Goal: Task Accomplishment & Management: Manage account settings

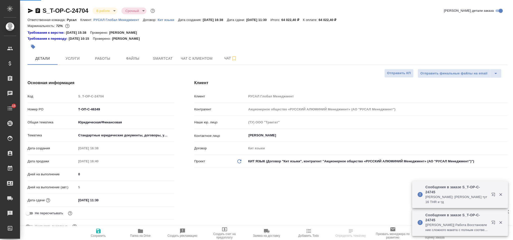
select select "RU"
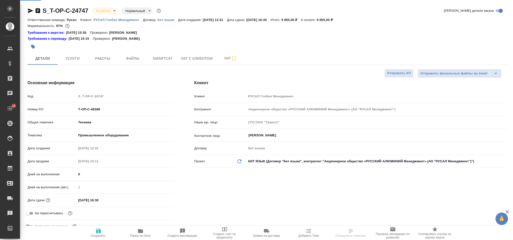
select select "RU"
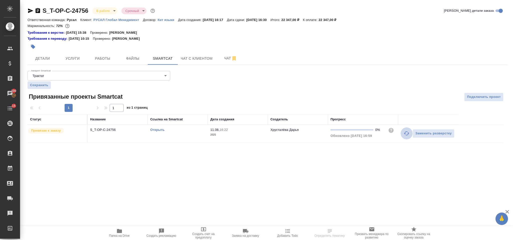
click at [405, 134] on icon "button" at bounding box center [406, 134] width 6 height 6
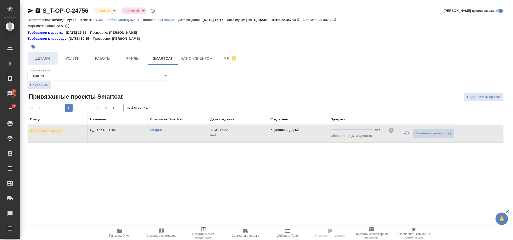
click at [39, 60] on span "Детали" at bounding box center [43, 59] width 24 height 6
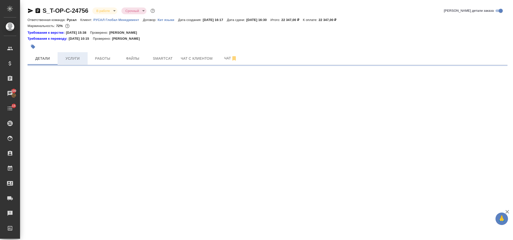
select select "RU"
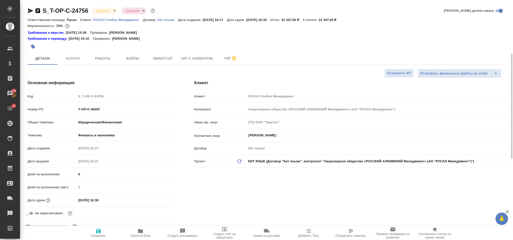
type textarea "x"
click at [112, 58] on span "Работы" at bounding box center [103, 59] width 24 height 6
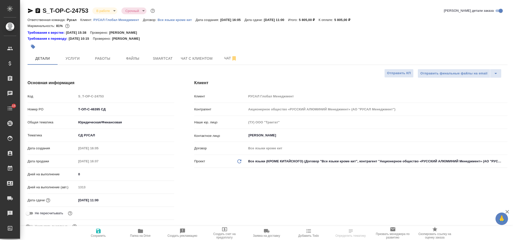
select select "RU"
click at [168, 54] on button "Smartcat" at bounding box center [163, 58] width 30 height 13
select select "RU"
drag, startPoint x: 102, startPoint y: 110, endPoint x: 74, endPoint y: 109, distance: 28.8
click at [74, 109] on div "Номер PO Т-ОП-С-46393" at bounding box center [101, 109] width 147 height 9
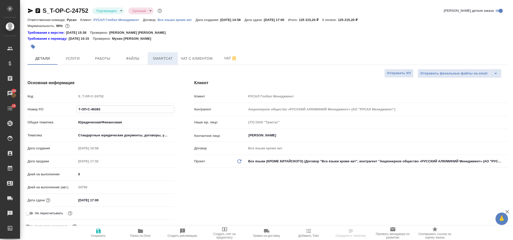
click at [171, 54] on button "Smartcat" at bounding box center [163, 58] width 30 height 13
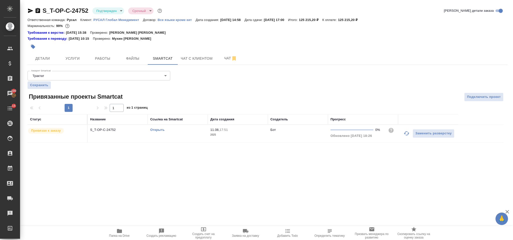
click at [164, 131] on link "Открыть" at bounding box center [157, 130] width 14 height 4
click at [161, 129] on link "Открыть" at bounding box center [157, 130] width 14 height 4
click at [53, 51] on div at bounding box center [188, 46] width 320 height 11
click at [50, 57] on span "Детали" at bounding box center [43, 59] width 24 height 6
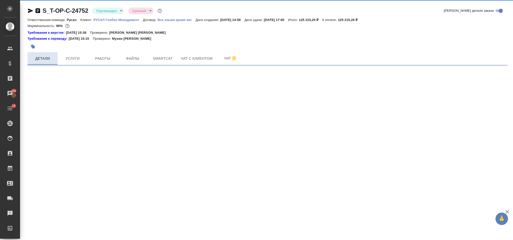
select select "RU"
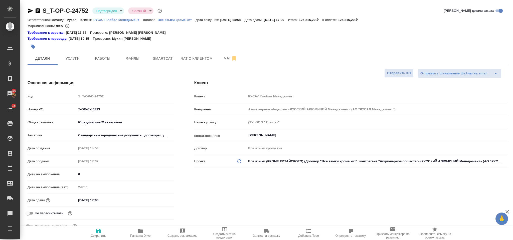
type textarea "x"
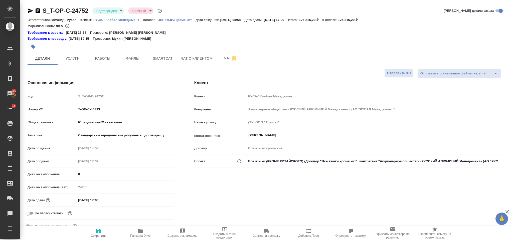
type textarea "x"
select select "RU"
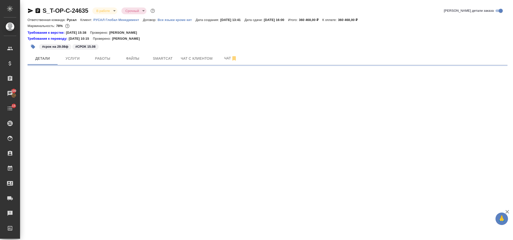
select select "RU"
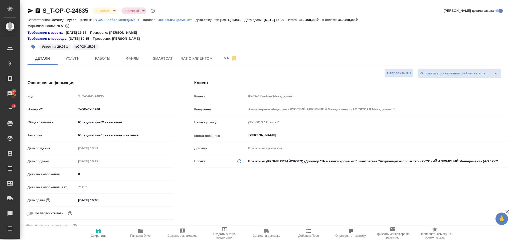
type textarea "x"
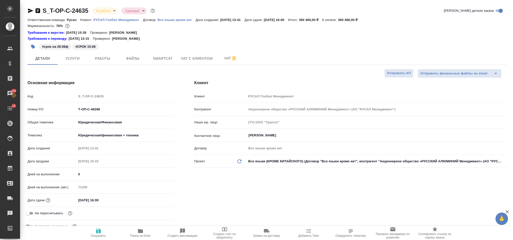
type textarea "x"
click at [169, 59] on span "Smartcat" at bounding box center [163, 59] width 24 height 6
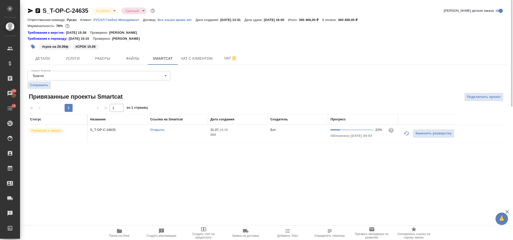
click at [404, 137] on icon "button" at bounding box center [406, 134] width 6 height 6
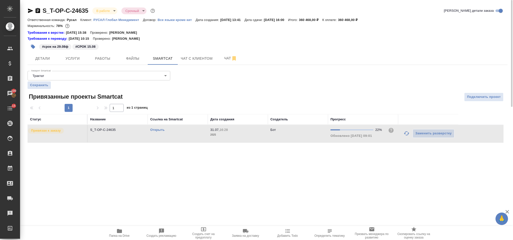
click at [165, 130] on div "Открыть" at bounding box center [177, 130] width 55 height 5
click at [163, 130] on link "Открыть" at bounding box center [157, 130] width 14 height 4
click at [74, 56] on span "Услуги" at bounding box center [73, 59] width 24 height 6
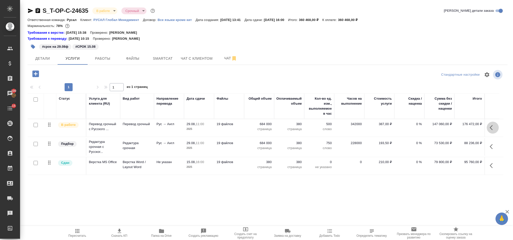
click at [488, 128] on button "button" at bounding box center [492, 128] width 12 height 12
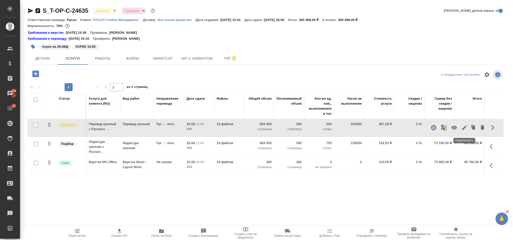
click at [465, 125] on icon "button" at bounding box center [464, 128] width 6 height 6
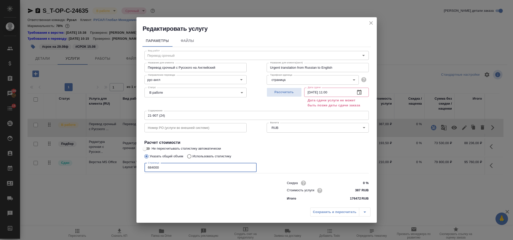
drag, startPoint x: 170, startPoint y: 170, endPoint x: 138, endPoint y: 168, distance: 31.6
click at [138, 168] on div "Параметры Файлы Вид работ Перевод срочный Вид работ Название для клиента Перево…" at bounding box center [256, 119] width 240 height 173
click at [369, 22] on icon "close" at bounding box center [371, 23] width 4 height 4
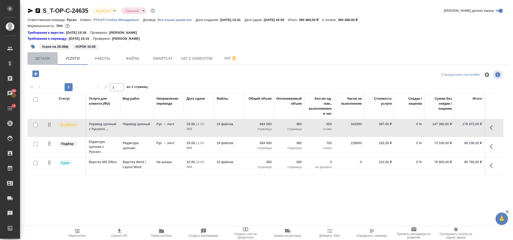
click at [39, 57] on span "Детали" at bounding box center [43, 59] width 24 height 6
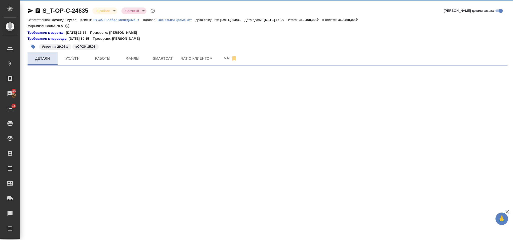
select select "RU"
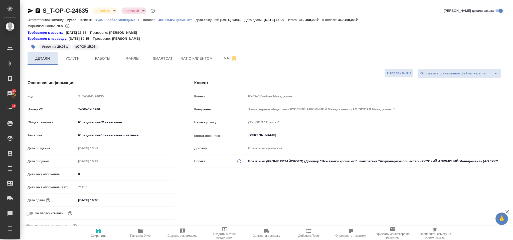
type textarea "x"
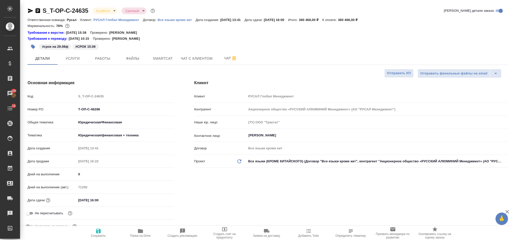
type textarea "x"
click at [28, 9] on icon "button" at bounding box center [30, 11] width 5 height 5
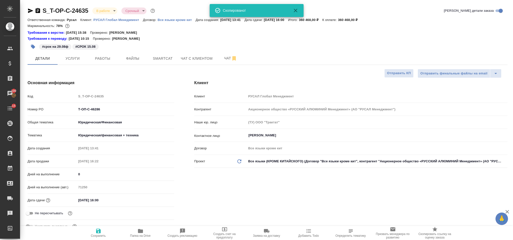
type textarea "x"
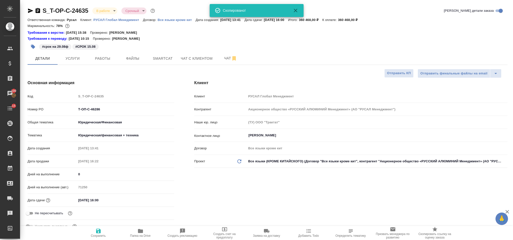
type textarea "x"
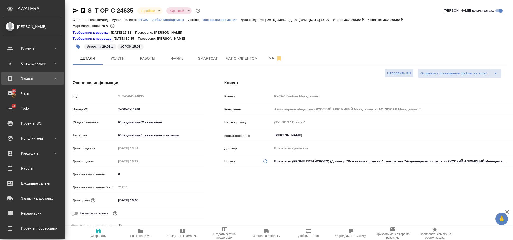
click at [31, 80] on div "Заказы" at bounding box center [33, 79] width 58 height 8
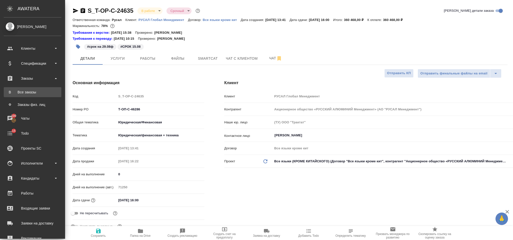
type textarea "x"
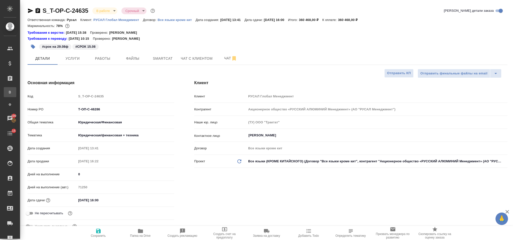
type textarea "x"
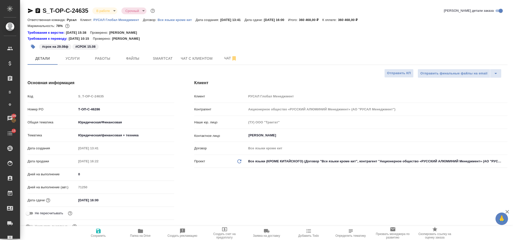
type textarea "x"
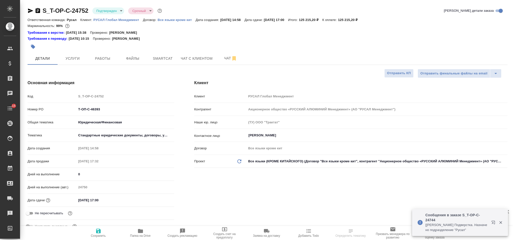
select select "RU"
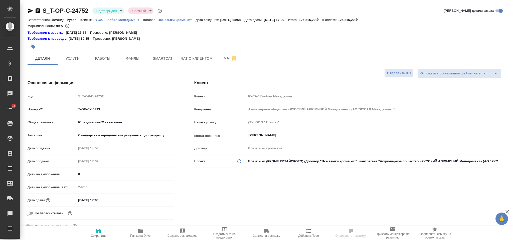
select select "RU"
click at [158, 60] on span "Smartcat" at bounding box center [163, 59] width 24 height 6
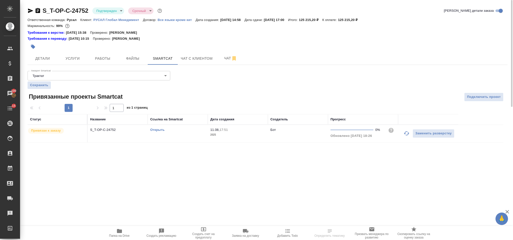
click at [158, 131] on link "Открыть" at bounding box center [157, 130] width 14 height 4
click at [109, 58] on span "Работы" at bounding box center [103, 59] width 24 height 6
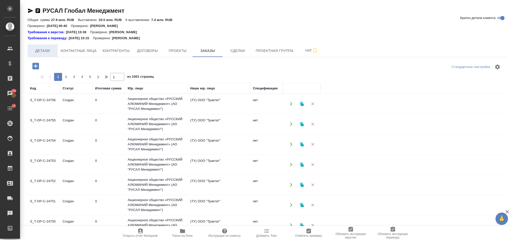
click at [40, 53] on span "Детали" at bounding box center [43, 51] width 24 height 6
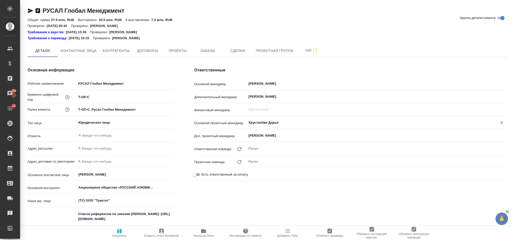
type textarea "x"
click at [279, 122] on input "Хрусталёва Дарья" at bounding box center [368, 123] width 241 height 6
type textarea "x"
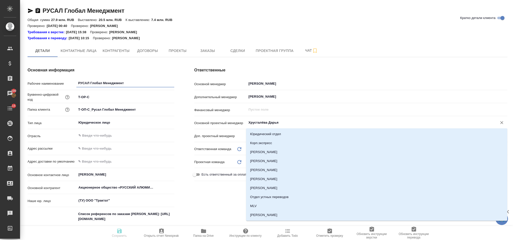
type textarea "x"
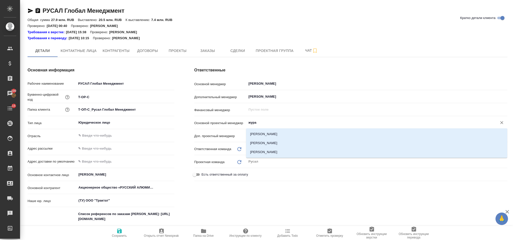
type input "журав"
click at [302, 153] on li "Журавлева [PERSON_NAME]" at bounding box center [376, 152] width 261 height 9
type textarea "x"
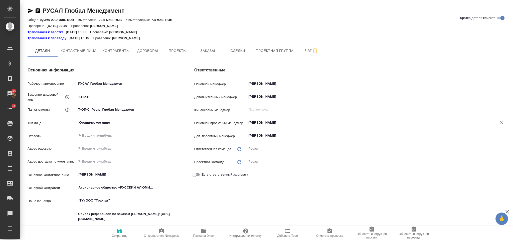
type input "Журавлева [PERSON_NAME]"
click at [121, 231] on icon "button" at bounding box center [119, 231] width 5 height 5
type textarea "x"
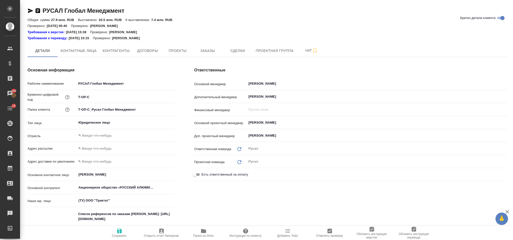
type textarea "x"
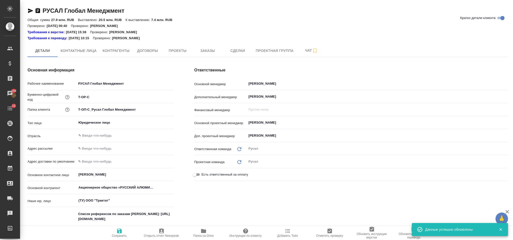
type textarea "x"
click at [210, 53] on span "Заказы" at bounding box center [207, 51] width 24 height 6
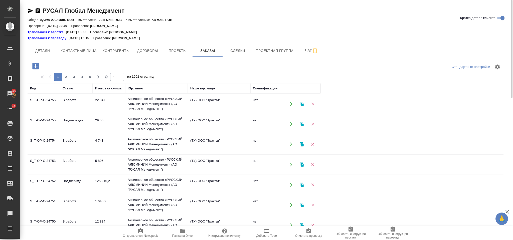
click at [38, 65] on icon "button" at bounding box center [35, 66] width 7 height 7
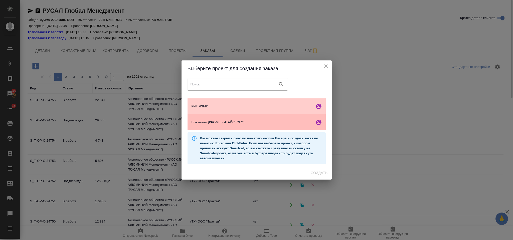
click at [214, 122] on span "Все языки (КРОМЕ КИТАЙСКОГО)" at bounding box center [251, 122] width 121 height 5
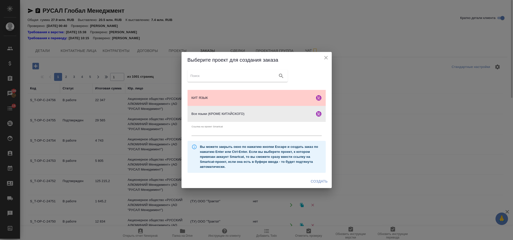
click at [320, 183] on span "Создать" at bounding box center [318, 182] width 17 height 6
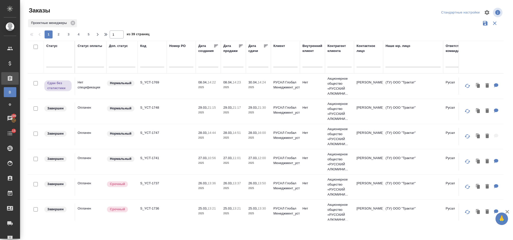
click at [152, 64] on input "text" at bounding box center [152, 64] width 24 height 6
paste input "S_T-OP-C-24727"
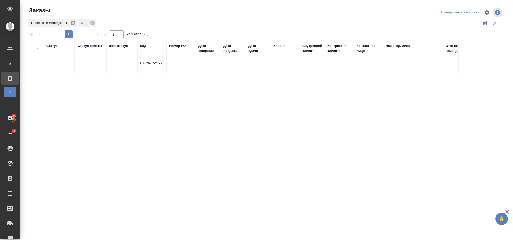
type input "S_T-OP-C-24727"
click at [73, 22] on icon at bounding box center [73, 23] width 5 height 5
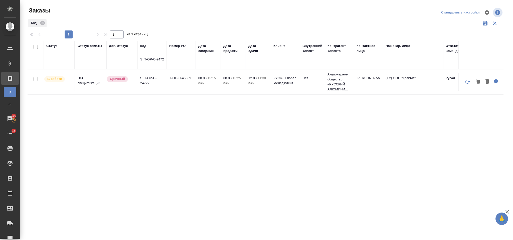
click at [163, 87] on td "S_T-OP-C-24727" at bounding box center [152, 82] width 29 height 18
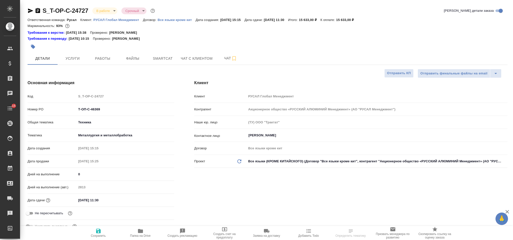
select select "RU"
drag, startPoint x: 107, startPoint y: 109, endPoint x: 74, endPoint y: 106, distance: 33.7
click at [72, 106] on div "Номер PO Т-ОП-С-46369" at bounding box center [101, 109] width 147 height 9
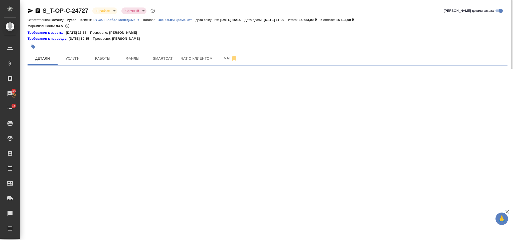
select select "RU"
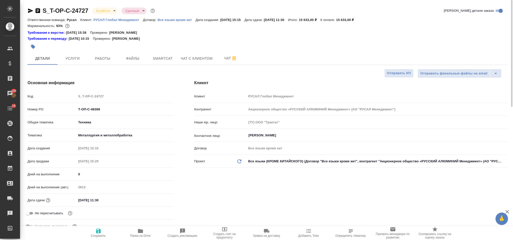
type textarea "x"
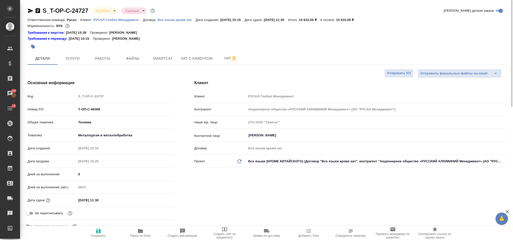
type textarea "x"
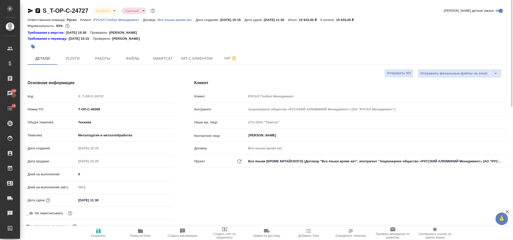
type textarea "x"
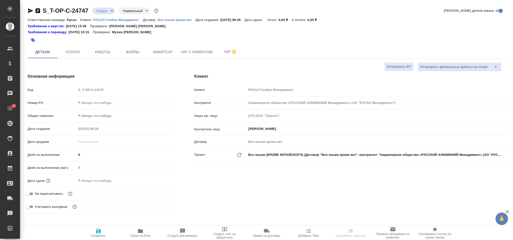
select select "RU"
click at [104, 100] on input "text" at bounding box center [125, 102] width 97 height 7
paste input "J’ai l’honneur de venir vers votre haute autorité pour vous informer que l’ONG …"
type input "J’ai l’honneur de venir vers votre haute autorité pour vous informer que l’ONG …"
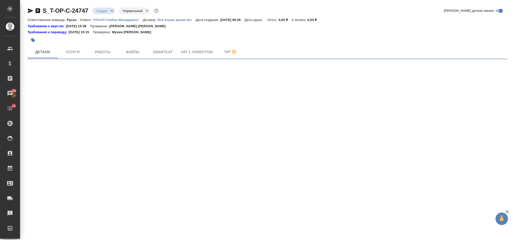
click at [173, 103] on div ".cls-1 fill:#fff; AWATERA [PERSON_NAME] Спецификации Заказы 100 Чаты 15 Todo Пр…" at bounding box center [256, 120] width 513 height 240
select select "RU"
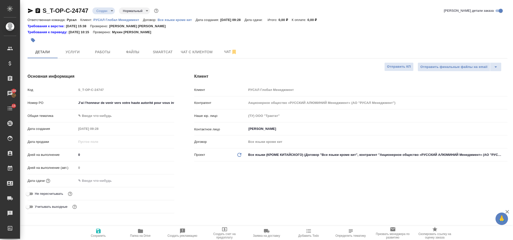
type textarea "x"
click at [278, 113] on div "Основная информация Код S_T-OP-C-24747 Номер PO J’ai l’honneur de venir vers vo…" at bounding box center [268, 145] width 500 height 162
type textarea "x"
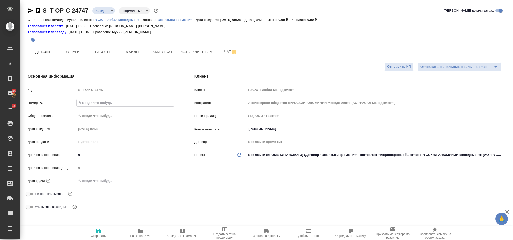
type textarea "x"
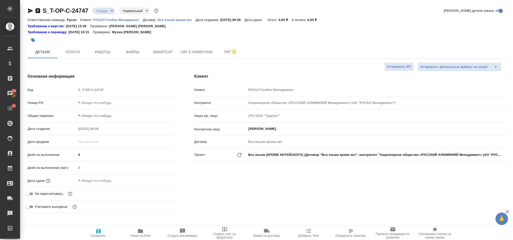
type textarea "x"
paste input "Т-ОП-С-46398"
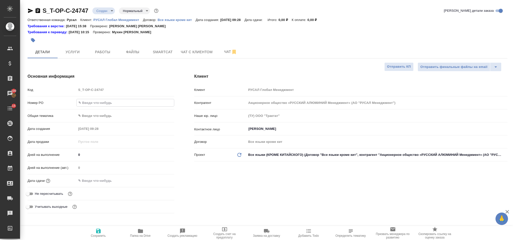
type input "Т-ОП-С-46398"
type textarea "x"
type input "Т-ОП-С-46398"
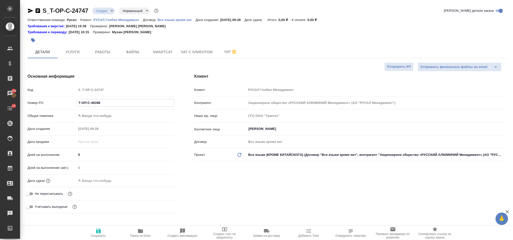
click at [113, 112] on body "🙏 .cls-1 fill:#fff; AWATERA [PERSON_NAME] Спецификации Заказы 100 Чаты 15 Todo …" at bounding box center [256, 120] width 513 height 240
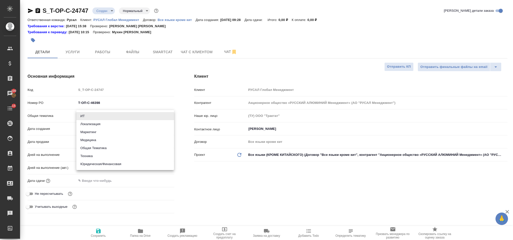
click at [114, 161] on li "Юридическая/Финансовая" at bounding box center [125, 164] width 98 height 8
type input "yr-fn"
type textarea "x"
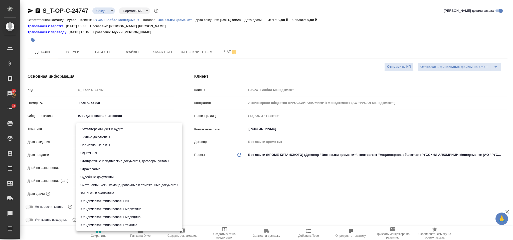
click at [105, 126] on body "🙏 .cls-1 fill:#fff; AWATERA [PERSON_NAME] Спецификации Заказы 100 Чаты 15 Todo …" at bounding box center [256, 120] width 513 height 240
click at [122, 194] on li "Финансы и экономика" at bounding box center [129, 193] width 106 height 8
type textarea "x"
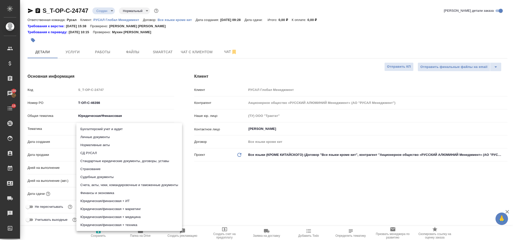
type input "5a8b8b956a9677013d343d3b"
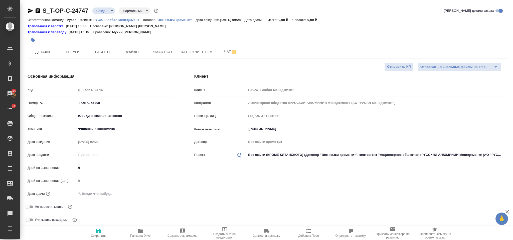
click at [103, 191] on input "text" at bounding box center [98, 193] width 44 height 7
type textarea "x"
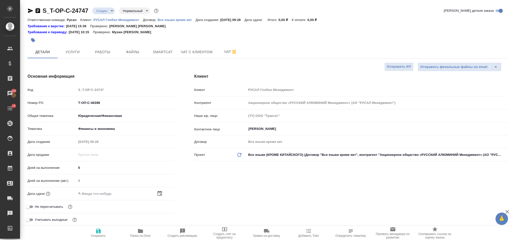
type textarea "x"
click at [159, 196] on icon "button" at bounding box center [159, 193] width 5 height 5
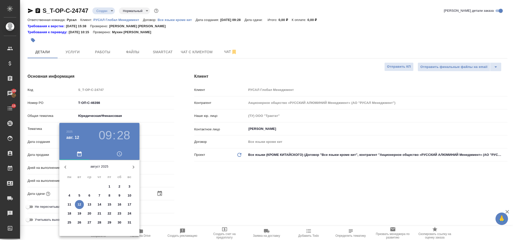
click at [99, 205] on p "14" at bounding box center [100, 204] width 4 height 5
type input "[DATE] 09:28"
type textarea "x"
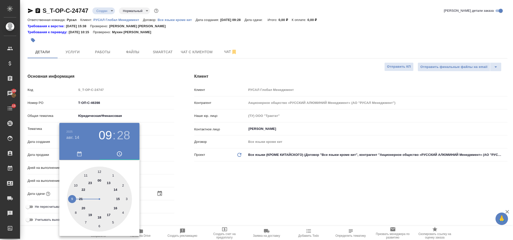
click at [76, 186] on div at bounding box center [99, 199] width 65 height 65
type input "[DATE] 10:28"
type textarea "x"
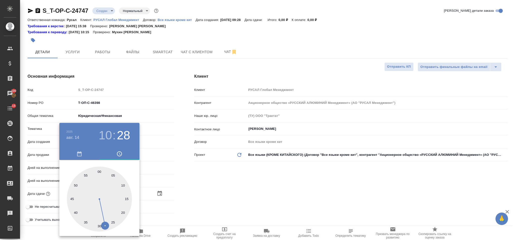
drag, startPoint x: 99, startPoint y: 227, endPoint x: 157, endPoint y: 210, distance: 60.1
click at [99, 227] on div at bounding box center [99, 199] width 65 height 65
type input "[DATE] 10:30"
type textarea "x"
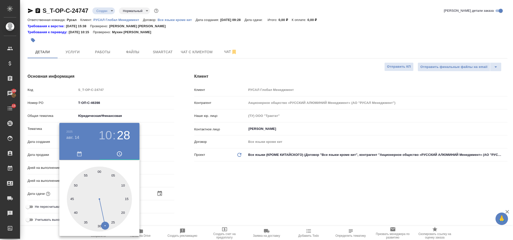
type textarea "x"
drag, startPoint x: 214, startPoint y: 189, endPoint x: 203, endPoint y: 192, distance: 11.6
click at [215, 189] on div at bounding box center [256, 120] width 513 height 240
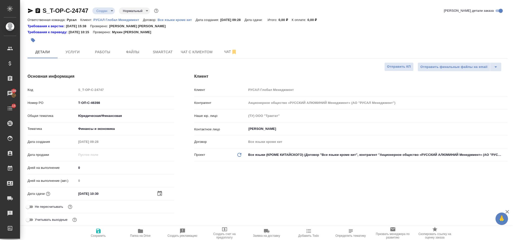
click at [94, 232] on span "Сохранить" at bounding box center [98, 233] width 36 height 10
type textarea "x"
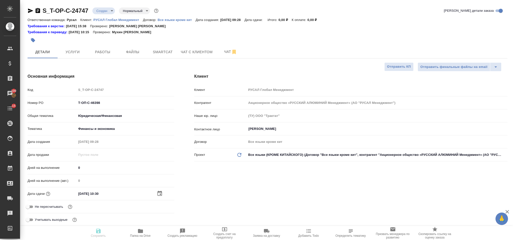
type textarea "x"
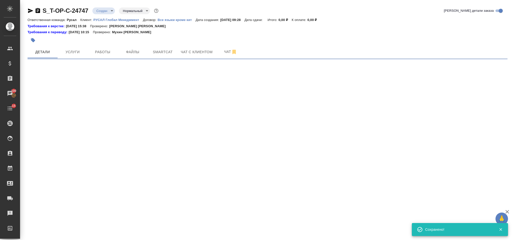
select select "RU"
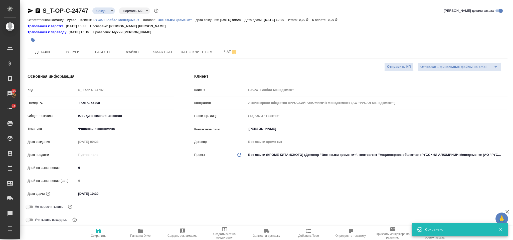
type textarea "x"
click at [131, 48] on button "Файлы" at bounding box center [133, 52] width 30 height 13
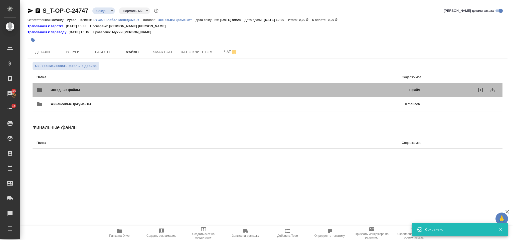
click at [99, 86] on div "Исходные файлы 1 файл" at bounding box center [228, 90] width 383 height 12
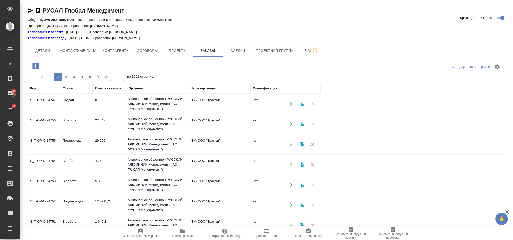
click at [313, 105] on icon "button" at bounding box center [312, 104] width 3 height 3
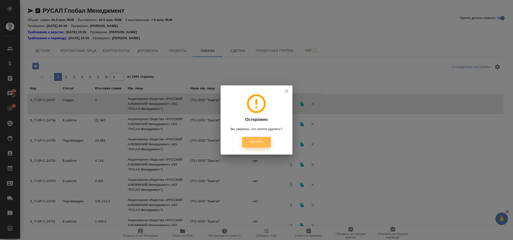
click at [260, 138] on button "Удалить" at bounding box center [256, 142] width 29 height 10
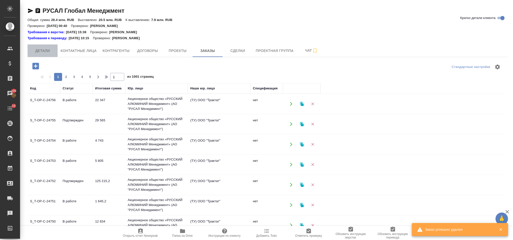
click at [47, 53] on span "Детали" at bounding box center [43, 51] width 24 height 6
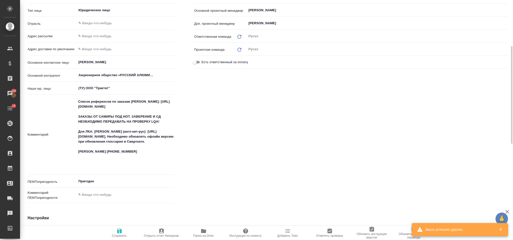
scroll to position [225, 0]
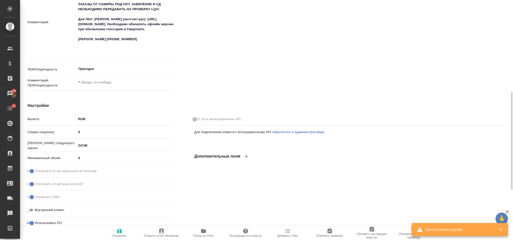
type textarea "x"
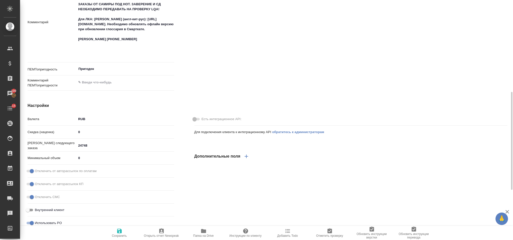
click at [90, 145] on input "24748" at bounding box center [125, 145] width 98 height 7
type input "2474"
type textarea "x"
type input "247"
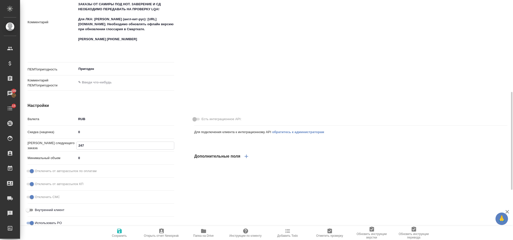
type textarea "x"
type input "2475"
type textarea "x"
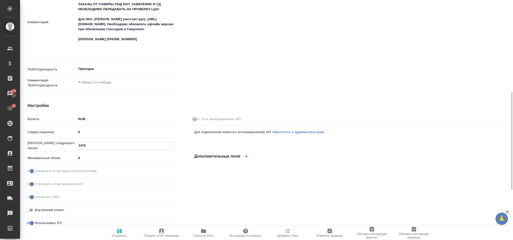
type input "24757"
type textarea "x"
type input "24757"
click at [118, 231] on icon "button" at bounding box center [119, 231] width 5 height 5
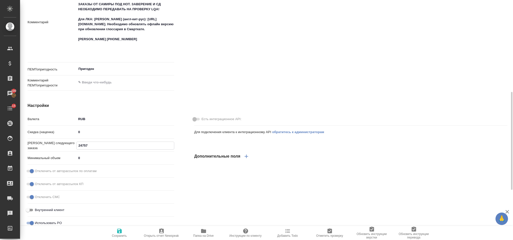
type textarea "x"
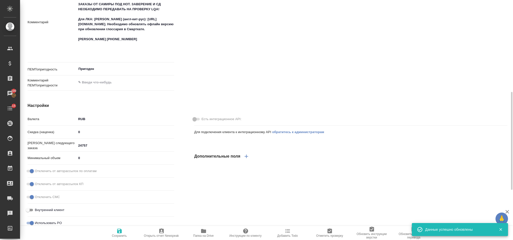
type textarea "x"
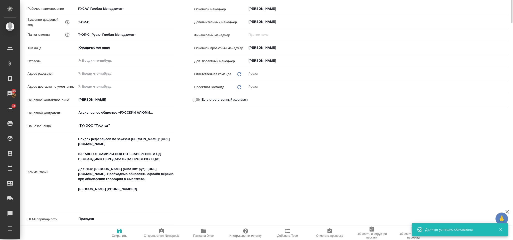
scroll to position [0, 0]
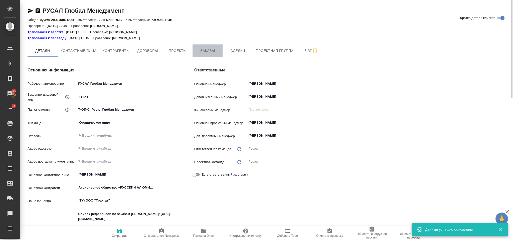
click at [197, 52] on span "Заказы" at bounding box center [207, 51] width 24 height 6
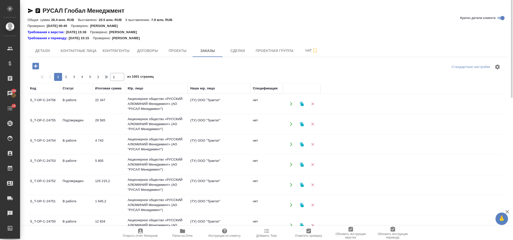
click at [38, 65] on icon "button" at bounding box center [35, 66] width 7 height 7
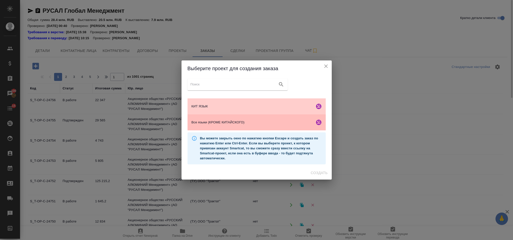
click at [261, 123] on span "Все языки (КРОМЕ КИТАЙСКОГО)" at bounding box center [251, 122] width 121 height 5
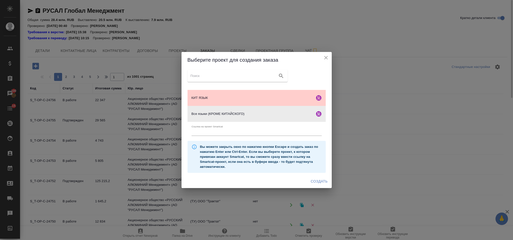
click at [321, 183] on span "Создать" at bounding box center [318, 182] width 17 height 6
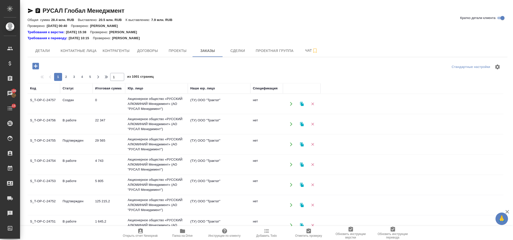
click at [36, 68] on icon "button" at bounding box center [35, 66] width 9 height 9
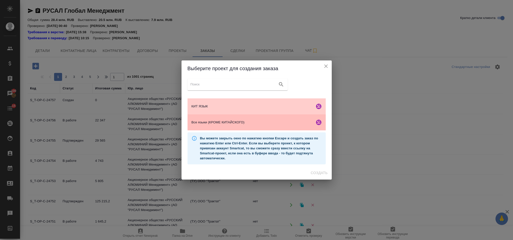
click at [210, 118] on div "Все языки (КРОМЕ КИТАЙСКОГО)" at bounding box center [256, 123] width 138 height 16
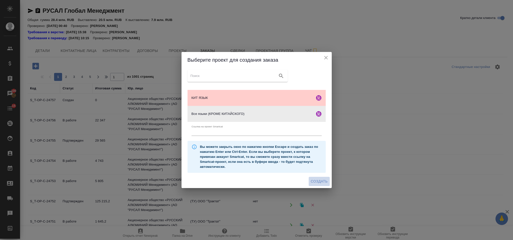
click at [320, 182] on span "Создать" at bounding box center [318, 182] width 17 height 6
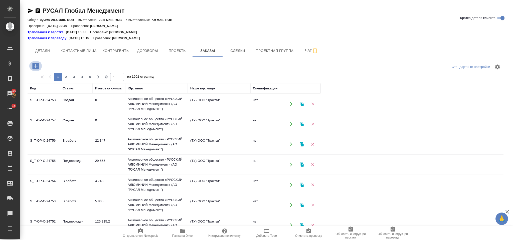
click at [32, 65] on icon "button" at bounding box center [35, 66] width 9 height 9
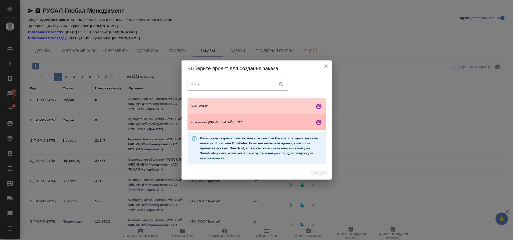
click at [265, 120] on span "Все языки (КРОМЕ КИТАЙСКОГО)" at bounding box center [251, 122] width 121 height 5
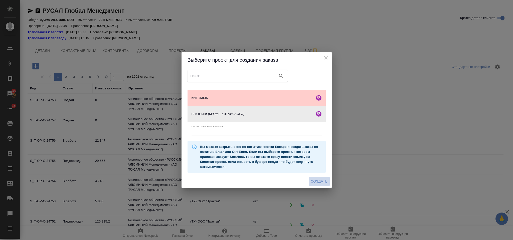
click at [316, 182] on span "Создать" at bounding box center [318, 182] width 17 height 6
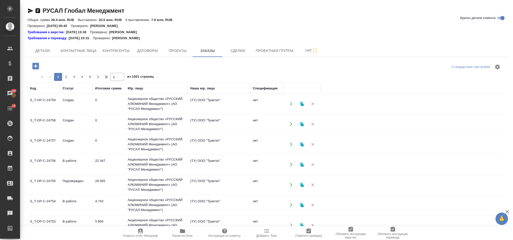
click at [35, 66] on icon "button" at bounding box center [35, 66] width 9 height 9
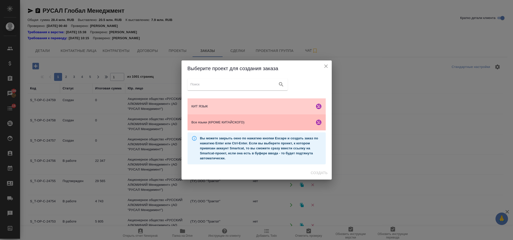
click at [218, 121] on span "Все языки (КРОМЕ КИТАЙСКОГО)" at bounding box center [251, 122] width 121 height 5
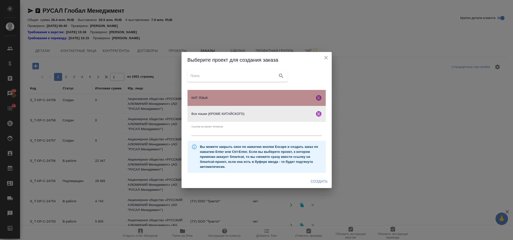
click at [281, 99] on span "КИТ ЯЗЫК" at bounding box center [251, 98] width 121 height 5
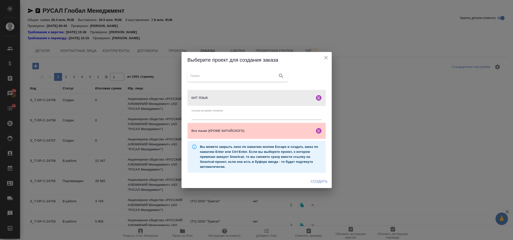
click at [319, 182] on span "Создать" at bounding box center [318, 182] width 17 height 6
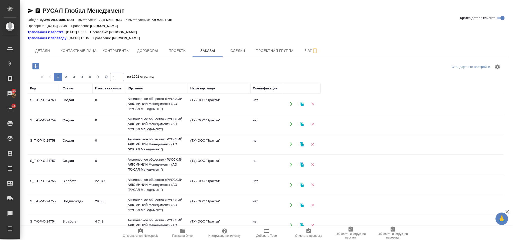
click at [39, 65] on icon "button" at bounding box center [35, 66] width 9 height 9
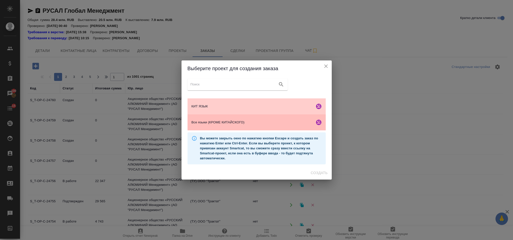
click at [247, 121] on span "Все языки (КРОМЕ КИТАЙСКОГО)" at bounding box center [251, 122] width 121 height 5
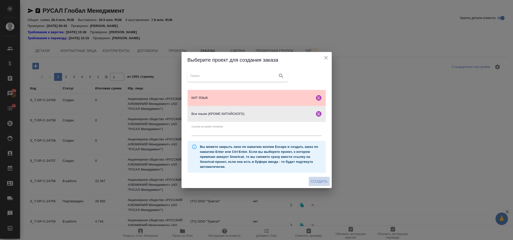
click at [320, 178] on button "Создать" at bounding box center [318, 181] width 21 height 9
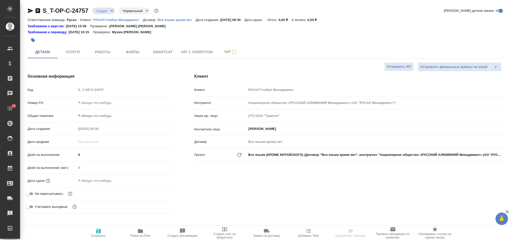
select select "RU"
click at [114, 107] on div "Номер PO" at bounding box center [101, 103] width 147 height 9
click at [111, 104] on input "text" at bounding box center [125, 102] width 97 height 7
paste input "Т-ОП-С-46398"
type input "Т-ОП-С-46398"
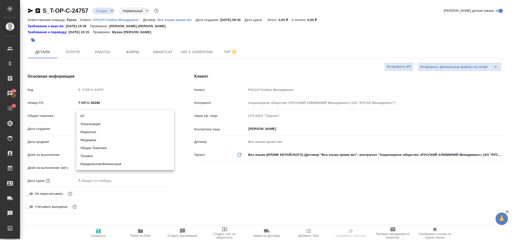
click at [110, 117] on body "🙏 .cls-1 fill:#fff; AWATERA Gorlenko Yuliua Клиенты Спецификации Заказы 100 Чат…" at bounding box center [256, 120] width 513 height 240
click at [94, 165] on li "Юридическая/Финансовая" at bounding box center [125, 164] width 98 height 8
type input "yr-fn"
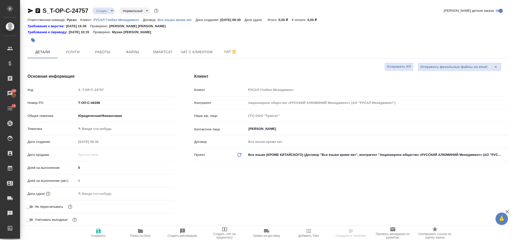
click at [98, 127] on body "🙏 .cls-1 fill:#fff; AWATERA Gorlenko Yuliua Клиенты Спецификации Заказы 100 Чат…" at bounding box center [256, 120] width 513 height 240
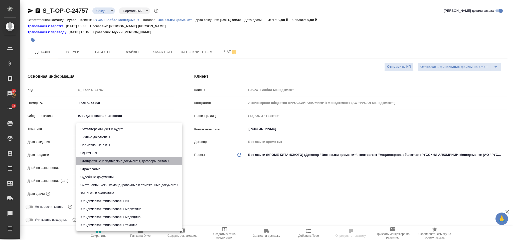
click at [118, 159] on li "Стандартные юридические документы, договоры, уставы" at bounding box center [129, 161] width 106 height 8
type input "5f647205b73bc97568ca66bf"
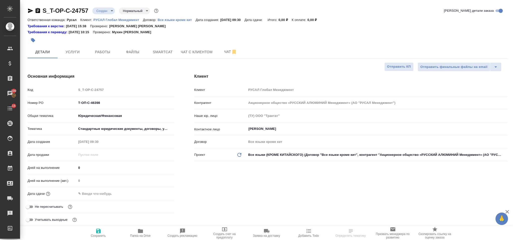
click at [111, 129] on body "🙏 .cls-1 fill:#fff; AWATERA Gorlenko Yuliua Клиенты Спецификации Заказы 100 Чат…" at bounding box center [256, 120] width 513 height 240
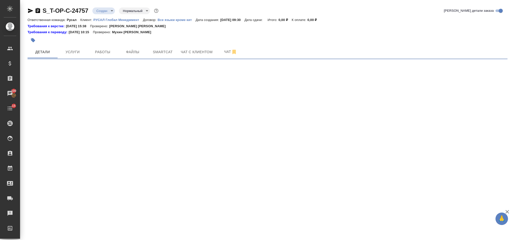
select select "RU"
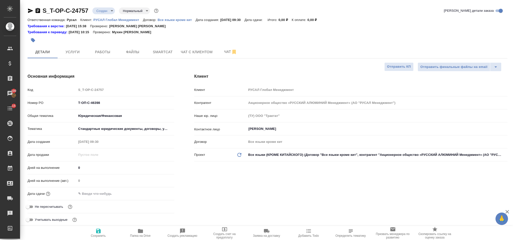
type textarea "x"
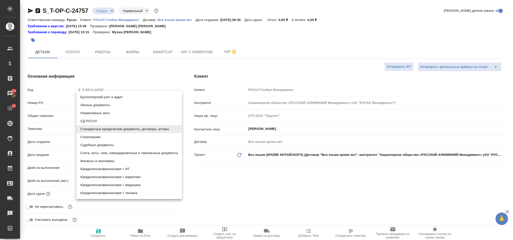
click at [101, 129] on body "🙏 .cls-1 fill:#fff; AWATERA Gorlenko Yuliua Клиенты Спецификации Заказы 100 Чат…" at bounding box center [256, 120] width 513 height 240
click at [106, 162] on li "Финансы и экономика" at bounding box center [129, 161] width 106 height 8
type input "5a8b8b956a9677013d343d3b"
type textarea "x"
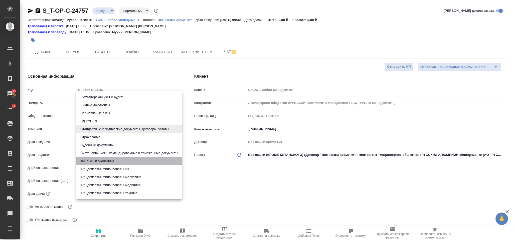
type textarea "x"
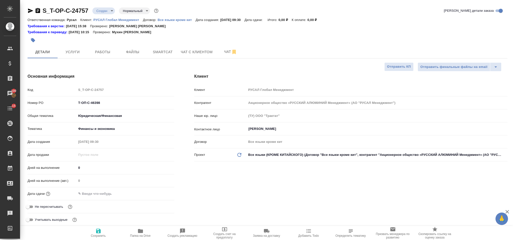
click at [99, 192] on input "text" at bounding box center [98, 193] width 44 height 7
click at [158, 194] on icon "button" at bounding box center [159, 193] width 5 height 5
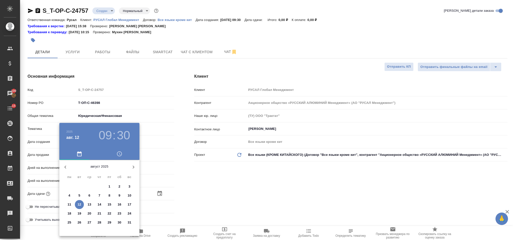
click at [101, 204] on p "14" at bounding box center [100, 204] width 4 height 5
type input "14.08.2025 09:30"
type textarea "x"
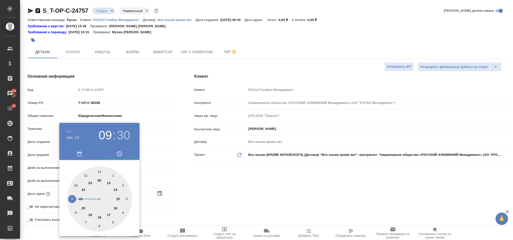
click at [76, 184] on div at bounding box center [99, 199] width 65 height 65
type input "14.08.2025 10:30"
type textarea "x"
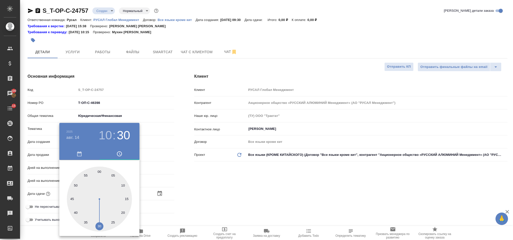
click at [100, 227] on div at bounding box center [99, 199] width 65 height 65
type textarea "x"
click at [195, 203] on div at bounding box center [256, 120] width 513 height 240
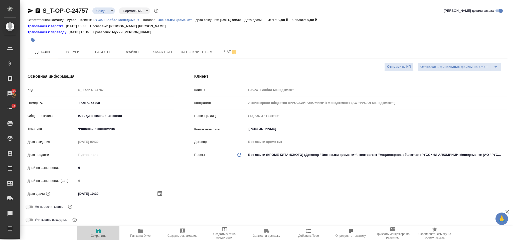
click at [102, 231] on span "Сохранить" at bounding box center [98, 233] width 36 height 10
type textarea "x"
select select "RU"
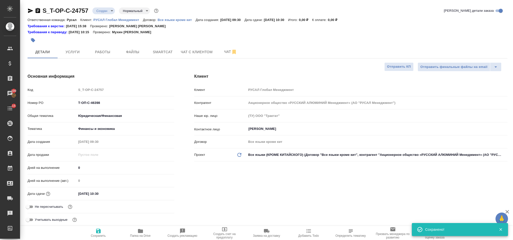
type textarea "x"
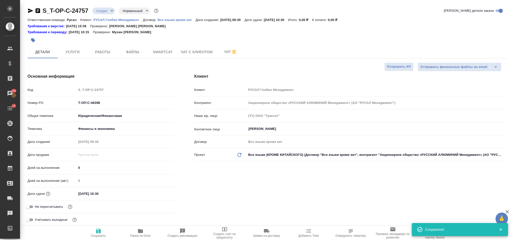
type textarea "x"
click at [143, 51] on span "Файлы" at bounding box center [133, 52] width 24 height 6
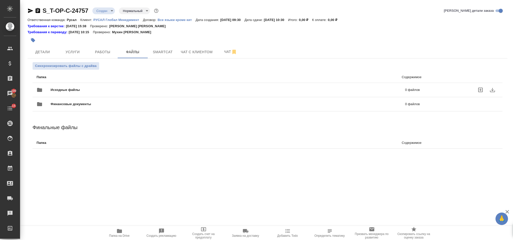
click at [131, 87] on div "Исходные файлы 0 файлов" at bounding box center [228, 90] width 383 height 12
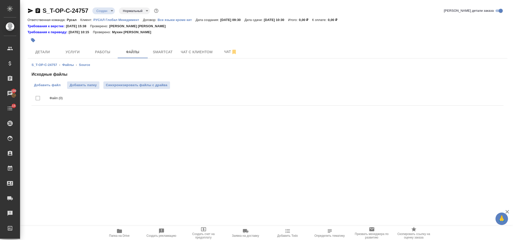
click at [54, 83] on span "Добавить файл" at bounding box center [47, 85] width 27 height 5
click at [0, 0] on input "Добавить файл" at bounding box center [0, 0] width 0 height 0
click at [73, 56] on button "Услуги" at bounding box center [73, 52] width 30 height 13
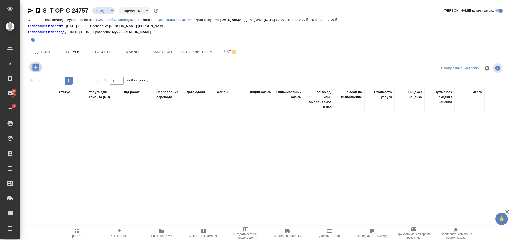
click at [33, 68] on icon "button" at bounding box center [35, 67] width 7 height 7
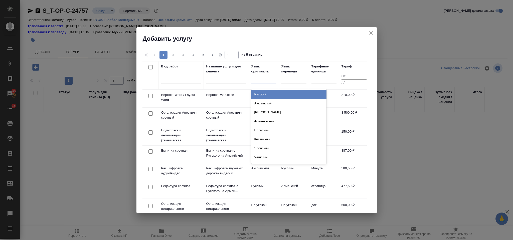
click at [259, 77] on div at bounding box center [263, 78] width 25 height 7
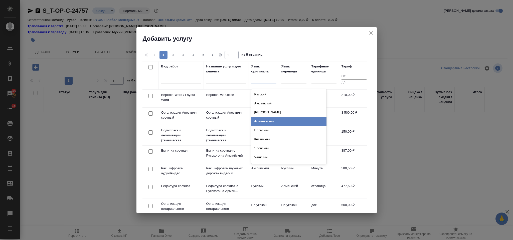
click at [271, 122] on div "Французский" at bounding box center [288, 121] width 75 height 9
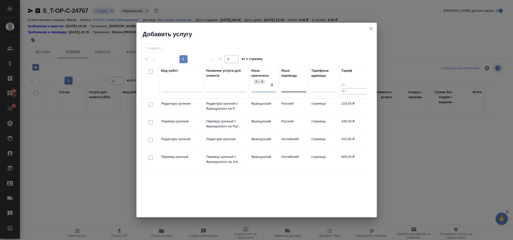
click at [286, 87] on div at bounding box center [293, 87] width 25 height 7
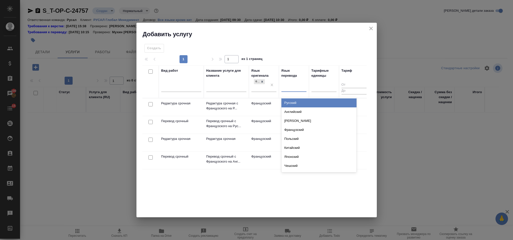
click at [293, 102] on div "Русский" at bounding box center [318, 103] width 75 height 9
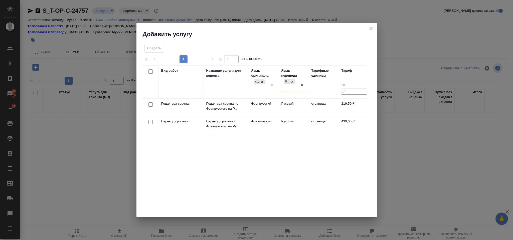
click at [150, 122] on input "checkbox" at bounding box center [150, 122] width 4 height 4
checkbox input "true"
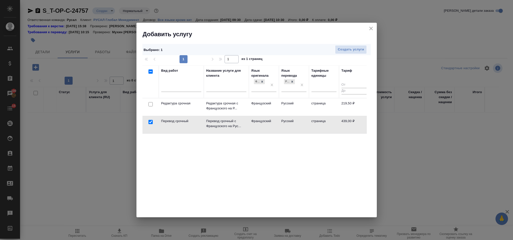
click at [150, 104] on input "checkbox" at bounding box center [150, 104] width 4 height 4
checkbox input "true"
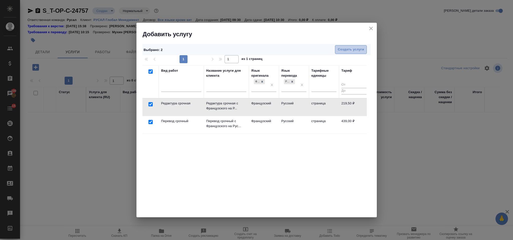
click at [353, 49] on span "Создать услуги" at bounding box center [350, 50] width 26 height 6
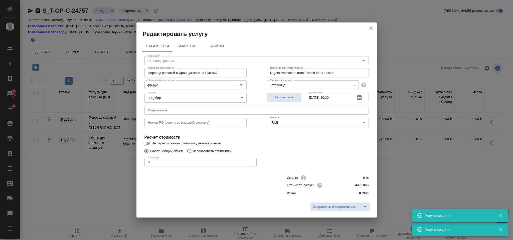
type input "Перевод срочный"
type input "Перевод срочный с Французского на Русский"
type input "Urgent translation from French into Russian"
type input "439 RUB"
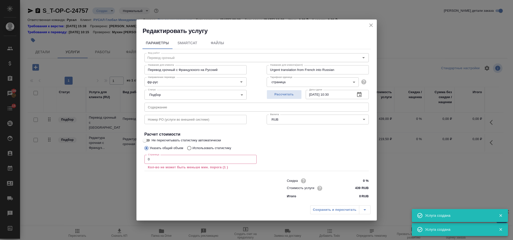
click at [220, 108] on input "text" at bounding box center [256, 107] width 224 height 9
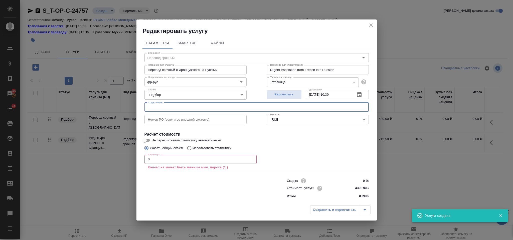
paste input "RUSAL RUSSIE"
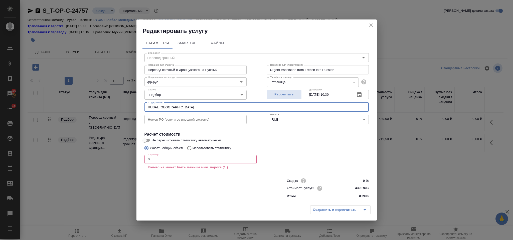
type input "RUSAL RUSSIE"
click at [154, 162] on input "0" at bounding box center [200, 159] width 112 height 9
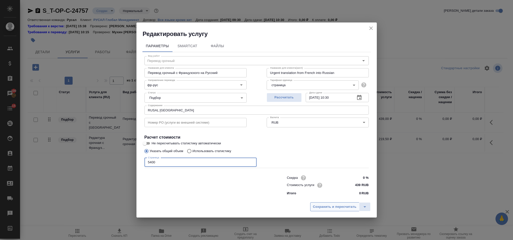
type input "5400"
click at [320, 206] on span "Сохранить и пересчитать" at bounding box center [335, 207] width 44 height 6
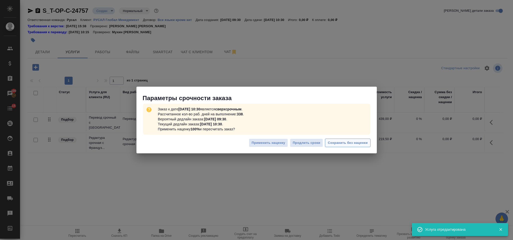
click at [328, 143] on span "Сохранить без наценки" at bounding box center [347, 143] width 40 height 6
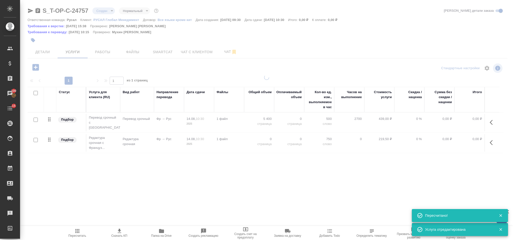
type input "urgent"
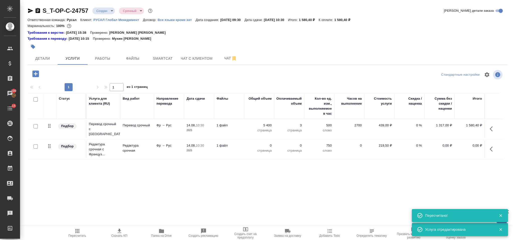
click at [493, 144] on button "button" at bounding box center [492, 149] width 12 height 12
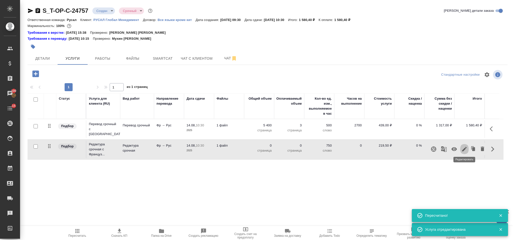
click at [462, 146] on icon "button" at bounding box center [464, 149] width 6 height 6
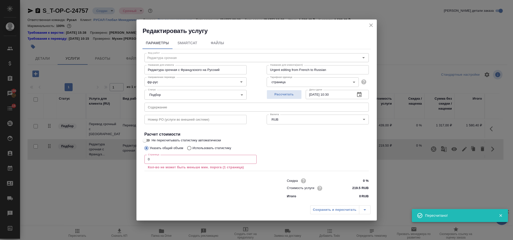
click at [155, 156] on input "0" at bounding box center [200, 159] width 112 height 9
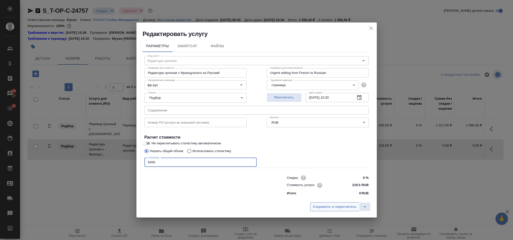
type input "5400"
click at [318, 207] on span "Сохранить и пересчитать" at bounding box center [335, 207] width 44 height 6
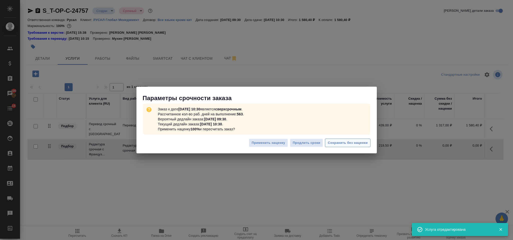
click at [337, 146] on span "Сохранить без наценки" at bounding box center [347, 143] width 40 height 6
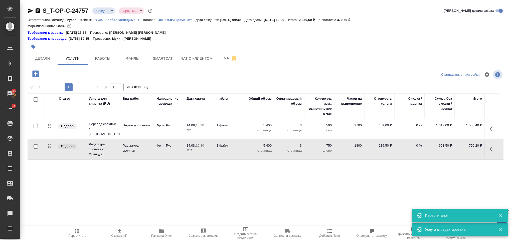
click at [39, 74] on icon "button" at bounding box center [35, 74] width 7 height 7
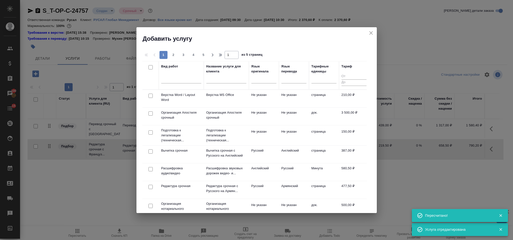
click at [152, 96] on input "checkbox" at bounding box center [150, 96] width 4 height 4
checkbox input "true"
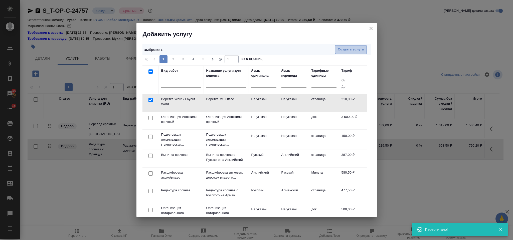
click at [354, 49] on span "Создать услуги" at bounding box center [350, 50] width 26 height 6
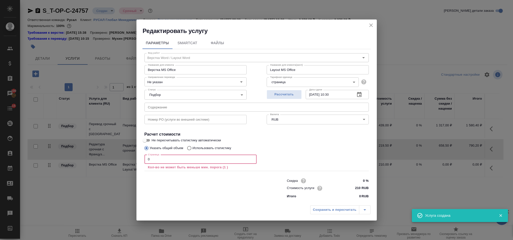
click at [173, 162] on input "0" at bounding box center [200, 159] width 112 height 9
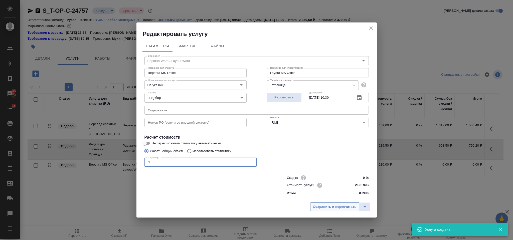
type input "3"
click at [340, 205] on span "Сохранить и пересчитать" at bounding box center [335, 207] width 44 height 6
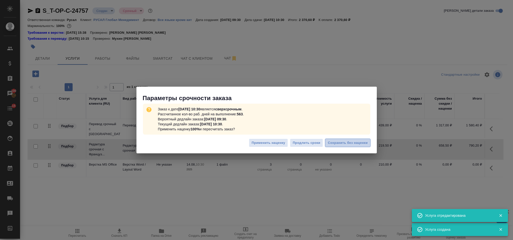
click at [349, 144] on span "Сохранить без наценки" at bounding box center [347, 143] width 40 height 6
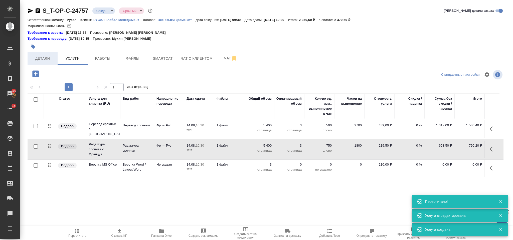
click at [52, 59] on span "Детали" at bounding box center [43, 59] width 24 height 6
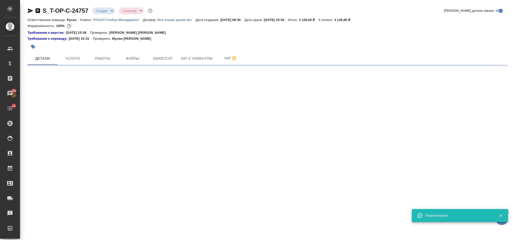
select select "RU"
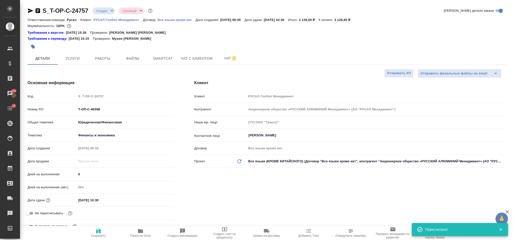
type textarea "x"
click at [38, 8] on icon "button" at bounding box center [38, 10] width 5 height 5
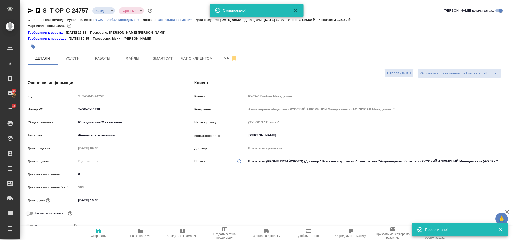
type textarea "x"
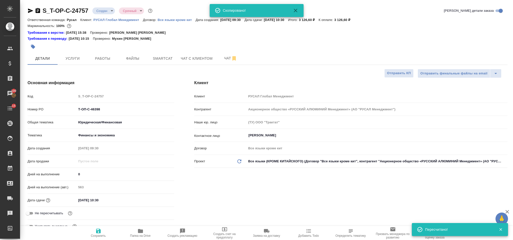
type textarea "x"
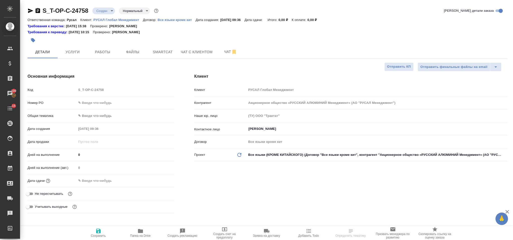
select select "RU"
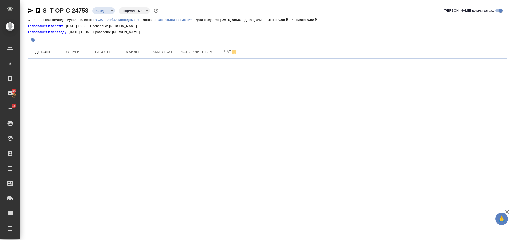
select select "RU"
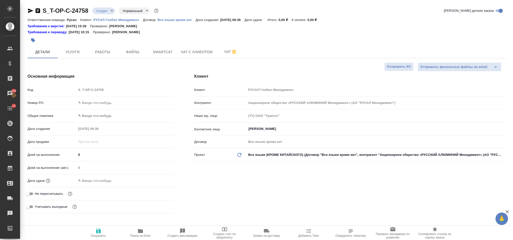
type textarea "x"
click at [98, 101] on input "text" at bounding box center [125, 102] width 98 height 7
paste input "Т-ОП-С-46403"
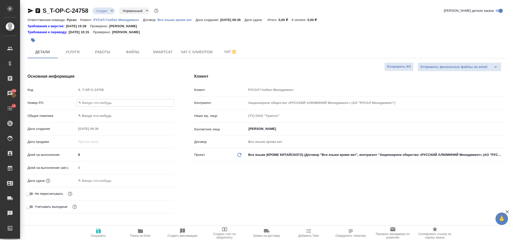
type input "Т-ОП-С-46403"
type textarea "x"
type input "Т-ОП-С-46403"
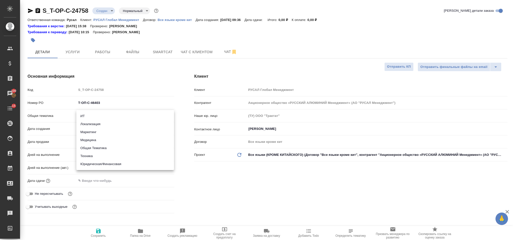
click at [104, 117] on body "🙏 .cls-1 fill:#fff; AWATERA [PERSON_NAME] Спецификации Заказы 100 Чаты 15 Todo …" at bounding box center [256, 120] width 513 height 240
click at [107, 164] on li "Юридическая/Финансовая" at bounding box center [125, 164] width 98 height 8
type input "yr-fn"
type textarea "x"
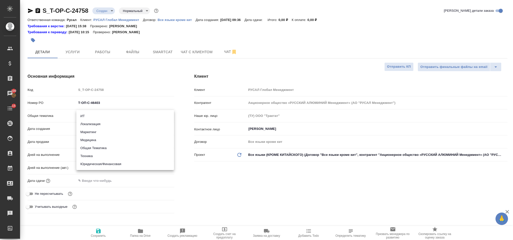
type textarea "x"
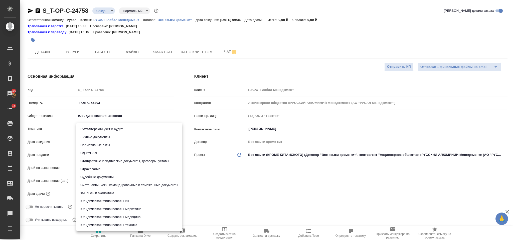
click at [93, 130] on body "🙏 .cls-1 fill:#fff; AWATERA [PERSON_NAME] Спецификации Заказы 100 Чаты 15 Todo …" at bounding box center [256, 120] width 513 height 240
click at [116, 159] on li "Стандартные юридические документы, договоры, уставы" at bounding box center [129, 161] width 106 height 8
type textarea "x"
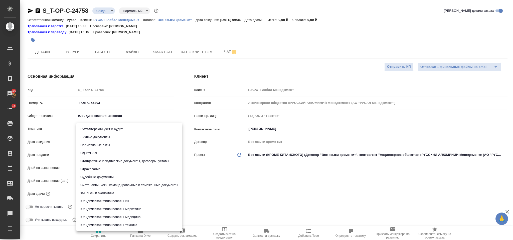
type input "5f647205b73bc97568ca66bf"
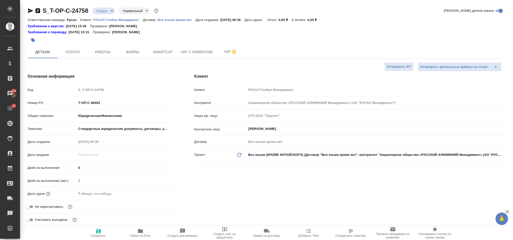
click at [106, 194] on input "text" at bounding box center [98, 193] width 44 height 7
click at [159, 194] on icon "button" at bounding box center [160, 194] width 6 height 6
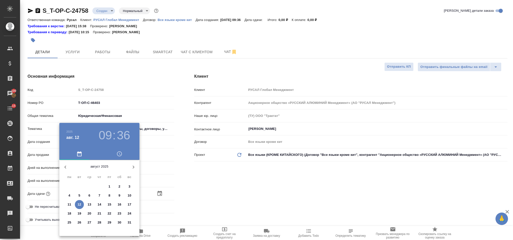
click at [81, 205] on p "12" at bounding box center [80, 204] width 4 height 5
type input "[DATE] 09:36"
type textarea "x"
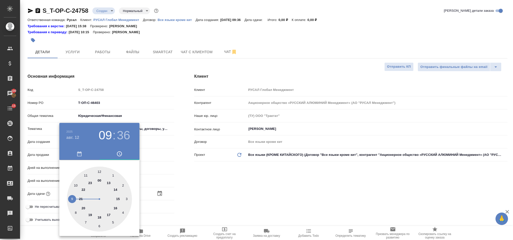
click at [109, 214] on div at bounding box center [99, 199] width 65 height 65
type input "[DATE] 17:36"
type textarea "x"
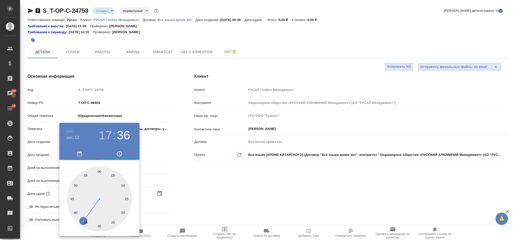
click at [99, 169] on div at bounding box center [99, 199] width 65 height 65
type input "[DATE] 17:00"
type textarea "x"
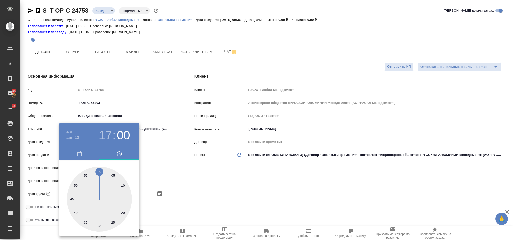
click at [191, 174] on div at bounding box center [256, 120] width 513 height 240
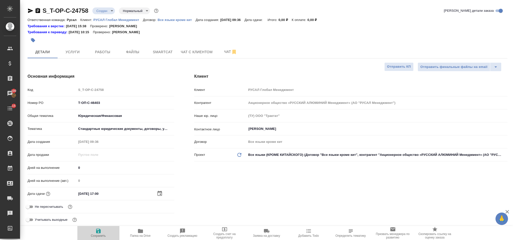
click at [97, 230] on icon "button" at bounding box center [98, 231] width 6 height 6
type textarea "x"
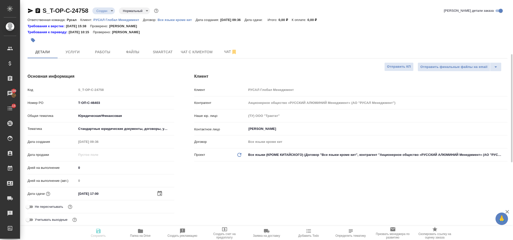
type textarea "x"
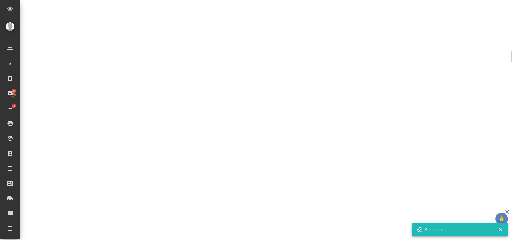
select select "RU"
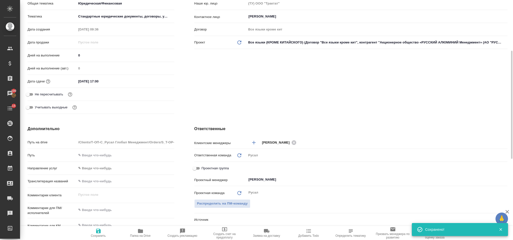
type textarea "x"
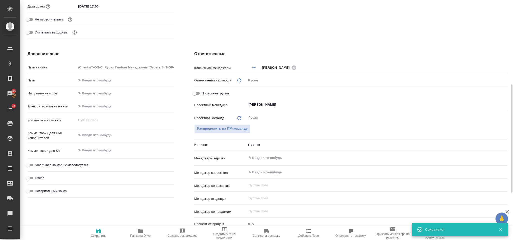
type textarea "x"
click at [100, 135] on textarea at bounding box center [125, 135] width 98 height 9
type textarea "д"
type textarea "x"
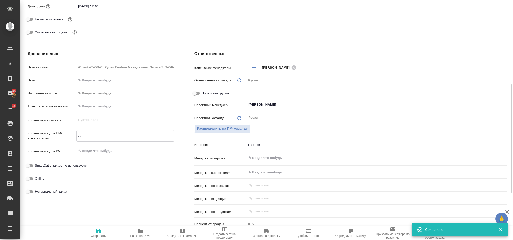
type textarea "x"
type textarea "дв"
type textarea "x"
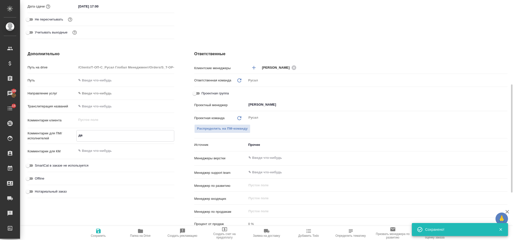
type textarea "дву"
type textarea "x"
type textarea "двуяз"
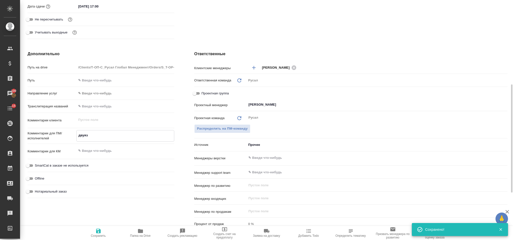
type textarea "x"
type textarea "двуяз"
type textarea "x"
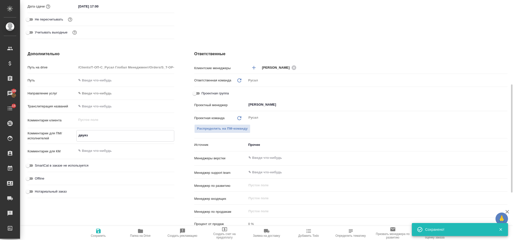
click at [102, 228] on span "Сохранить" at bounding box center [98, 233] width 36 height 10
type textarea "x"
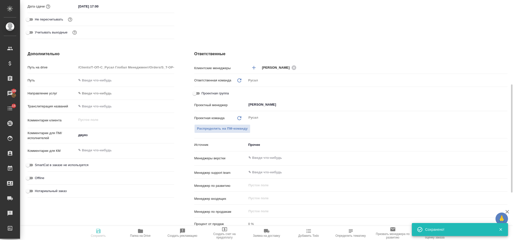
type textarea "x"
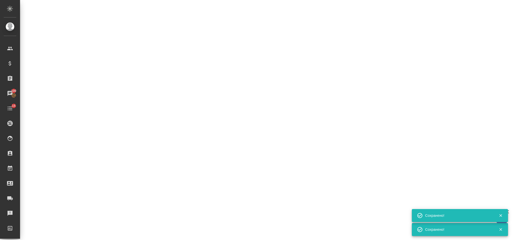
select select "RU"
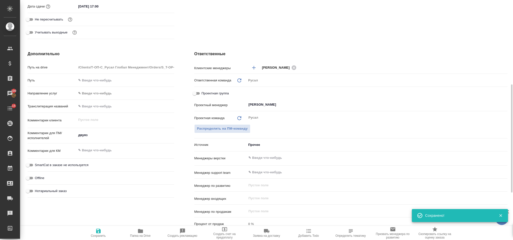
type textarea "x"
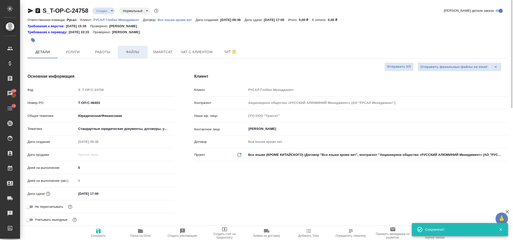
click at [144, 51] on span "Файлы" at bounding box center [133, 52] width 24 height 6
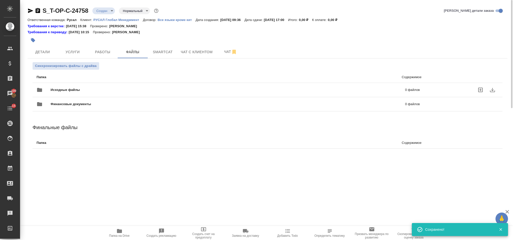
click at [109, 83] on div "Исходные файлы 0 файлов" at bounding box center [228, 90] width 393 height 22
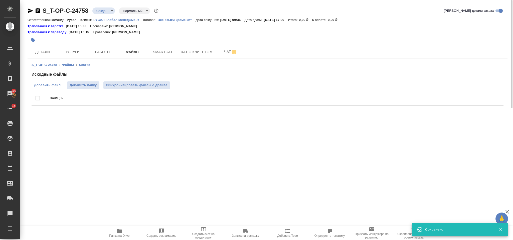
click at [57, 87] on span "Добавить файл" at bounding box center [47, 85] width 27 height 5
click at [0, 0] on input "Добавить файл" at bounding box center [0, 0] width 0 height 0
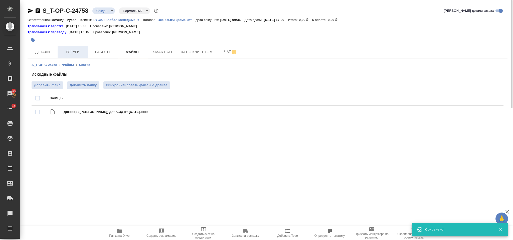
click at [72, 54] on span "Услуги" at bounding box center [73, 52] width 24 height 6
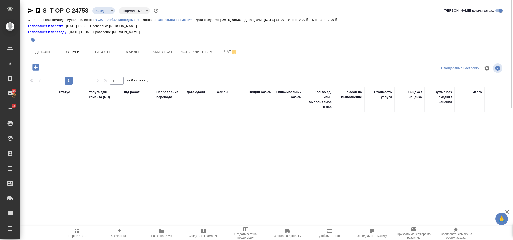
click at [35, 67] on icon "button" at bounding box center [35, 67] width 9 height 9
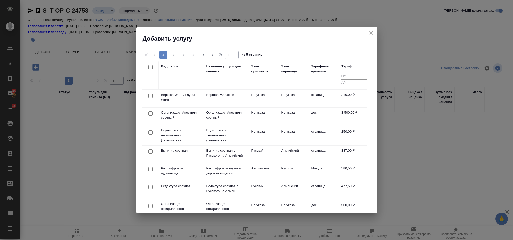
click at [266, 80] on div at bounding box center [263, 78] width 25 height 7
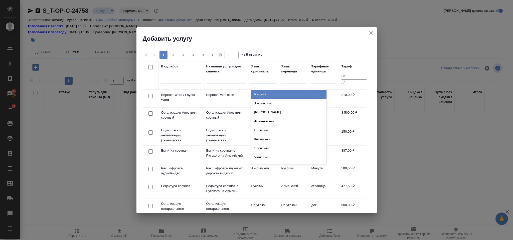
click at [266, 95] on div "Русский" at bounding box center [288, 94] width 75 height 9
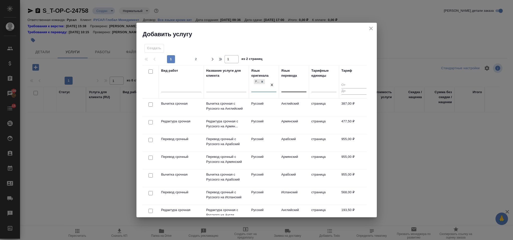
click at [290, 87] on div at bounding box center [293, 87] width 25 height 7
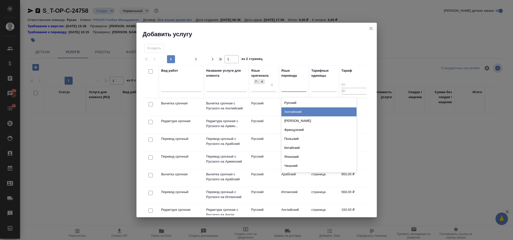
click at [299, 110] on div "Английский" at bounding box center [318, 112] width 75 height 9
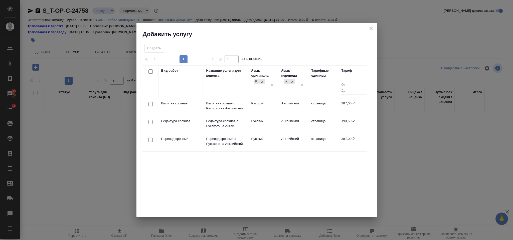
click at [151, 141] on input "checkbox" at bounding box center [150, 140] width 4 height 4
checkbox input "true"
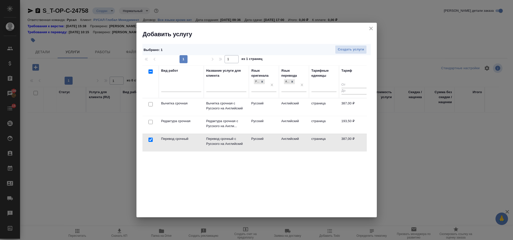
click at [149, 124] on input "checkbox" at bounding box center [150, 122] width 4 height 4
checkbox input "true"
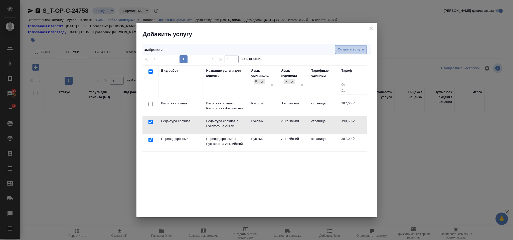
click at [353, 47] on span "Создать услуги" at bounding box center [350, 50] width 26 height 6
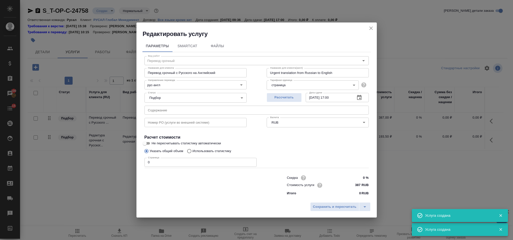
type input "Перевод срочный"
type input "Перевод срочный с Русского на Английский"
type input "Urgent translation from Russian to English"
type input "387 RUB"
click at [227, 106] on input "text" at bounding box center [256, 110] width 224 height 9
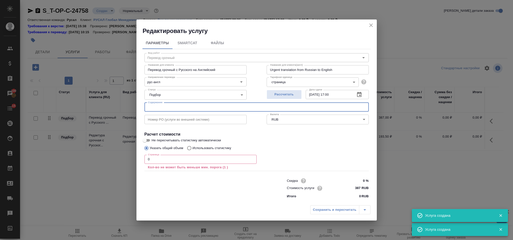
paste input "Договор (Ewarton) для СЭД от 28.07.2025"
type input "Договор (Ewarton) для СЭД от 28.07.2025"
click at [173, 158] on input "0" at bounding box center [200, 159] width 112 height 9
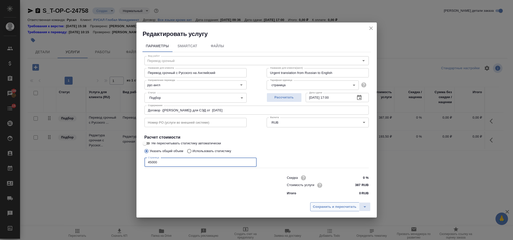
type input "45000"
click at [318, 211] on button "Сохранить и пересчитать" at bounding box center [334, 207] width 49 height 9
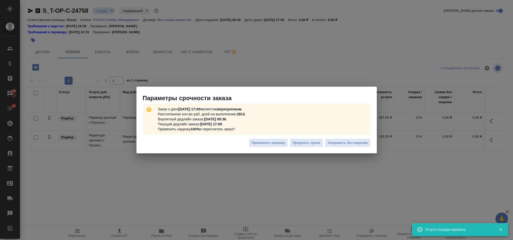
click at [342, 149] on div "Применить наценку Продлить сроки Сохранить без наценки" at bounding box center [256, 145] width 240 height 18
click at [341, 144] on span "Сохранить без наценки" at bounding box center [347, 143] width 40 height 6
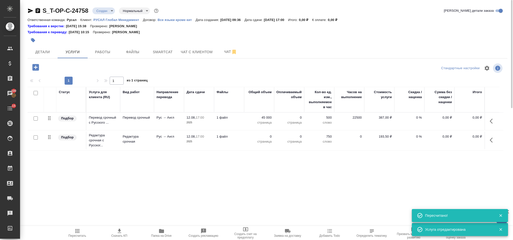
type input "urgent"
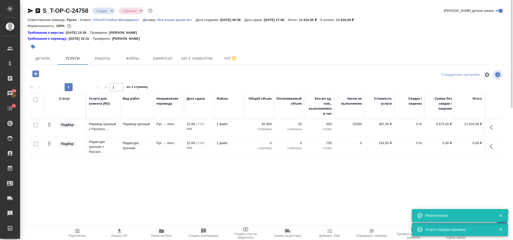
click at [493, 149] on icon "button" at bounding box center [492, 147] width 6 height 6
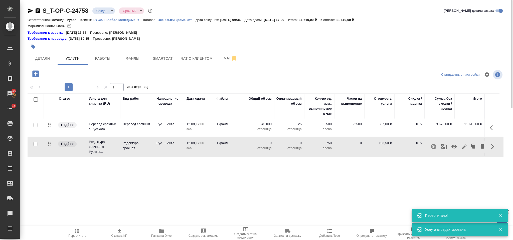
click at [465, 146] on icon "button" at bounding box center [464, 147] width 5 height 5
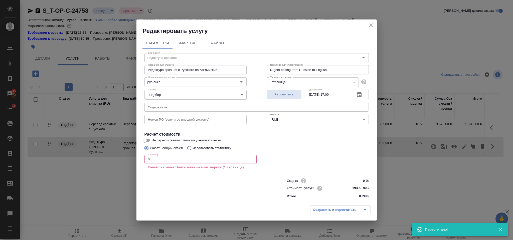
click at [190, 159] on input "0" at bounding box center [200, 159] width 112 height 9
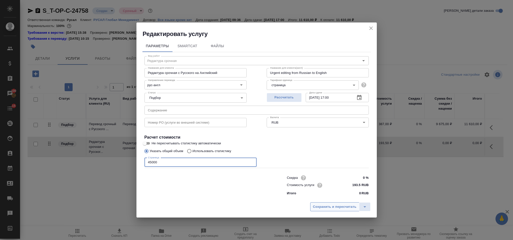
type input "45000"
click at [338, 206] on span "Сохранить и пересчитать" at bounding box center [335, 207] width 44 height 6
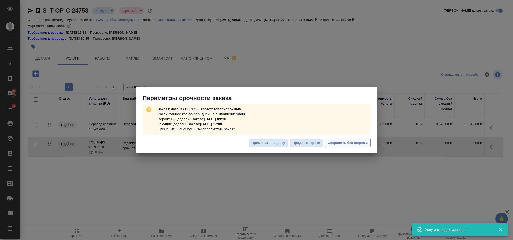
click at [361, 143] on span "Сохранить без наценки" at bounding box center [347, 143] width 40 height 6
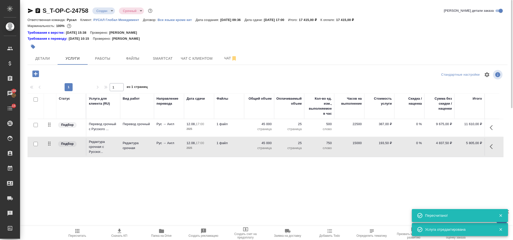
click at [35, 75] on icon "button" at bounding box center [35, 74] width 7 height 7
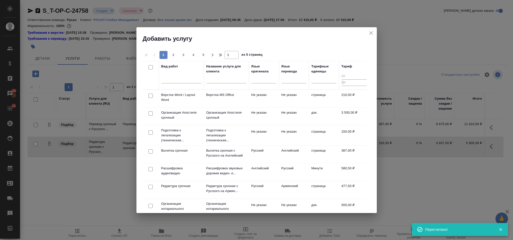
click at [149, 95] on input "checkbox" at bounding box center [150, 96] width 4 height 4
checkbox input "true"
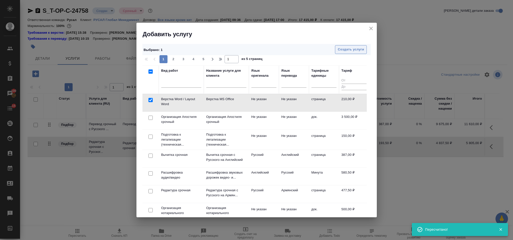
click at [362, 47] on span "Создать услуги" at bounding box center [350, 50] width 26 height 6
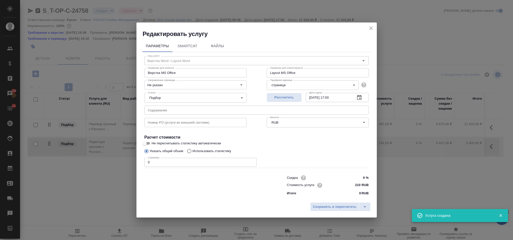
click at [161, 160] on input "0" at bounding box center [200, 162] width 112 height 9
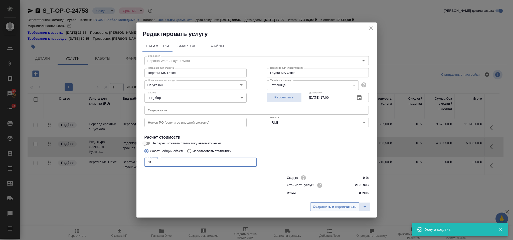
type input "31"
click at [323, 206] on span "Сохранить и пересчитать" at bounding box center [335, 207] width 44 height 6
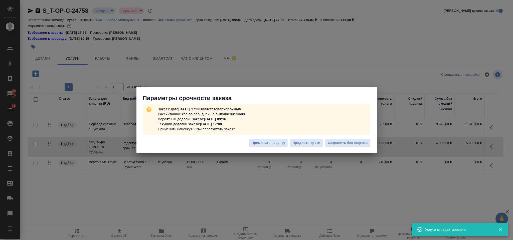
click at [342, 137] on div "Применить наценку Продлить сроки Сохранить без наценки" at bounding box center [256, 145] width 240 height 18
click at [342, 140] on span "Сохранить без наценки" at bounding box center [347, 143] width 40 height 6
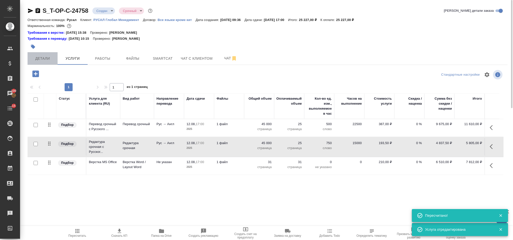
click at [48, 60] on span "Детали" at bounding box center [43, 59] width 24 height 6
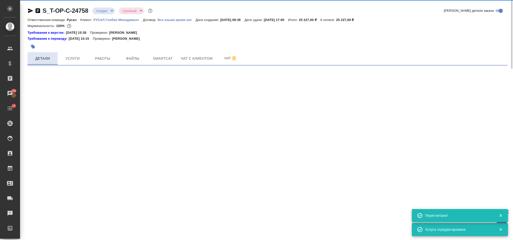
select select "RU"
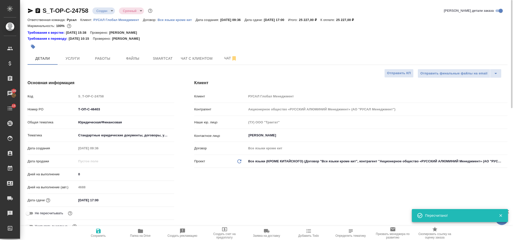
type textarea "x"
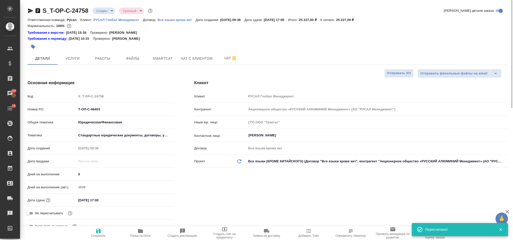
click at [31, 12] on icon "button" at bounding box center [30, 11] width 5 height 5
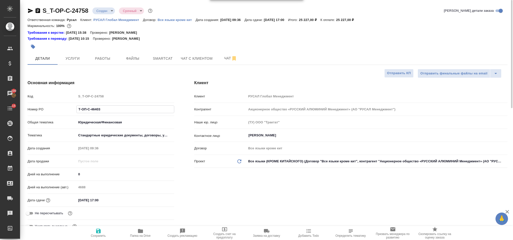
drag, startPoint x: 104, startPoint y: 110, endPoint x: 79, endPoint y: 111, distance: 25.0
click at [79, 111] on input "Т-ОП-С-46403" at bounding box center [125, 109] width 97 height 7
type textarea "x"
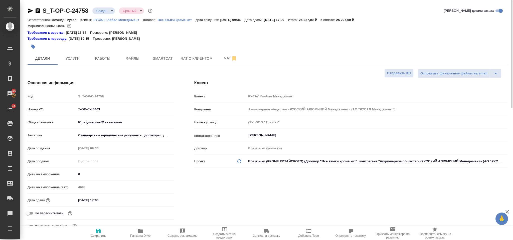
type textarea "x"
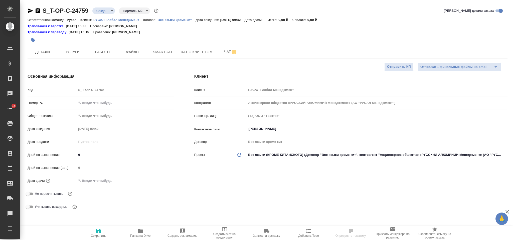
select select "RU"
click at [123, 101] on input "text" at bounding box center [125, 102] width 98 height 7
paste input "Т-ОП-С-46276"
type input "Т-ОП-С-46276"
drag, startPoint x: 83, startPoint y: 114, endPoint x: 78, endPoint y: 114, distance: 5.0
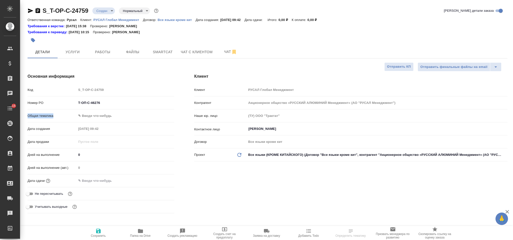
click at [78, 114] on div "Код S_T-OP-C-24759 Номер PO Т-ОП-С-46276 Общая тематика ✎ Введи что-нибудь Дата…" at bounding box center [101, 151] width 147 height 130
click at [100, 105] on input "Т-ОП-С-46276" at bounding box center [125, 102] width 98 height 7
drag, startPoint x: 104, startPoint y: 104, endPoint x: 69, endPoint y: 101, distance: 35.2
click at [69, 101] on div "Номер PO Т-ОП-С-46276" at bounding box center [101, 103] width 147 height 9
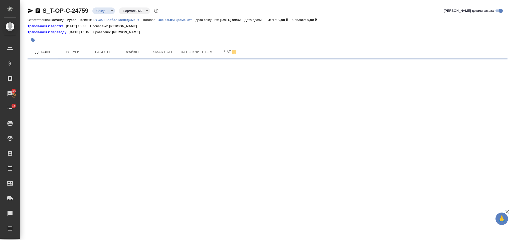
select select "RU"
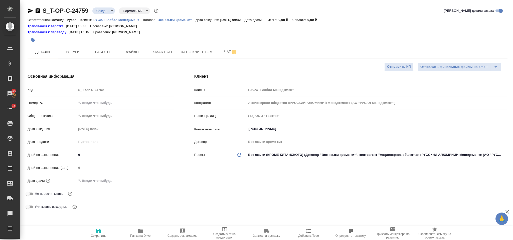
type textarea "x"
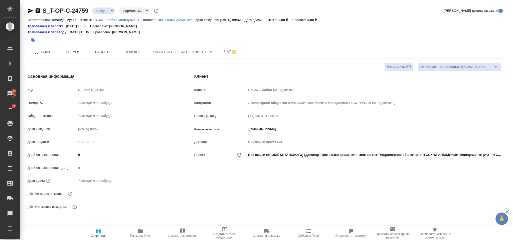
type textarea "x"
drag, startPoint x: 99, startPoint y: 107, endPoint x: 97, endPoint y: 105, distance: 2.9
click at [99, 107] on input "text" at bounding box center [125, 102] width 98 height 7
paste input "Т-ОП-С-46399"
type input "Т-ОП-С-46399"
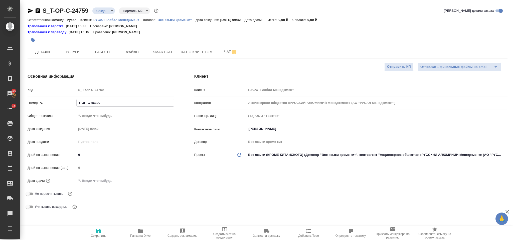
type textarea "x"
type input "Т-ОП-С-46399"
click at [104, 117] on body "🙏 .cls-1 fill:#fff; AWATERA Gorlenko Yuliua Клиенты Спецификации Заказы 100 Чат…" at bounding box center [256, 120] width 513 height 240
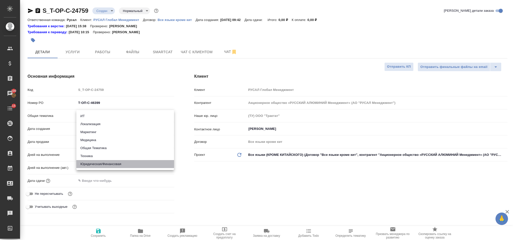
click at [113, 163] on li "Юридическая/Финансовая" at bounding box center [125, 164] width 98 height 8
type input "yr-fn"
type textarea "x"
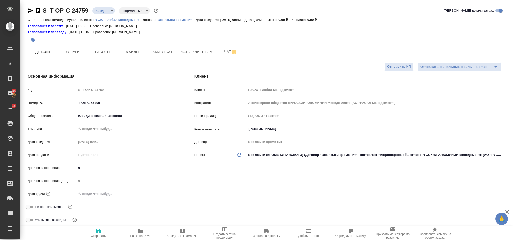
click at [99, 122] on div "Общая тематика Юридическая/Финансовая yr-fn" at bounding box center [101, 118] width 147 height 13
click at [102, 125] on div "Тематика ✎ Введи что-нибудь" at bounding box center [101, 129] width 147 height 9
click at [105, 129] on body "🙏 .cls-1 fill:#fff; AWATERA Gorlenko Yuliua Клиенты Спецификации Заказы 100 Чат…" at bounding box center [256, 120] width 513 height 240
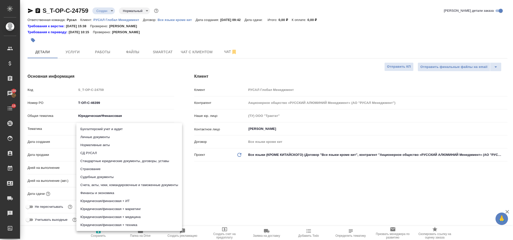
click at [118, 159] on li "Стандартные юридические документы, договоры, уставы" at bounding box center [129, 161] width 106 height 8
type textarea "x"
type input "5f647205b73bc97568ca66bf"
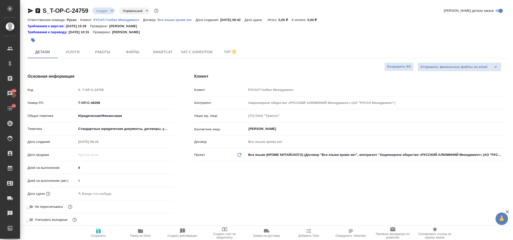
click at [105, 194] on input "text" at bounding box center [98, 193] width 44 height 7
click at [160, 191] on div at bounding box center [125, 193] width 98 height 7
click at [158, 192] on icon "button" at bounding box center [159, 193] width 5 height 5
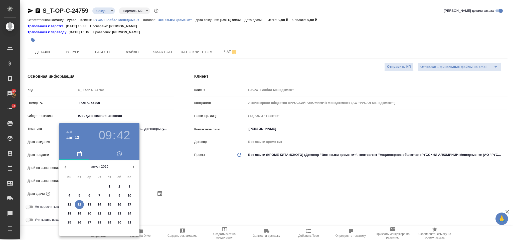
type textarea "x"
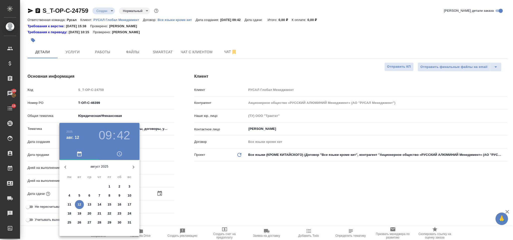
type textarea "x"
click at [92, 201] on button "13" at bounding box center [89, 204] width 9 height 9
type input "13.08.2025 09:42"
type textarea "x"
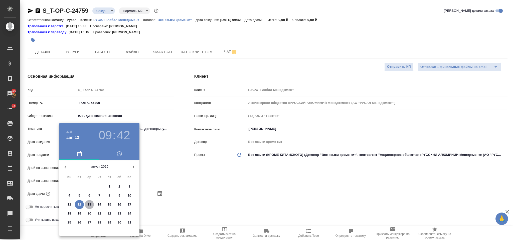
type textarea "x"
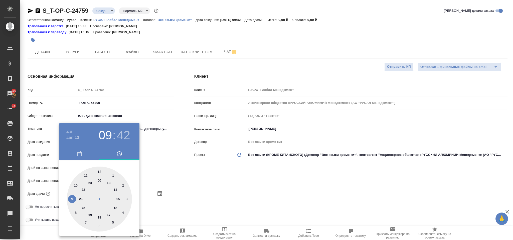
click at [116, 206] on div at bounding box center [99, 199] width 65 height 65
type input "13.08.2025 16:42"
type textarea "x"
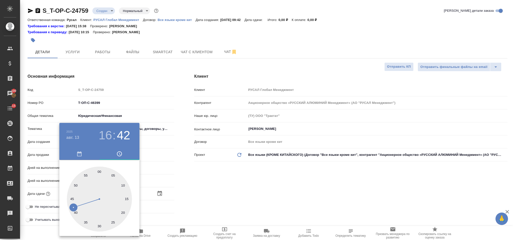
click at [99, 168] on div at bounding box center [99, 199] width 65 height 65
type input "[DATE] 16:00"
type textarea "x"
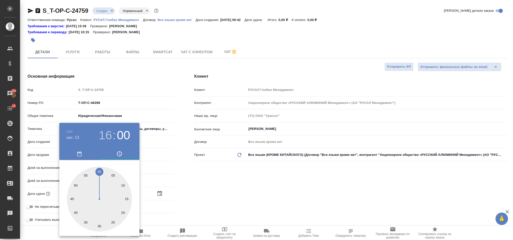
click at [216, 175] on div at bounding box center [256, 120] width 513 height 240
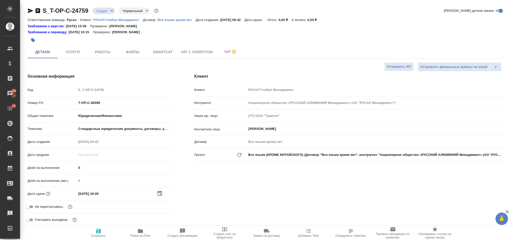
click at [95, 230] on span "Сохранить" at bounding box center [98, 233] width 36 height 10
type textarea "x"
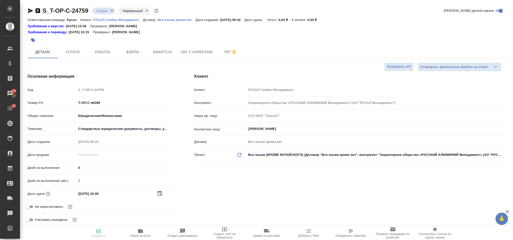
type textarea "x"
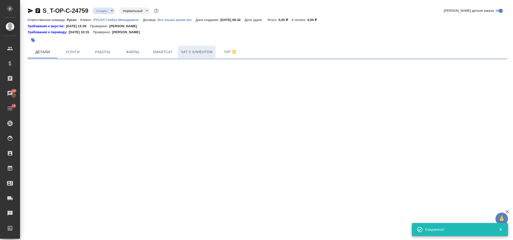
select select "RU"
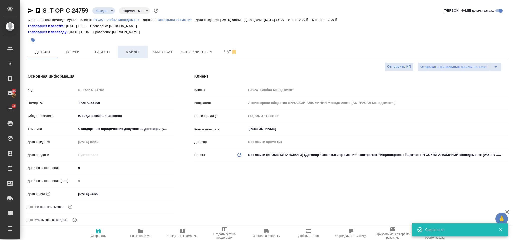
type textarea "x"
click at [131, 51] on span "Файлы" at bounding box center [133, 52] width 24 height 6
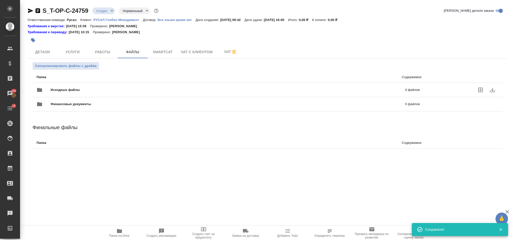
click at [116, 90] on span "Исходные файлы" at bounding box center [147, 90] width 192 height 5
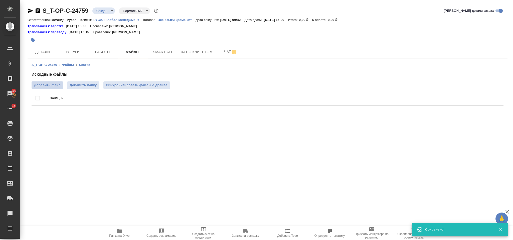
click at [51, 86] on span "Добавить файл" at bounding box center [47, 85] width 27 height 5
click at [0, 0] on input "Добавить файл" at bounding box center [0, 0] width 0 height 0
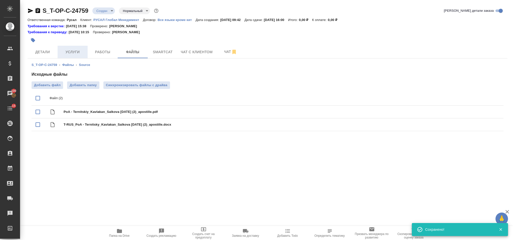
click at [81, 51] on span "Услуги" at bounding box center [73, 52] width 24 height 6
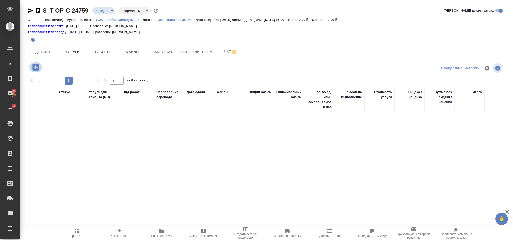
click at [36, 65] on icon "button" at bounding box center [35, 67] width 7 height 7
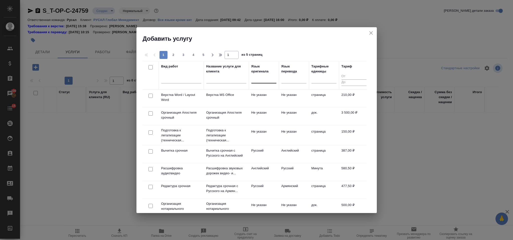
click at [262, 80] on div at bounding box center [263, 78] width 25 height 7
click at [150, 134] on input "checkbox" at bounding box center [150, 133] width 4 height 4
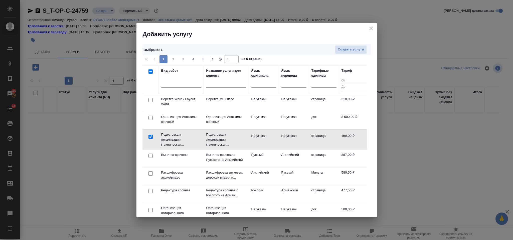
click at [150, 104] on div at bounding box center [150, 100] width 11 height 7
click at [151, 138] on input "checkbox" at bounding box center [150, 137] width 4 height 4
checkbox input "false"
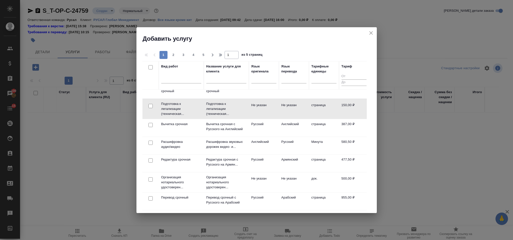
scroll to position [38, 0]
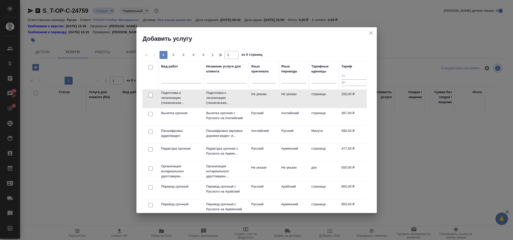
click at [151, 168] on input "checkbox" at bounding box center [150, 169] width 4 height 4
checkbox input "true"
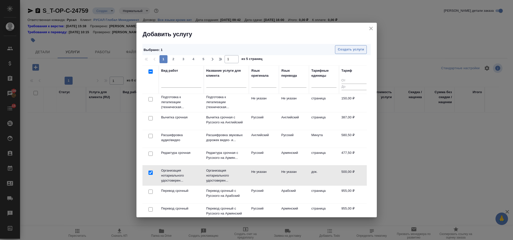
click at [362, 46] on button "Создать услуги" at bounding box center [351, 49] width 32 height 9
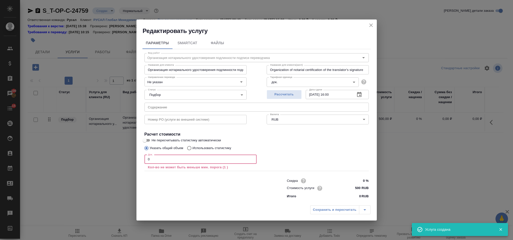
click at [164, 161] on input "0" at bounding box center [200, 159] width 112 height 9
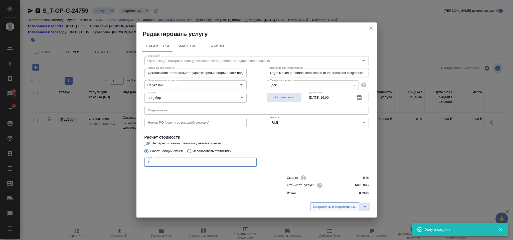
type input "2"
click at [315, 206] on span "Сохранить и пересчитать" at bounding box center [335, 207] width 44 height 6
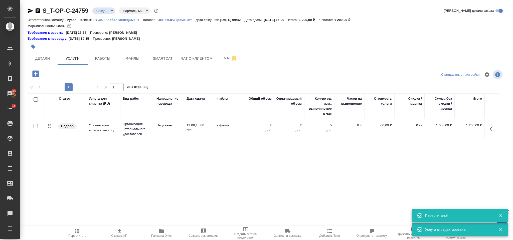
click at [489, 126] on icon "button" at bounding box center [492, 129] width 6 height 6
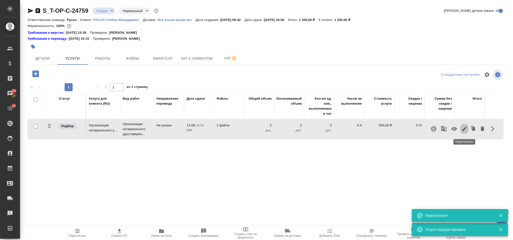
click at [464, 128] on icon "button" at bounding box center [464, 129] width 6 height 6
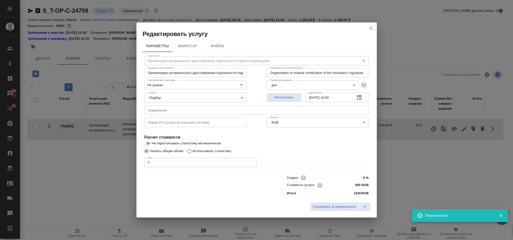
click at [168, 114] on input "text" at bounding box center [256, 110] width 224 height 9
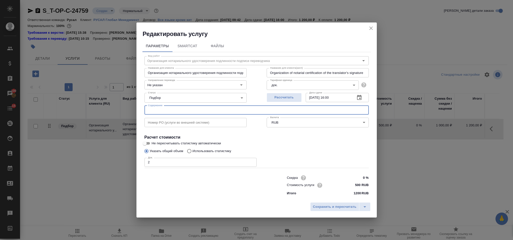
paste input "T-RUS_PoA - Ternitsky_Kavlakan_Salkova 30.07.2025 (2)_apostille"
type input "T-RUS_PoA - Ternitsky_Kavlakan_Salkova 30.07.2025 (2)_apostille"
click at [331, 203] on button "Сохранить и пересчитать" at bounding box center [334, 207] width 49 height 9
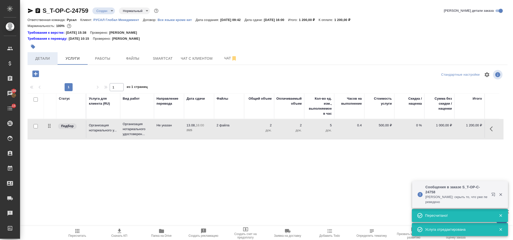
click at [50, 56] on span "Детали" at bounding box center [43, 59] width 24 height 6
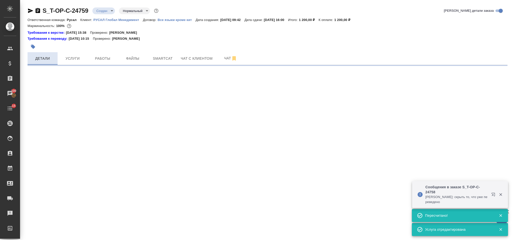
select select "RU"
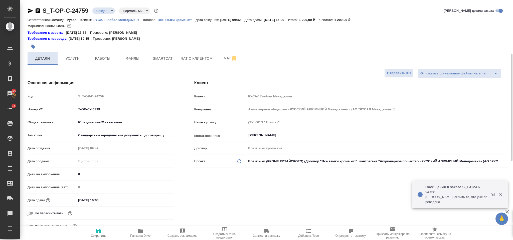
type textarea "x"
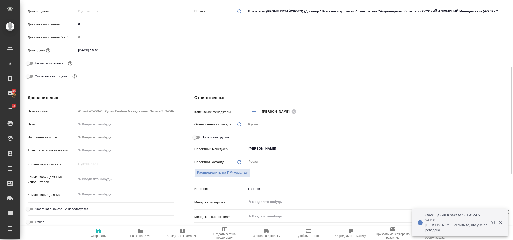
scroll to position [188, 0]
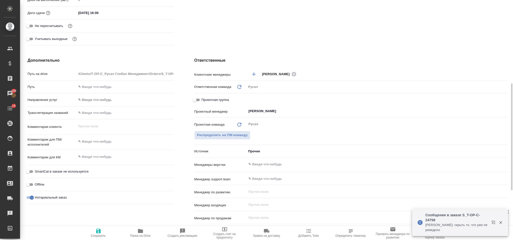
click at [334, 104] on div "Проектная группа" at bounding box center [350, 100] width 313 height 9
click at [334, 108] on div "Журавлева Александра ​" at bounding box center [376, 111] width 261 height 9
type textarea "x"
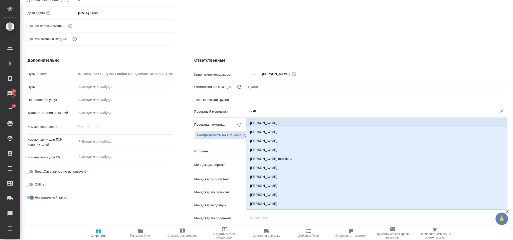
type input "никит"
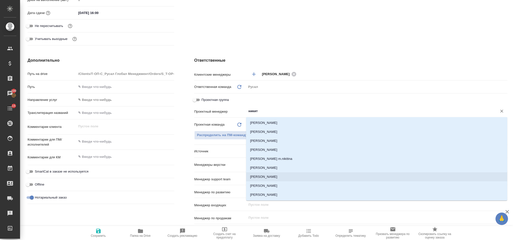
click at [281, 175] on li "Никитина Татьяна" at bounding box center [376, 177] width 261 height 9
type textarea "x"
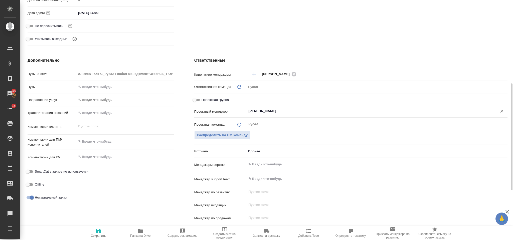
type input "Никитина Татьяна"
click at [102, 229] on span "Сохранить" at bounding box center [98, 233] width 36 height 10
type textarea "x"
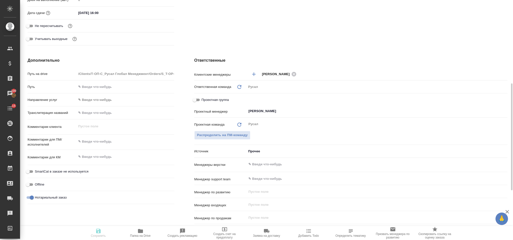
type textarea "x"
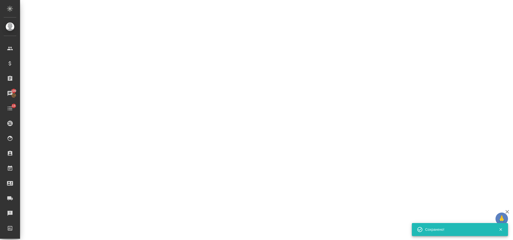
select select "RU"
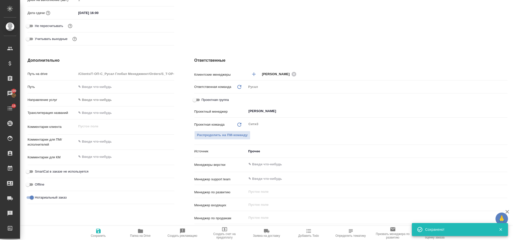
type textarea "x"
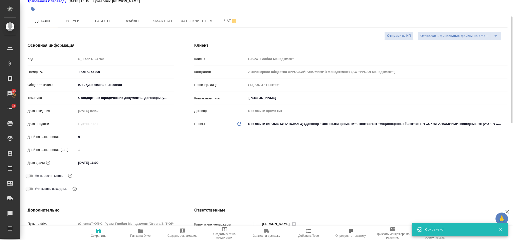
scroll to position [0, 0]
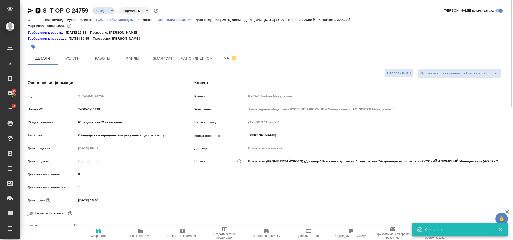
click at [38, 12] on icon "button" at bounding box center [38, 10] width 5 height 5
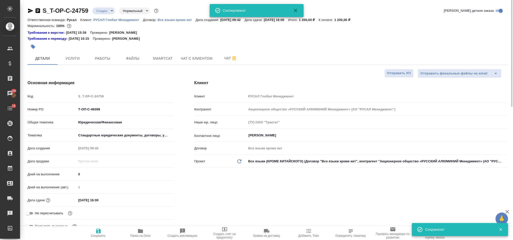
type textarea "x"
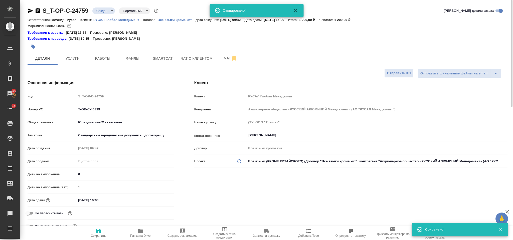
type textarea "x"
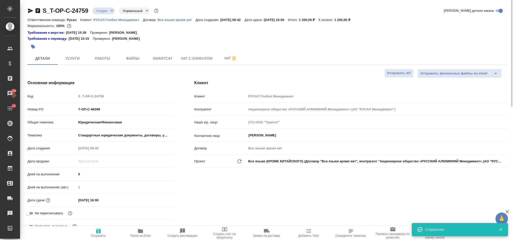
click at [29, 12] on icon "button" at bounding box center [30, 11] width 5 height 5
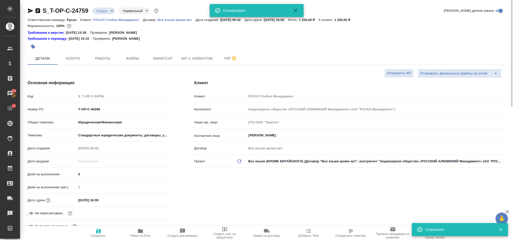
type textarea "x"
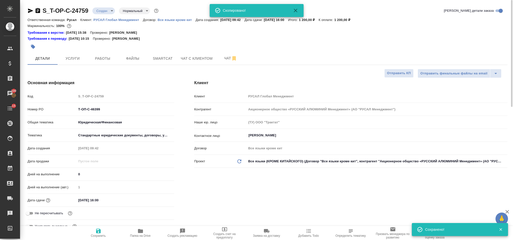
type textarea "x"
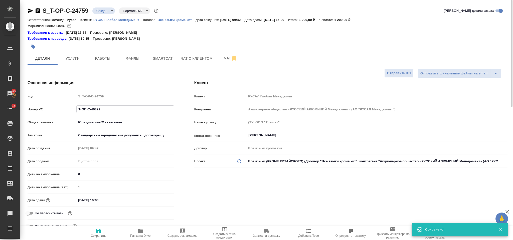
drag, startPoint x: 122, startPoint y: 108, endPoint x: 77, endPoint y: 111, distance: 45.9
click at [77, 111] on input "Т-ОП-С-46399" at bounding box center [125, 109] width 97 height 7
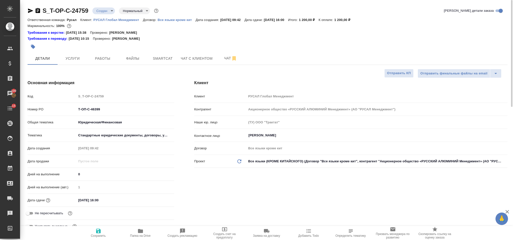
type textarea "x"
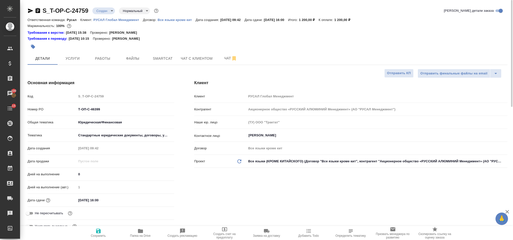
type textarea "x"
click at [142, 229] on icon "button" at bounding box center [140, 231] width 6 height 6
type textarea "x"
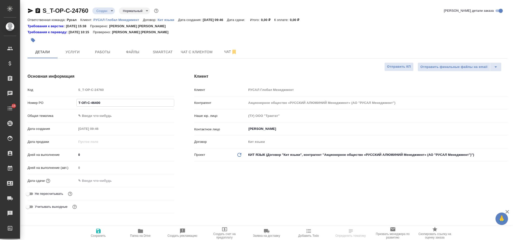
select select "RU"
type input "Т-ОП-С-46400"
click at [92, 115] on body "🙏 .cls-1 fill:#fff; AWATERA Gorlenko [PERSON_NAME] Спецификации Заказы Чаты 15 …" at bounding box center [256, 120] width 513 height 240
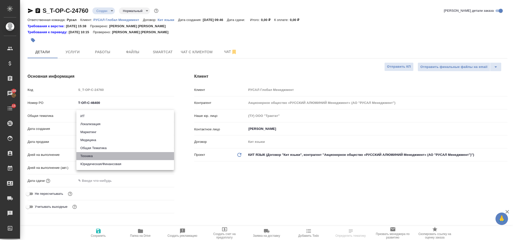
click at [100, 156] on li "Техника" at bounding box center [125, 156] width 98 height 8
type input "tech"
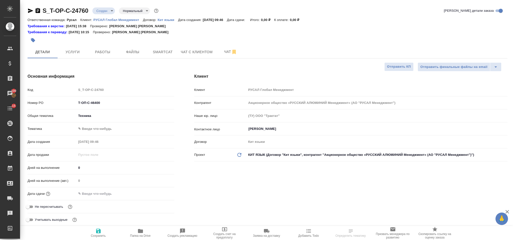
click at [102, 126] on body "🙏 .cls-1 fill:#fff; AWATERA [PERSON_NAME] Спецификации Заказы 100 Чаты 15 Todo …" at bounding box center [256, 120] width 513 height 240
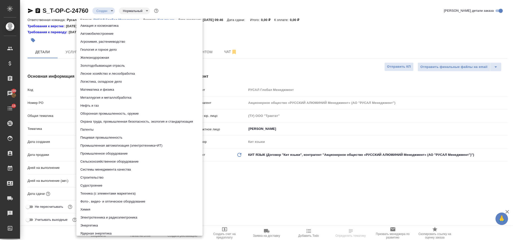
click at [116, 101] on li "Металлургия и металлобработка" at bounding box center [139, 98] width 126 height 8
type input "60014e23f7d9dc5f480a3cf8"
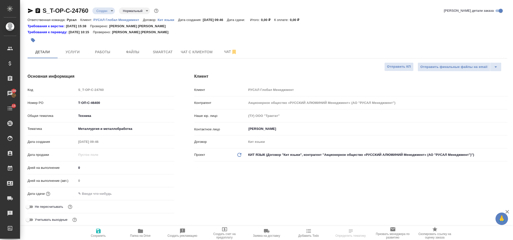
drag, startPoint x: 110, startPoint y: 193, endPoint x: 119, endPoint y: 192, distance: 9.5
click at [111, 194] on input "text" at bounding box center [98, 193] width 44 height 7
click at [157, 193] on div ".cls-1 fill:#fff; AWATERA [PERSON_NAME] Спецификации Заказы 100 Чаты 15 Todo Пр…" at bounding box center [256, 120] width 513 height 240
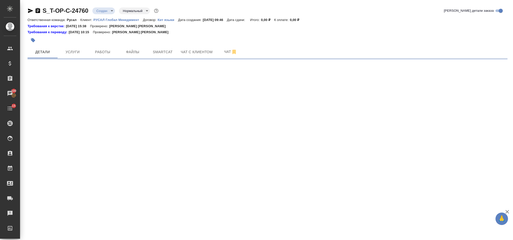
select select "RU"
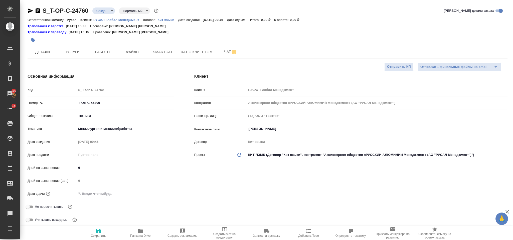
type textarea "x"
click at [112, 196] on input "text" at bounding box center [98, 193] width 44 height 7
click at [157, 192] on icon "button" at bounding box center [160, 194] width 6 height 6
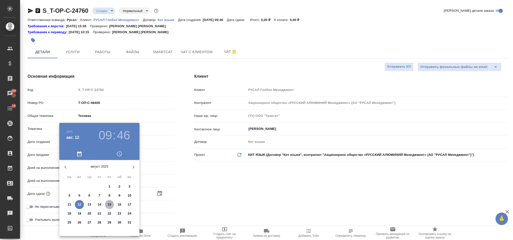
click at [108, 205] on p "15" at bounding box center [110, 204] width 4 height 5
type input "[DATE] 09:46"
type textarea "x"
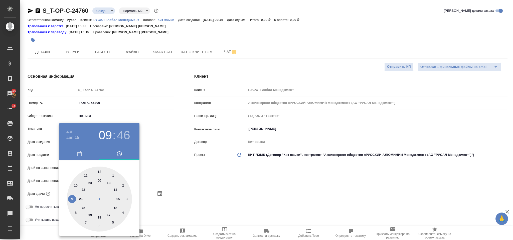
click at [109, 182] on div at bounding box center [99, 199] width 65 height 65
type input "[DATE] 13:46"
type textarea "x"
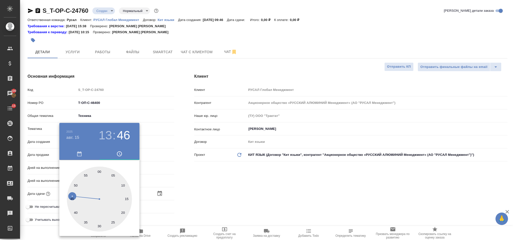
click at [99, 225] on div at bounding box center [99, 199] width 65 height 65
type input "[DATE] 13:30"
type textarea "x"
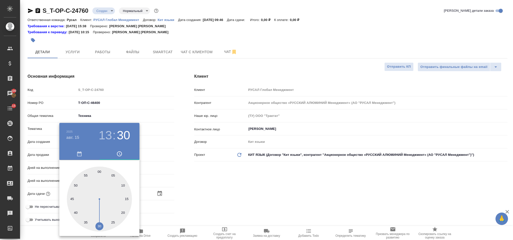
click at [198, 189] on div at bounding box center [256, 120] width 513 height 240
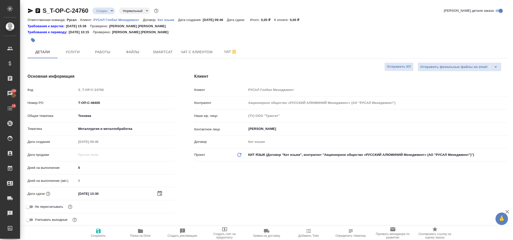
click at [101, 230] on span "Сохранить" at bounding box center [98, 233] width 36 height 10
type textarea "x"
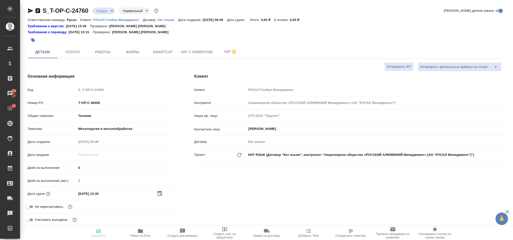
type textarea "x"
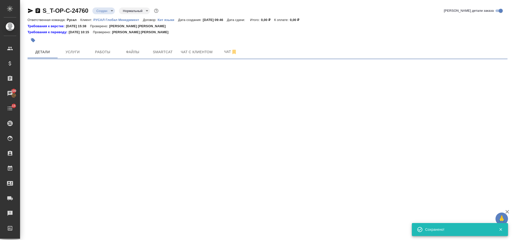
select select "RU"
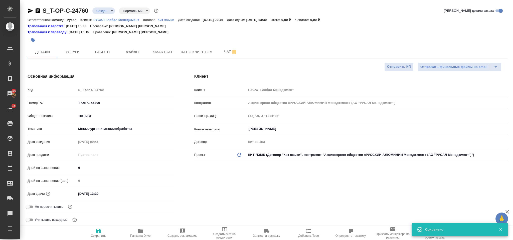
type textarea "x"
click at [134, 50] on span "Файлы" at bounding box center [133, 52] width 24 height 6
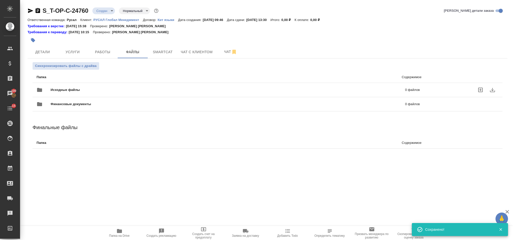
click at [111, 92] on span "Исходные файлы" at bounding box center [147, 90] width 192 height 5
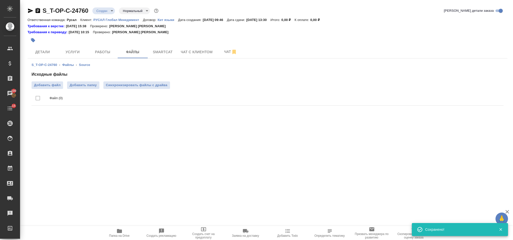
click at [47, 94] on div at bounding box center [43, 98] width 14 height 11
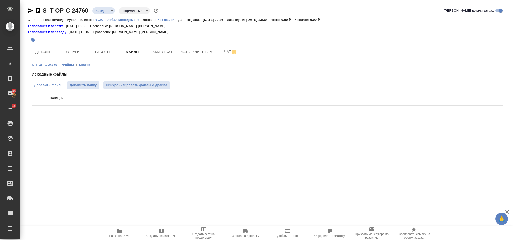
click at [47, 87] on span "Добавить файл" at bounding box center [47, 85] width 27 height 5
click at [0, 0] on input "Добавить файл" at bounding box center [0, 0] width 0 height 0
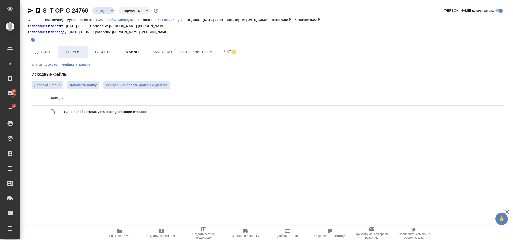
click at [75, 46] on button "Услуги" at bounding box center [73, 52] width 30 height 13
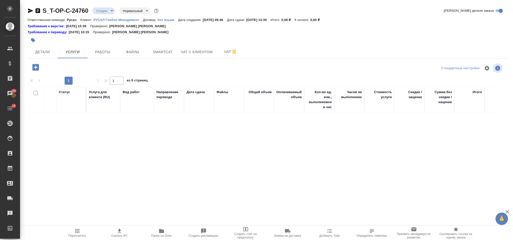
click at [36, 71] on icon "button" at bounding box center [35, 67] width 7 height 7
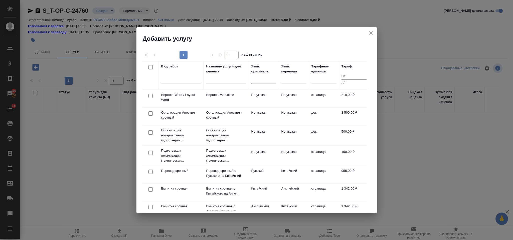
click at [260, 80] on div at bounding box center [263, 78] width 25 height 7
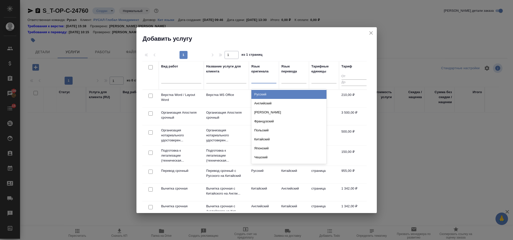
click at [268, 93] on div "Русский" at bounding box center [288, 94] width 75 height 9
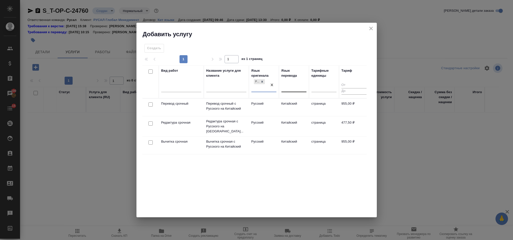
click at [286, 89] on div at bounding box center [293, 87] width 25 height 7
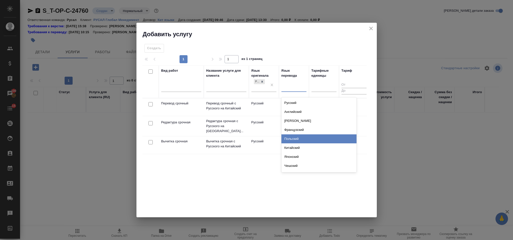
click at [303, 146] on div "Китайский" at bounding box center [318, 148] width 75 height 9
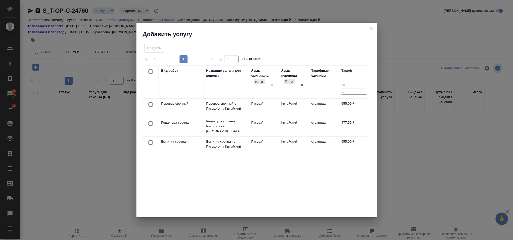
click at [150, 104] on input "checkbox" at bounding box center [150, 105] width 4 height 4
checkbox input "true"
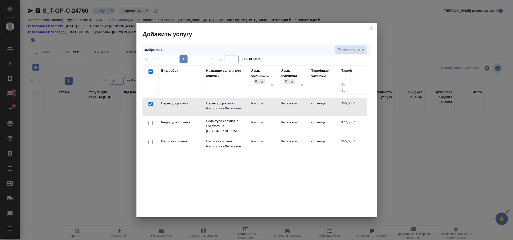
click at [151, 123] on input "checkbox" at bounding box center [150, 123] width 4 height 4
checkbox input "true"
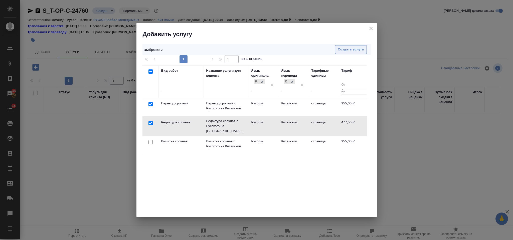
click at [351, 47] on span "Создать услуги" at bounding box center [350, 50] width 26 height 6
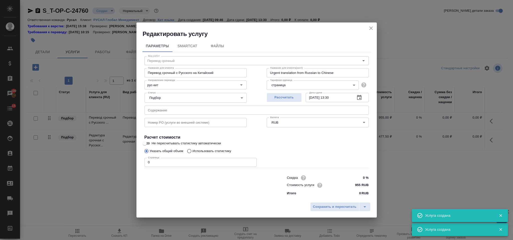
type input "Перевод срочный"
type input "Перевод срочный с Русского на Китайский"
type input "Urgent translation from Russian to Chinese"
type input "955 RUB"
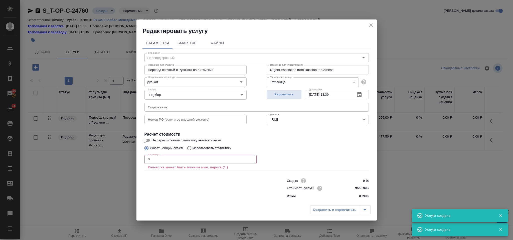
click at [240, 107] on input "text" at bounding box center [256, 107] width 224 height 9
paste input "ТЗ на приобретение установки дегазации итог"
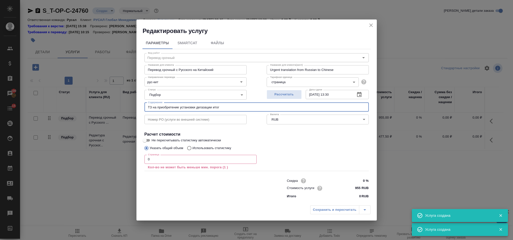
type input "ТЗ на приобретение установки дегазации итог"
click at [167, 161] on input "0" at bounding box center [200, 159] width 112 height 9
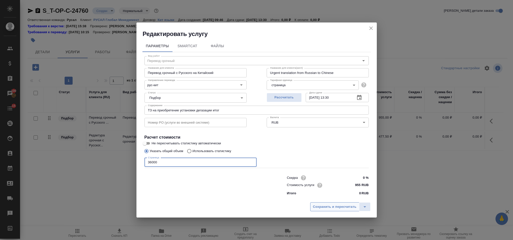
type input "36000"
click at [319, 207] on span "Сохранить и пересчитать" at bounding box center [335, 207] width 44 height 6
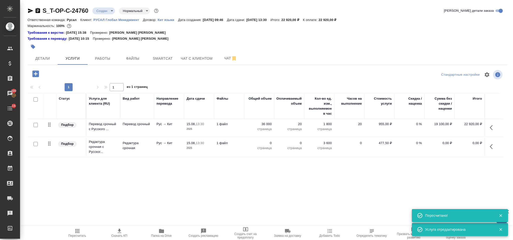
click at [490, 146] on icon "button" at bounding box center [492, 147] width 6 height 6
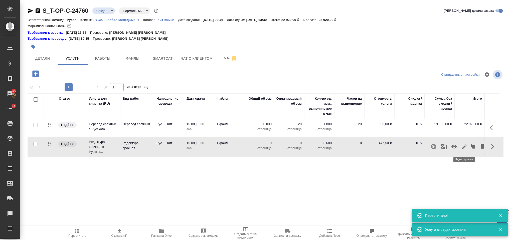
click at [467, 146] on icon "button" at bounding box center [464, 147] width 6 height 6
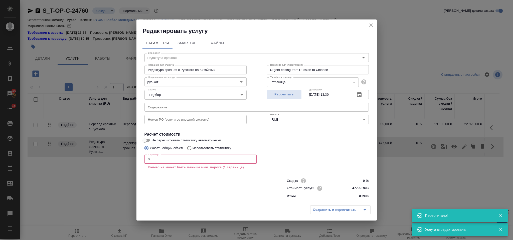
click at [167, 159] on input "0" at bounding box center [200, 159] width 112 height 9
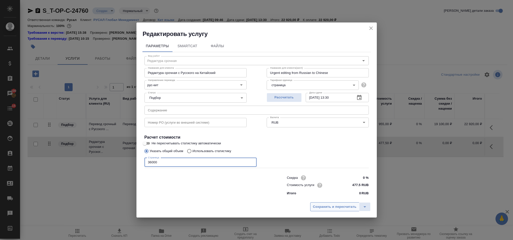
type input "36000"
click at [345, 207] on span "Сохранить и пересчитать" at bounding box center [335, 207] width 44 height 6
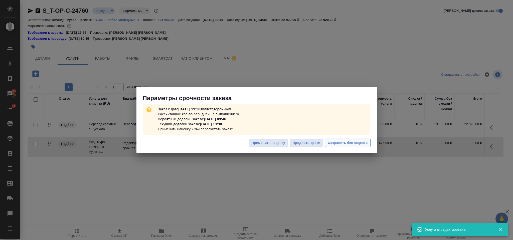
click at [342, 139] on button "Сохранить без наценки" at bounding box center [347, 143] width 45 height 9
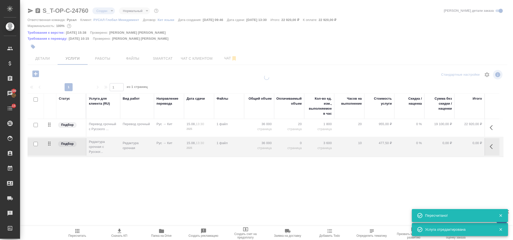
type input "urgent"
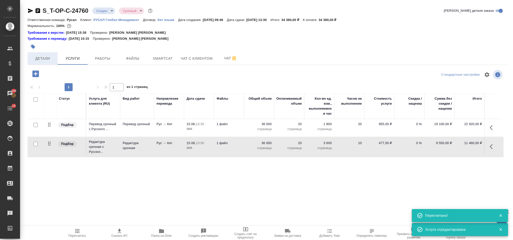
click at [49, 54] on button "Детали" at bounding box center [43, 58] width 30 height 13
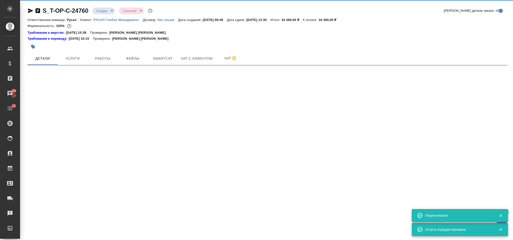
select select "RU"
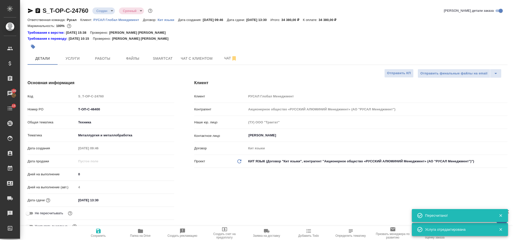
type textarea "x"
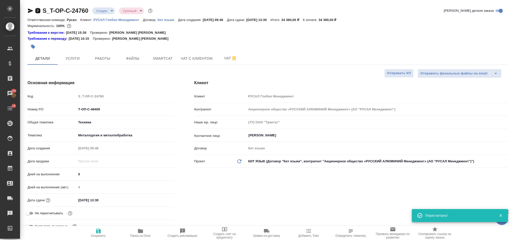
click at [38, 10] on icon "button" at bounding box center [38, 11] width 6 height 6
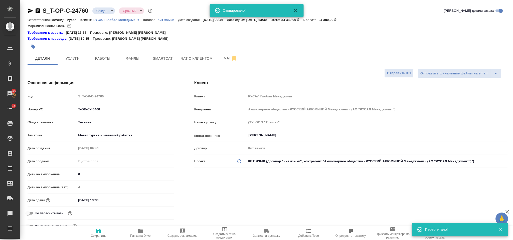
type textarea "x"
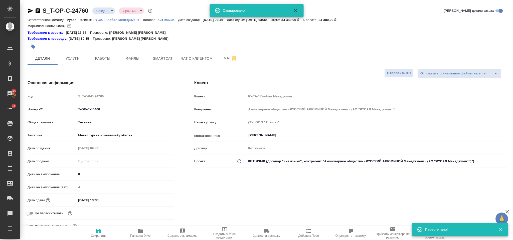
type textarea "x"
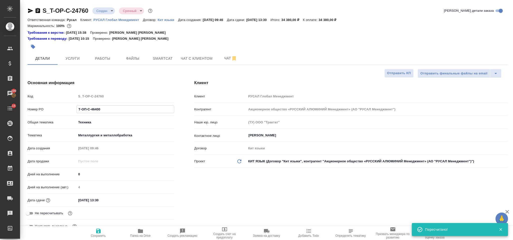
drag, startPoint x: 107, startPoint y: 108, endPoint x: 76, endPoint y: 111, distance: 31.2
click at [76, 111] on div "Номер PO Т-ОП-С-46400" at bounding box center [101, 109] width 147 height 9
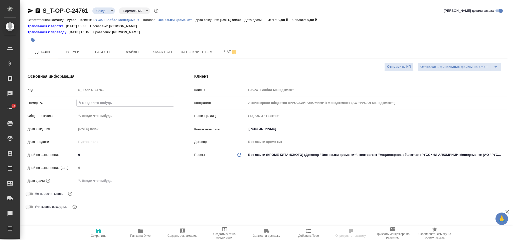
select select "RU"
type input "Т-ОП-С-46401"
click at [103, 116] on body "🙏 .cls-1 fill:#fff; AWATERA Gorlenko Yuliua Клиенты Спецификации Заказы Чаты 15…" at bounding box center [256, 120] width 513 height 240
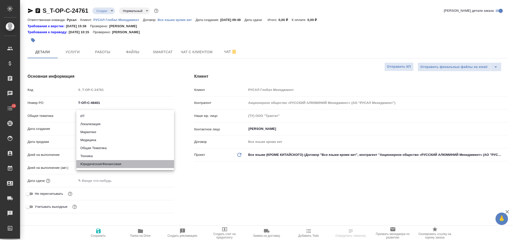
click at [116, 164] on li "Юридическая/Финансовая" at bounding box center [125, 164] width 98 height 8
type input "yr-fn"
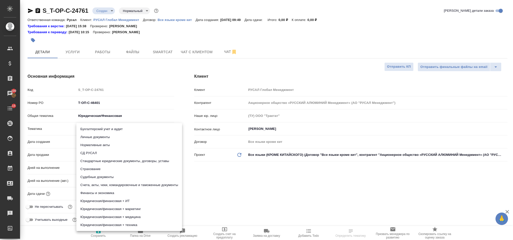
click at [110, 130] on body "🙏 .cls-1 fill:#fff; AWATERA Gorlenko Yuliua Клиенты Спецификации Заказы 100 Чат…" at bounding box center [256, 120] width 513 height 240
click at [130, 159] on li "Стандартные юридические документы, договоры, уставы" at bounding box center [129, 161] width 106 height 8
type input "5f647205b73bc97568ca66bf"
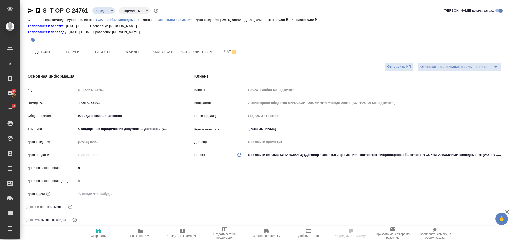
drag, startPoint x: 106, startPoint y: 195, endPoint x: 134, endPoint y: 190, distance: 28.5
click at [106, 195] on input "text" at bounding box center [98, 193] width 44 height 7
click at [161, 194] on icon "button" at bounding box center [159, 193] width 5 height 5
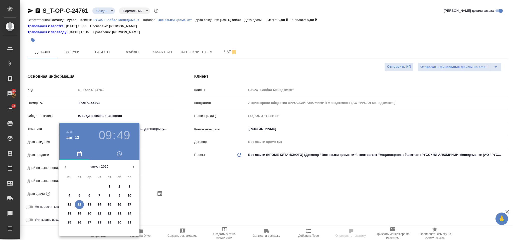
click at [89, 202] on p "13" at bounding box center [90, 204] width 4 height 5
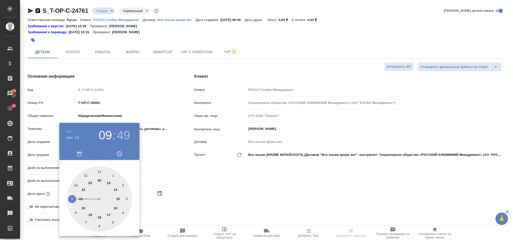
type input "13.08.2025 09:49"
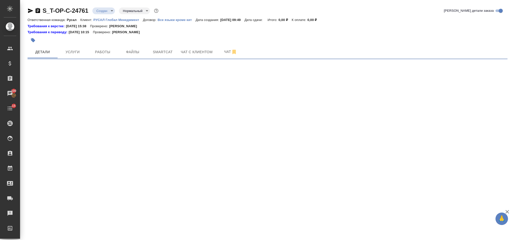
select select "RU"
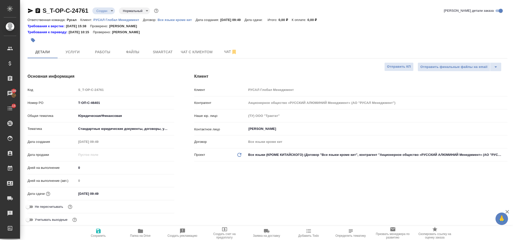
type textarea "x"
click at [107, 194] on input "13.08.2025 09:49" at bounding box center [98, 193] width 44 height 7
click at [161, 195] on icon "button" at bounding box center [160, 194] width 6 height 6
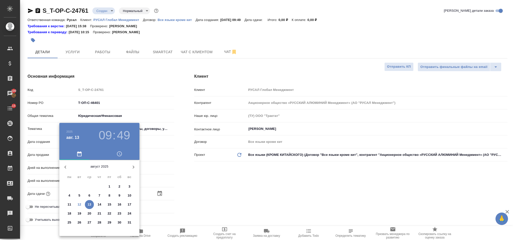
click at [91, 201] on button "13" at bounding box center [89, 204] width 9 height 9
type textarea "x"
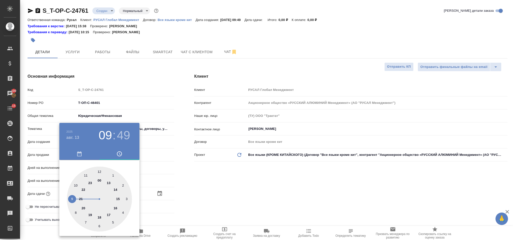
click at [113, 208] on div at bounding box center [99, 199] width 65 height 65
type input "13.08.2025 16:49"
type textarea "x"
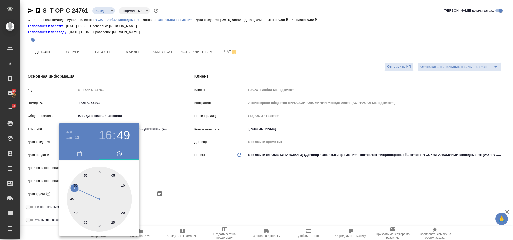
click at [99, 172] on div at bounding box center [99, 199] width 65 height 65
type input "13.08.2025 16:00"
type textarea "x"
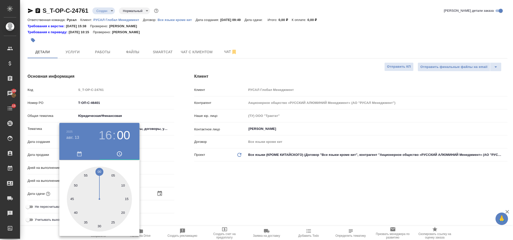
click at [188, 184] on div at bounding box center [256, 120] width 513 height 240
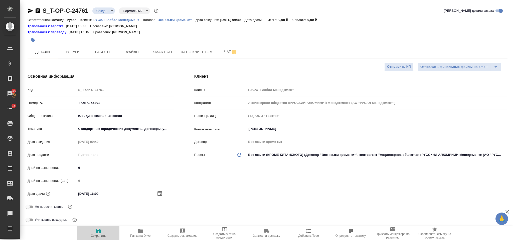
click at [102, 227] on button "Сохранить" at bounding box center [98, 233] width 42 height 14
type textarea "x"
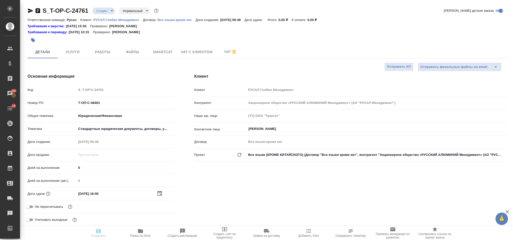
type textarea "x"
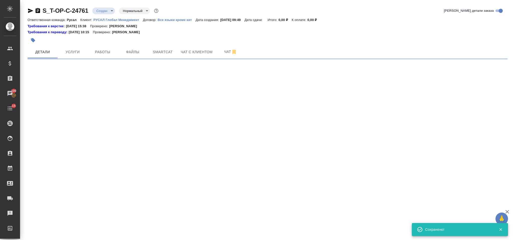
select select "RU"
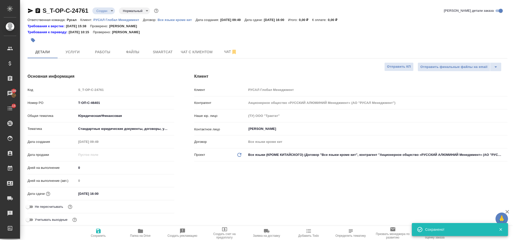
type textarea "x"
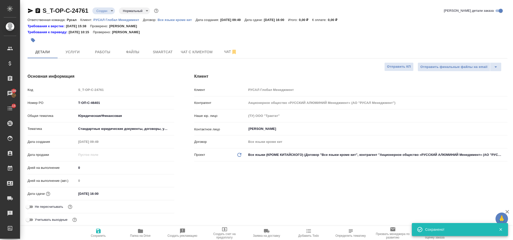
type textarea "x"
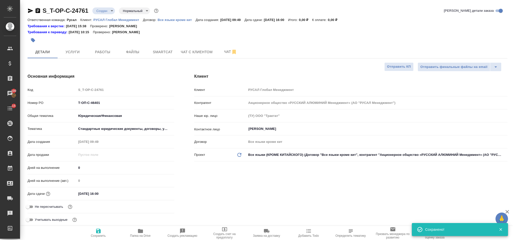
type textarea "x"
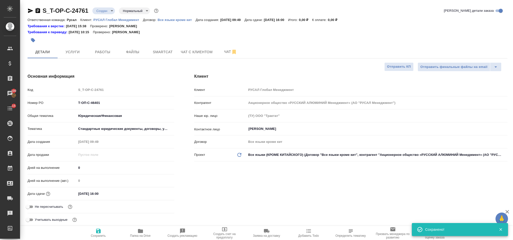
type textarea "x"
click at [137, 50] on span "Файлы" at bounding box center [133, 52] width 24 height 6
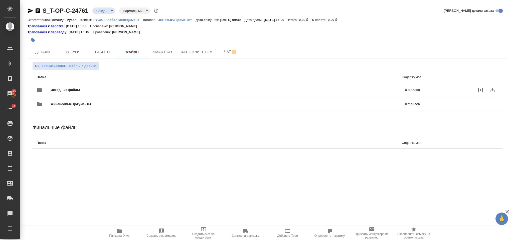
click at [117, 87] on div "Исходные файлы 0 файлов" at bounding box center [228, 90] width 383 height 12
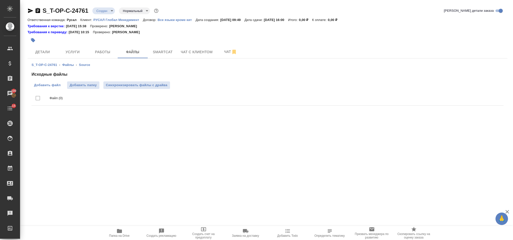
click at [51, 87] on span "Добавить файл" at bounding box center [47, 85] width 27 height 5
click at [0, 0] on input "Добавить файл" at bounding box center [0, 0] width 0 height 0
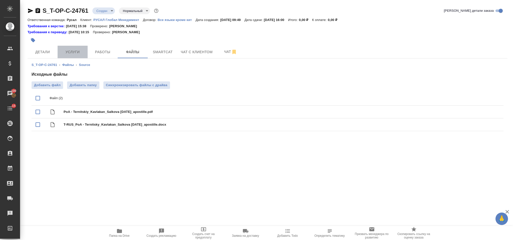
click at [76, 50] on span "Услуги" at bounding box center [73, 52] width 24 height 6
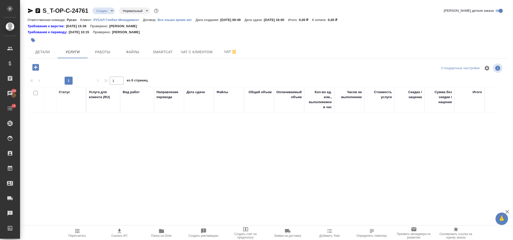
click at [36, 68] on icon "button" at bounding box center [35, 67] width 9 height 9
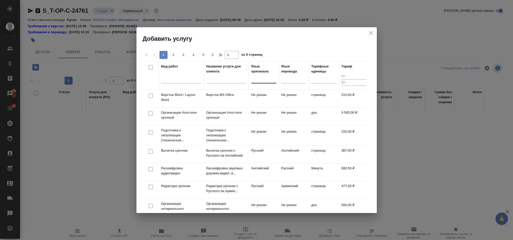
click at [259, 81] on div at bounding box center [263, 78] width 25 height 7
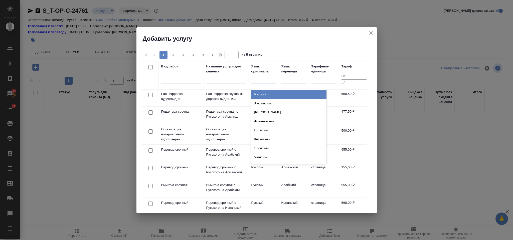
scroll to position [75, 0]
click at [152, 131] on input "checkbox" at bounding box center [150, 131] width 4 height 4
checkbox input "true"
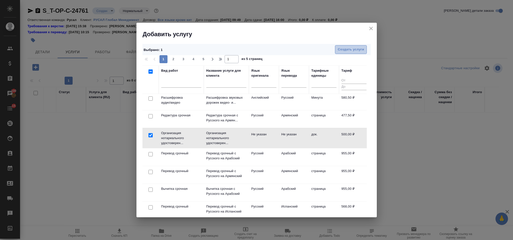
click at [341, 48] on span "Создать услуги" at bounding box center [350, 50] width 26 height 6
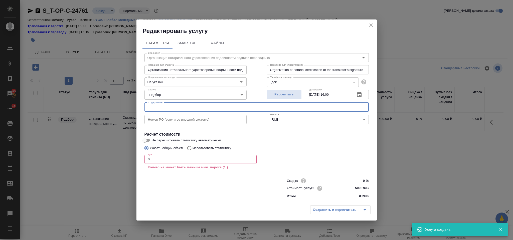
click at [206, 106] on input "text" at bounding box center [256, 107] width 224 height 9
paste input "T-RUS_PoA - Ternitsky_Kavlakan_Salkova 30.07.2025_apostille"
type input "T-RUS_PoA - Ternitsky_Kavlakan_Salkova 30.07.2025_apostille"
click at [167, 159] on input "0" at bounding box center [200, 159] width 112 height 9
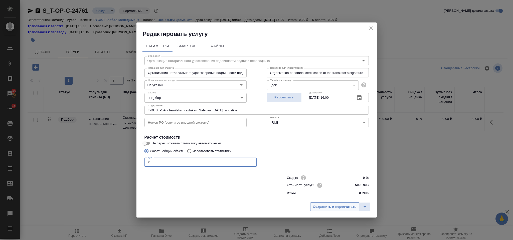
type input "2"
click at [318, 207] on span "Сохранить и пересчитать" at bounding box center [335, 207] width 44 height 6
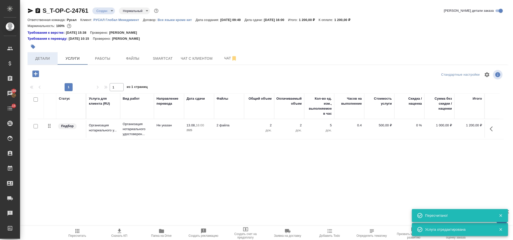
click at [39, 64] on button "Детали" at bounding box center [43, 58] width 30 height 13
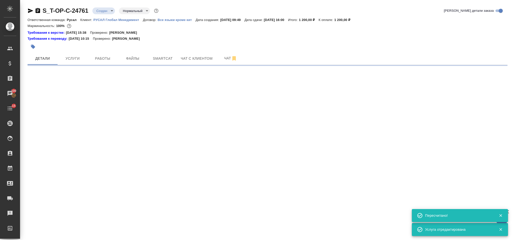
select select "RU"
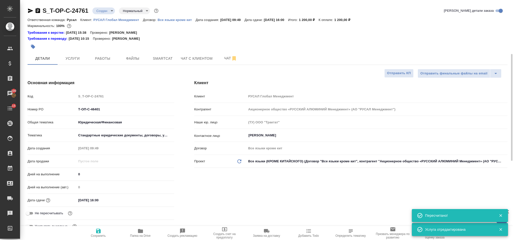
type textarea "x"
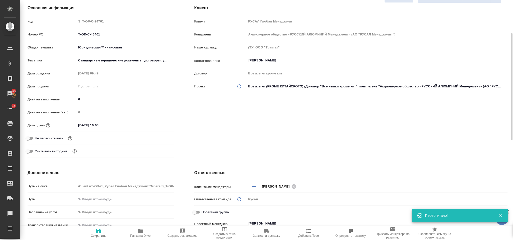
scroll to position [150, 0]
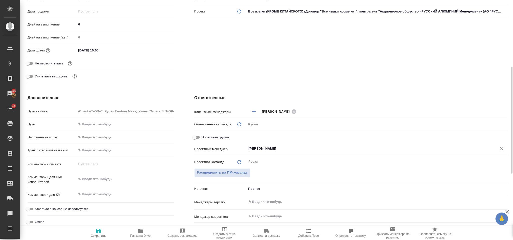
click at [296, 151] on input "[PERSON_NAME]" at bounding box center [368, 149] width 241 height 6
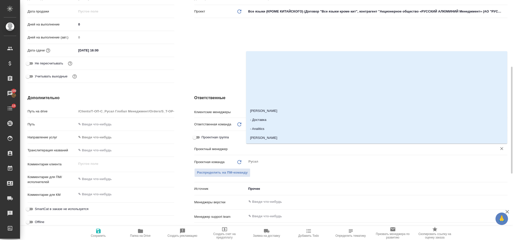
type textarea "x"
type input "ники"
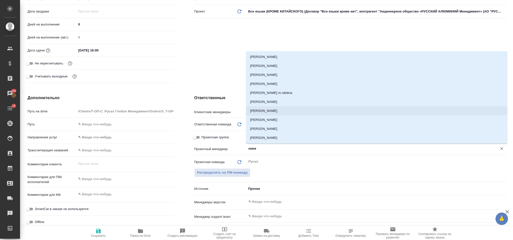
click at [278, 113] on li "Никитина Татьяна" at bounding box center [376, 111] width 261 height 9
type textarea "x"
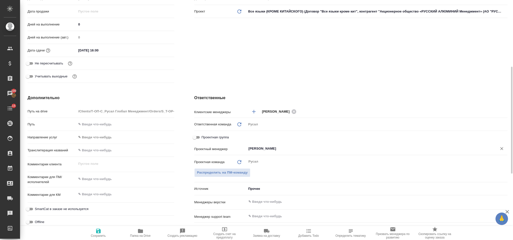
type input "Никитина Татьяна"
click at [98, 233] on icon "button" at bounding box center [98, 231] width 5 height 5
type textarea "x"
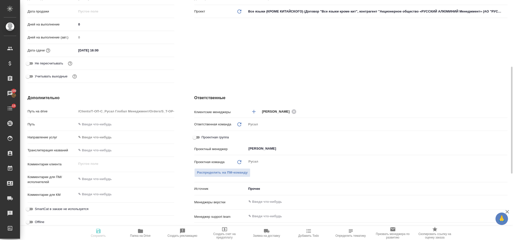
type textarea "x"
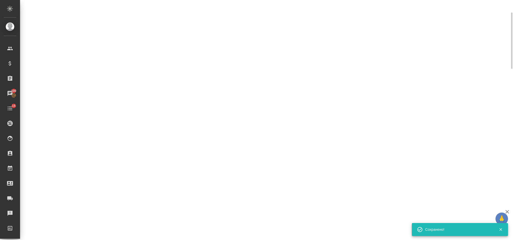
scroll to position [113, 0]
select select "RU"
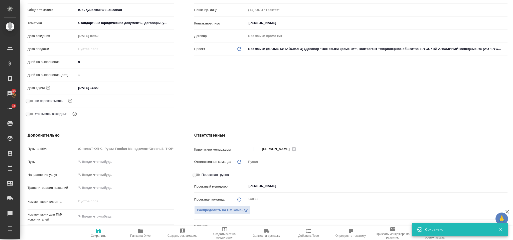
type textarea "x"
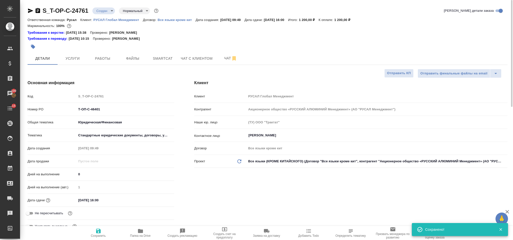
click at [35, 11] on icon "button" at bounding box center [38, 11] width 6 height 6
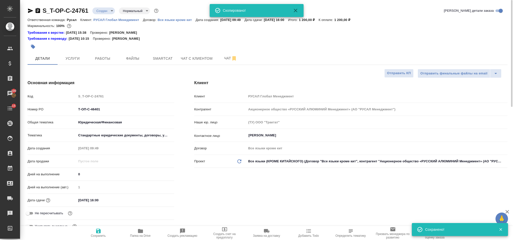
type textarea "x"
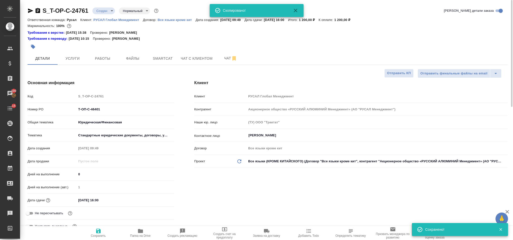
type textarea "x"
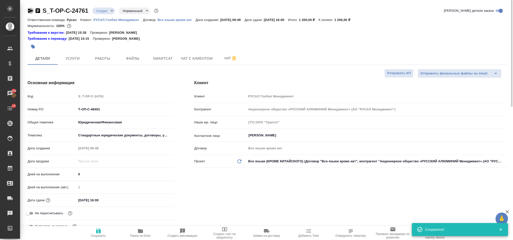
click at [29, 8] on icon "button" at bounding box center [31, 11] width 6 height 6
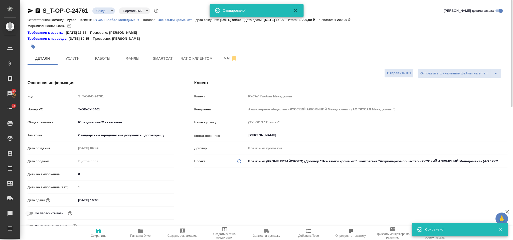
type textarea "x"
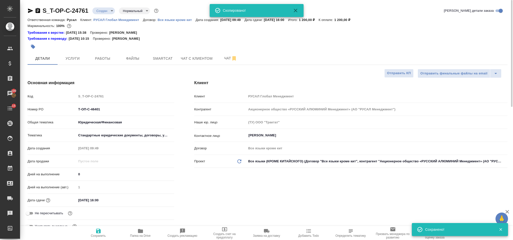
type textarea "x"
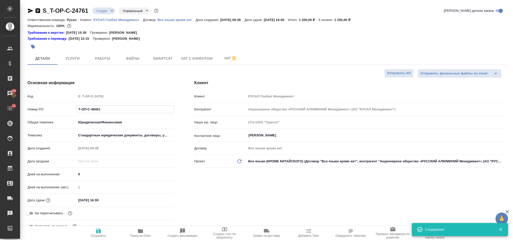
drag, startPoint x: 114, startPoint y: 107, endPoint x: 76, endPoint y: 109, distance: 37.6
click at [76, 109] on div "Т-ОП-С-46401" at bounding box center [125, 110] width 98 height 8
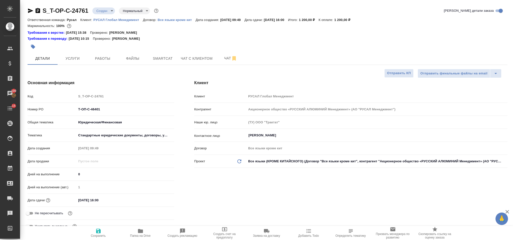
type textarea "x"
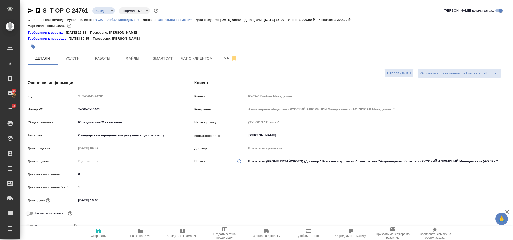
type textarea "x"
click at [139, 235] on span "Папка на Drive" at bounding box center [140, 236] width 21 height 4
type textarea "x"
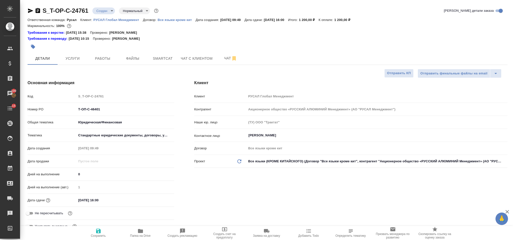
type textarea "x"
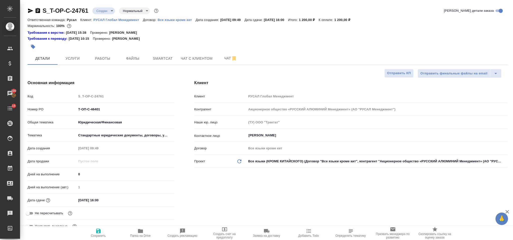
type textarea "x"
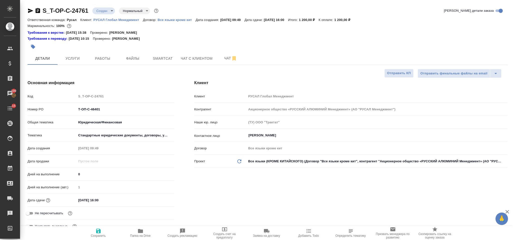
type textarea "x"
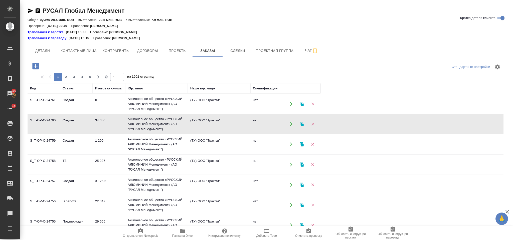
click at [144, 114] on td "Акционерное общество «РУССКИЙ АЛЮМИНИЙ Менеджмент» (АО "РУСАЛ Менеджмент")" at bounding box center [156, 104] width 63 height 20
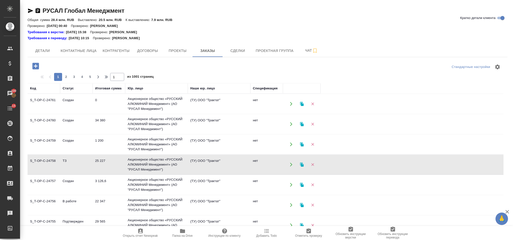
click at [144, 114] on td "Акционерное общество «РУССКИЙ АЛЮМИНИЙ Менеджмент» (АО "РУСАЛ Менеджмент")" at bounding box center [156, 104] width 63 height 20
click at [31, 68] on icon "button" at bounding box center [35, 66] width 9 height 9
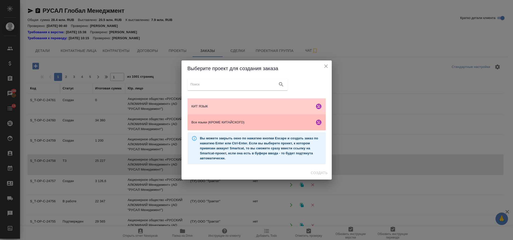
click at [214, 126] on div "Все языки (КРОМЕ КИТАЙСКОГО)" at bounding box center [256, 123] width 138 height 16
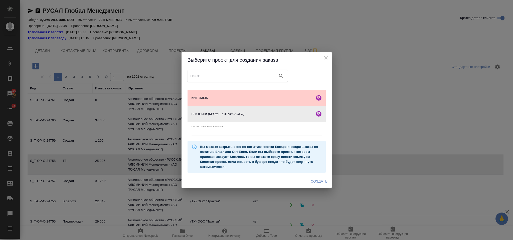
click at [311, 181] on span "Создать" at bounding box center [318, 182] width 17 height 6
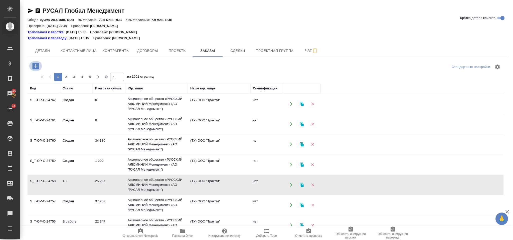
click at [35, 66] on icon "button" at bounding box center [35, 66] width 7 height 7
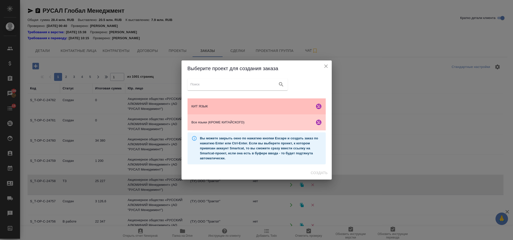
click at [244, 106] on span "КИТ ЯЗЫК" at bounding box center [251, 106] width 121 height 5
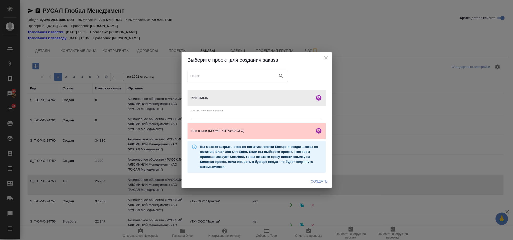
click at [319, 183] on span "Создать" at bounding box center [318, 182] width 17 height 6
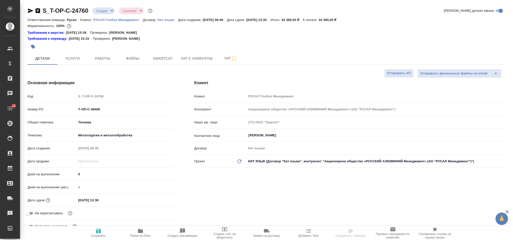
select select "RU"
click at [106, 204] on input "[DATE] 13:30" at bounding box center [98, 200] width 44 height 7
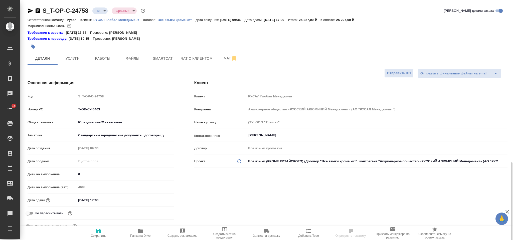
select select "RU"
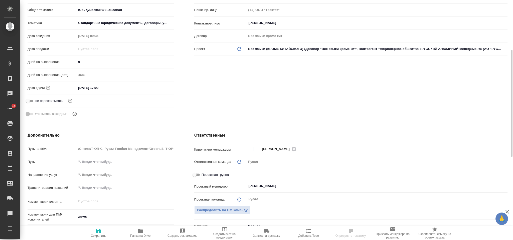
scroll to position [38, 0]
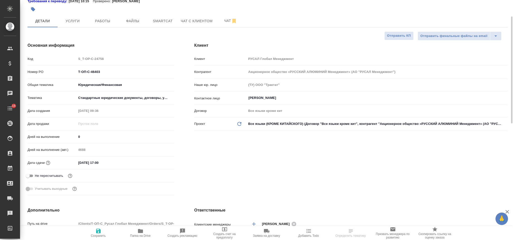
click at [108, 161] on input "[DATE] 17:00" at bounding box center [98, 162] width 44 height 7
click at [160, 161] on icon "button" at bounding box center [159, 162] width 5 height 5
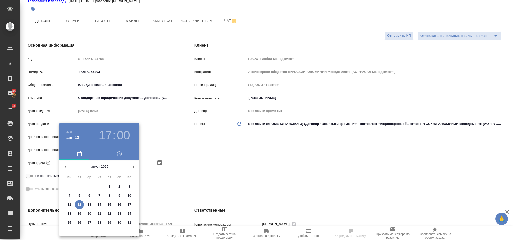
click at [100, 204] on p "14" at bounding box center [100, 204] width 4 height 5
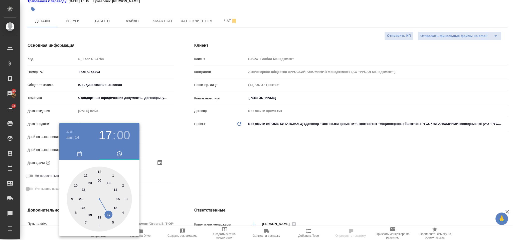
click at [116, 198] on div at bounding box center [99, 199] width 65 height 65
type input "[DATE] 15:00"
click at [184, 167] on div at bounding box center [256, 120] width 513 height 240
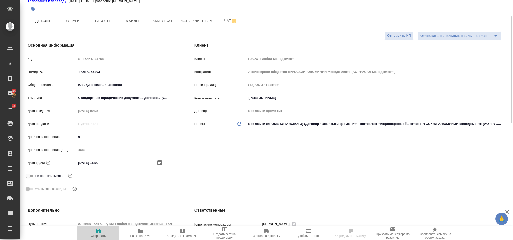
click at [97, 231] on icon "button" at bounding box center [98, 231] width 5 height 5
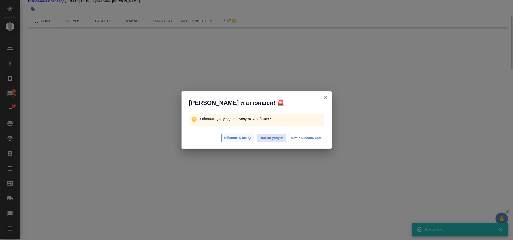
select select "RU"
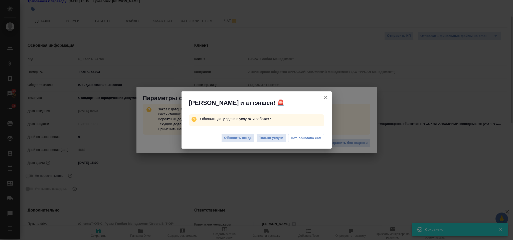
click at [240, 137] on span "Обновить везде" at bounding box center [238, 138] width 28 height 6
type textarea "x"
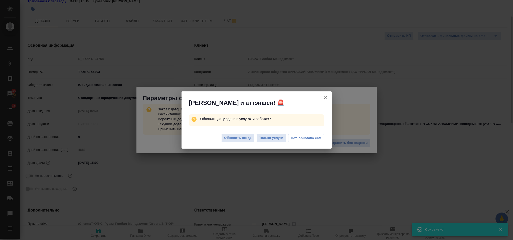
type textarea "x"
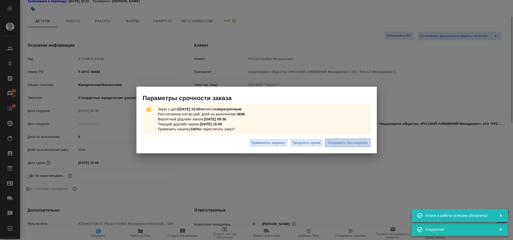
click at [339, 141] on span "Сохранить без наценки" at bounding box center [347, 143] width 40 height 6
type textarea "x"
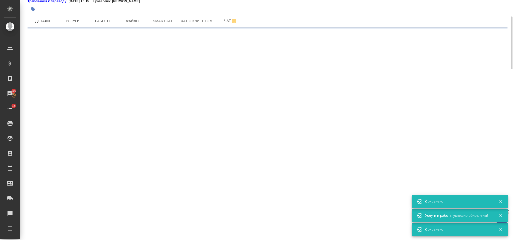
select select "RU"
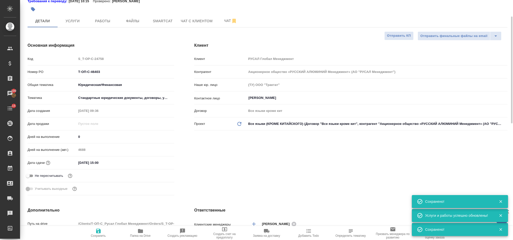
type textarea "x"
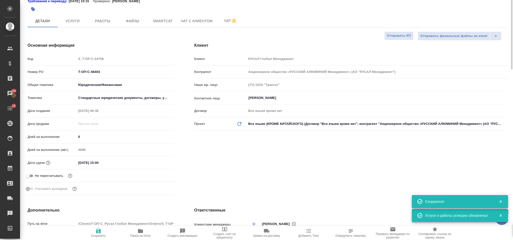
scroll to position [0, 0]
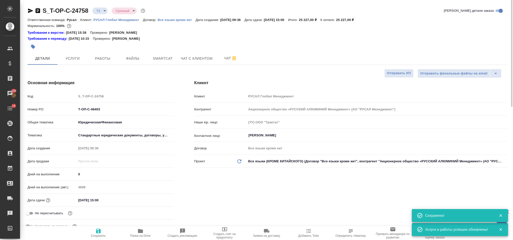
click at [39, 13] on icon "button" at bounding box center [38, 10] width 5 height 5
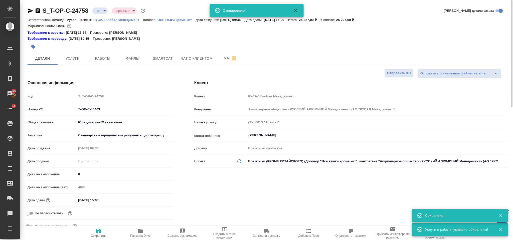
type textarea "x"
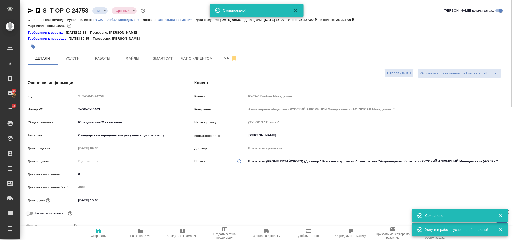
type textarea "x"
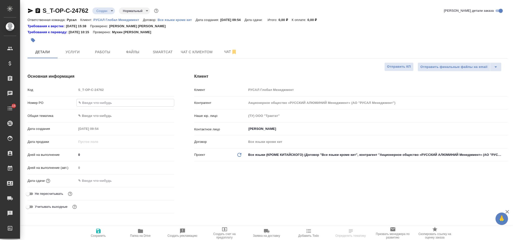
select select "RU"
type input "Т-ОП-С-46402"
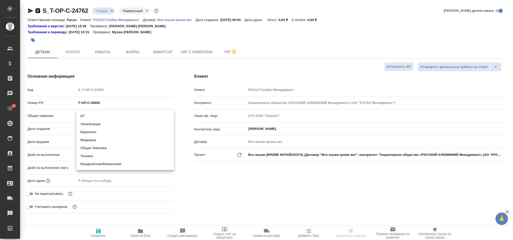
click at [116, 115] on body "🙏 .cls-1 fill:#fff; AWATERA Gorlenko [PERSON_NAME] Спецификации Заказы Чаты 15 …" at bounding box center [256, 120] width 513 height 240
click at [113, 166] on li "Юридическая/Финансовая" at bounding box center [125, 164] width 98 height 8
type input "yr-fn"
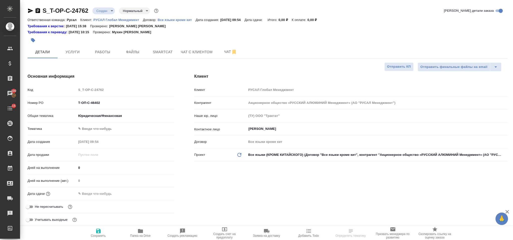
click at [104, 129] on body "🙏 .cls-1 fill:#fff; AWATERA [PERSON_NAME] Спецификации Заказы 100 Чаты 15 Todo …" at bounding box center [256, 120] width 513 height 240
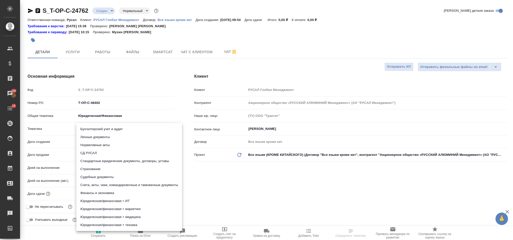
click at [121, 162] on li "Стандартные юридические документы, договоры, уставы" at bounding box center [129, 161] width 106 height 8
type input "5f647205b73bc97568ca66bf"
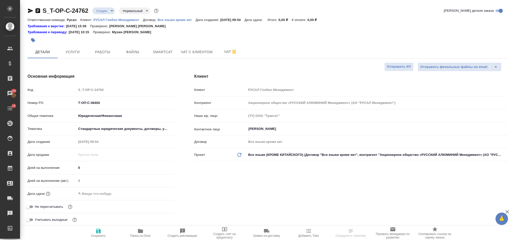
click at [102, 194] on input "text" at bounding box center [98, 193] width 44 height 7
click at [159, 195] on icon "button" at bounding box center [160, 194] width 6 height 6
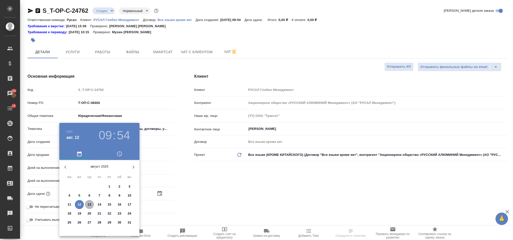
click at [89, 203] on p "13" at bounding box center [90, 204] width 4 height 5
type input "[DATE] 09:54"
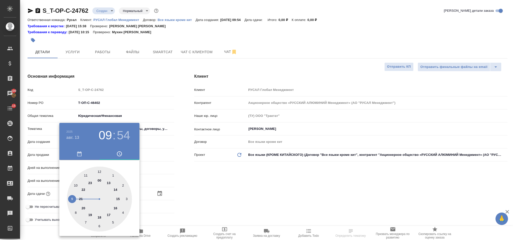
click at [99, 172] on div ".cls-1 fill:#fff; AWATERA [PERSON_NAME] Спецификации Заказы 100 Чаты 15 Todo Пр…" at bounding box center [256, 120] width 513 height 240
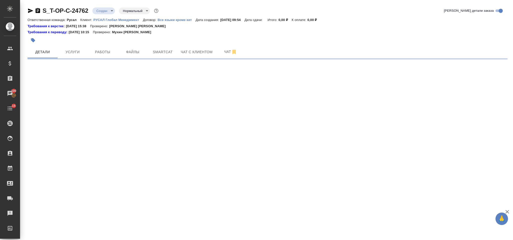
select select "RU"
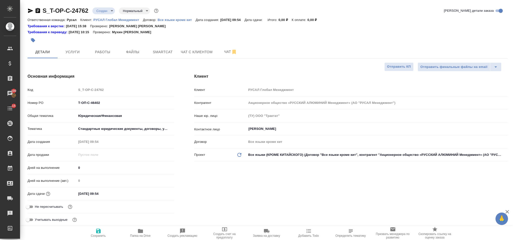
type textarea "x"
click at [108, 192] on input "[DATE] 09:54" at bounding box center [99, 193] width 44 height 7
click at [156, 194] on div "[DATE] 09:54" at bounding box center [125, 193] width 98 height 7
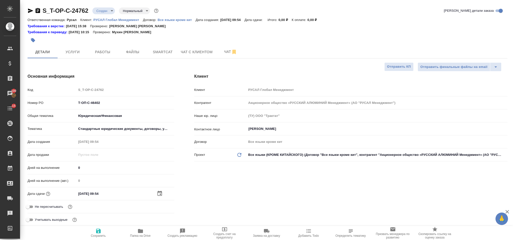
click at [158, 192] on icon "button" at bounding box center [159, 193] width 5 height 5
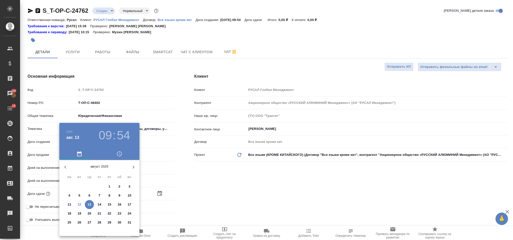
click at [90, 203] on p "13" at bounding box center [90, 204] width 4 height 5
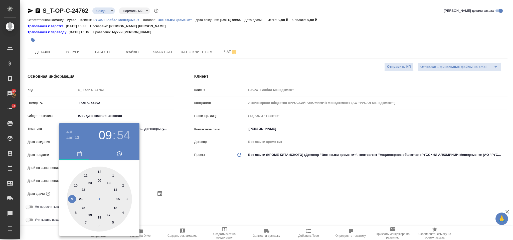
type textarea "x"
click at [99, 169] on div at bounding box center [99, 199] width 65 height 65
type input "[DATE] 12:54"
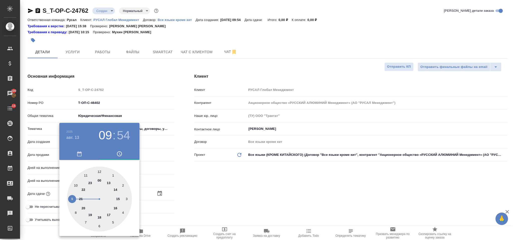
type textarea "x"
click at [98, 228] on div at bounding box center [99, 199] width 65 height 65
type input "[DATE] 12:30"
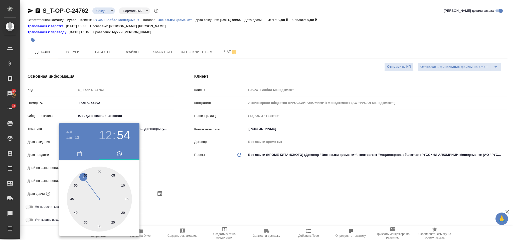
type textarea "x"
click at [170, 204] on div at bounding box center [256, 120] width 513 height 240
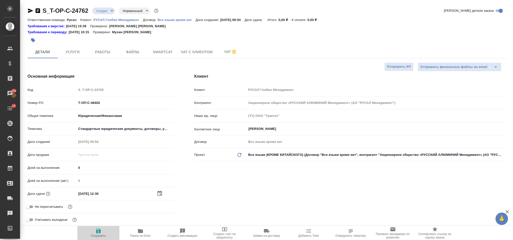
click at [99, 229] on icon "button" at bounding box center [98, 231] width 6 height 6
type textarea "x"
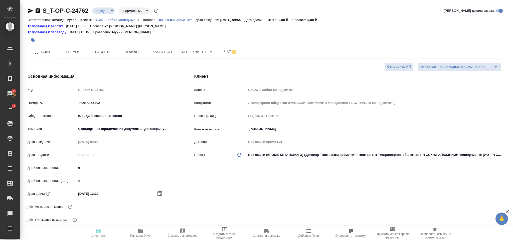
type textarea "x"
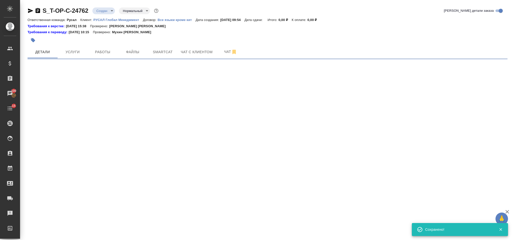
select select "RU"
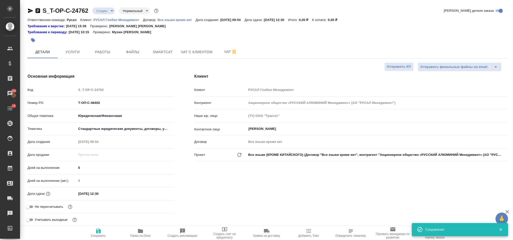
type textarea "x"
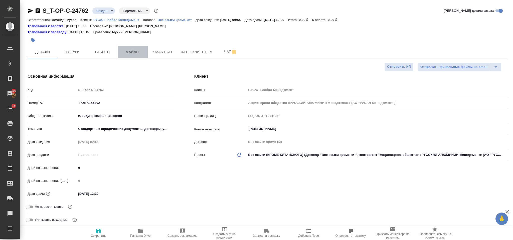
click at [135, 52] on span "Файлы" at bounding box center [133, 52] width 24 height 6
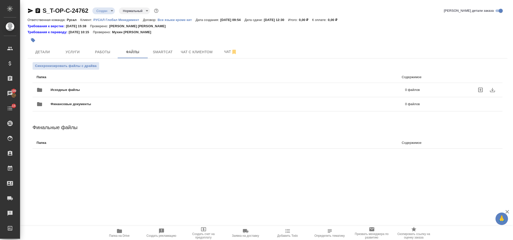
click at [99, 90] on span "Исходные файлы" at bounding box center [147, 90] width 192 height 5
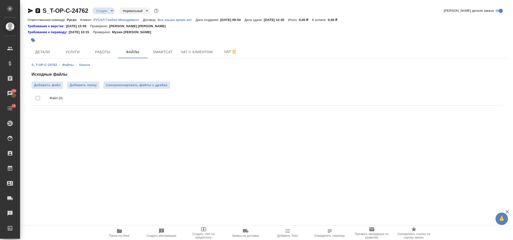
click at [55, 81] on div "Исходные файлы Добавить файл Добавить папку Синхронизировать файлы с драйва Фай…" at bounding box center [267, 90] width 471 height 36
click at [55, 85] on span "Добавить файл" at bounding box center [47, 85] width 27 height 5
click at [0, 0] on input "Добавить файл" at bounding box center [0, 0] width 0 height 0
click at [71, 54] on span "Услуги" at bounding box center [73, 52] width 24 height 6
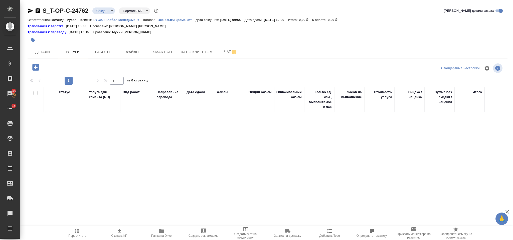
click at [34, 68] on icon "button" at bounding box center [35, 67] width 7 height 7
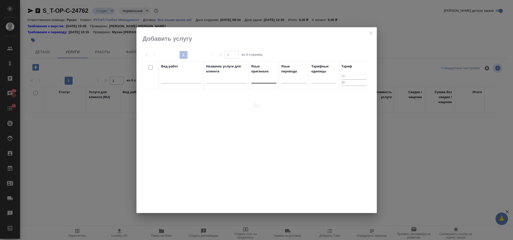
click at [266, 81] on div at bounding box center [263, 78] width 25 height 7
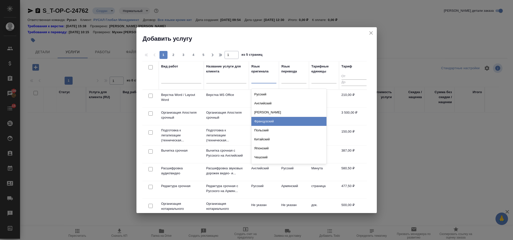
click at [270, 123] on div "Французский" at bounding box center [288, 121] width 75 height 9
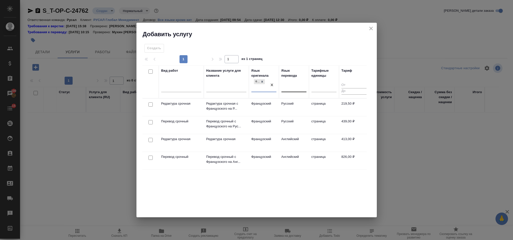
click at [293, 84] on div at bounding box center [293, 87] width 25 height 7
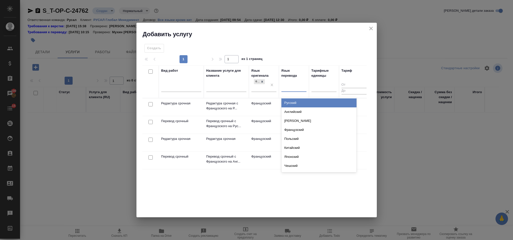
click at [301, 101] on div "Русский" at bounding box center [318, 103] width 75 height 9
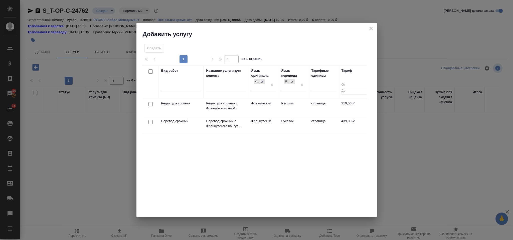
click at [151, 103] on input "checkbox" at bounding box center [150, 104] width 4 height 4
checkbox input "true"
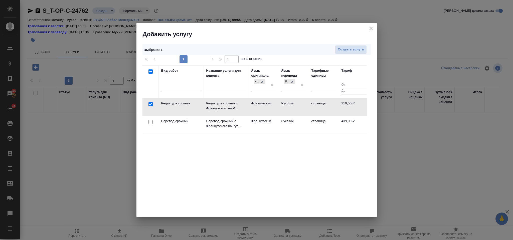
click at [149, 122] on input "checkbox" at bounding box center [150, 122] width 4 height 4
checkbox input "true"
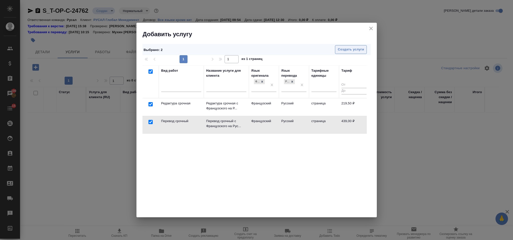
click at [345, 51] on span "Создать услуги" at bounding box center [350, 50] width 26 height 6
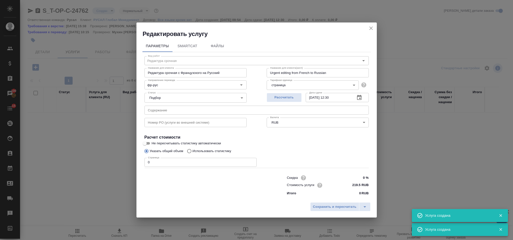
type input "Перевод срочный"
type input "Перевод срочный с Французского на Русский"
type input "Urgent translation from French into Russian"
type input "439 RUB"
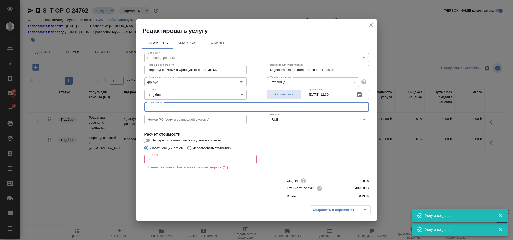
click at [167, 107] on input "text" at bounding box center [256, 107] width 224 height 9
paste input "разрешение"
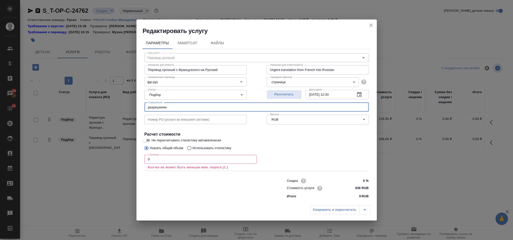
type input "разрешение"
click at [153, 158] on input "0" at bounding box center [200, 159] width 112 height 9
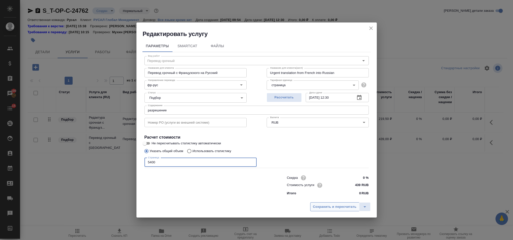
type input "5400"
click at [328, 207] on span "Сохранить и пересчитать" at bounding box center [335, 207] width 44 height 6
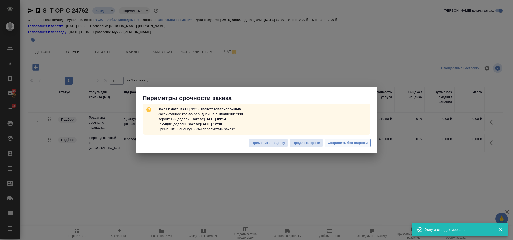
click at [331, 139] on button "Сохранить без наценки" at bounding box center [347, 143] width 45 height 9
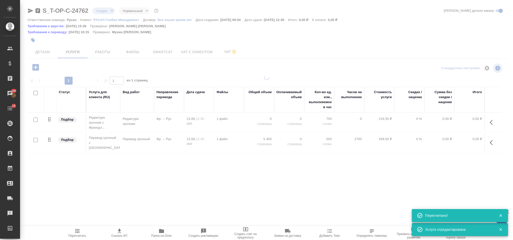
type input "urgent"
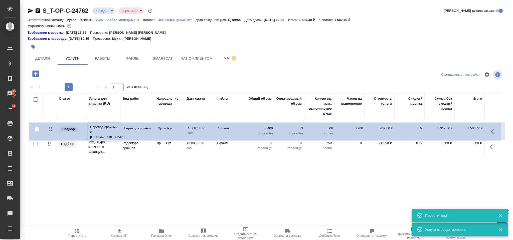
drag, startPoint x: 51, startPoint y: 147, endPoint x: 53, endPoint y: 128, distance: 19.3
click at [53, 128] on table "Статус Услуга для клиента (RU) Вид работ Направление перевода Дата сдачи Файлы …" at bounding box center [266, 126] width 476 height 64
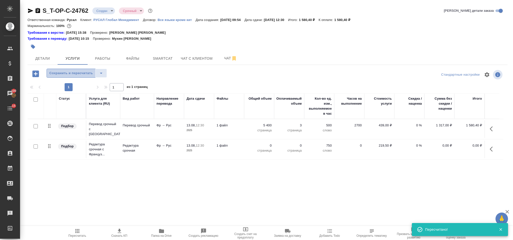
click at [56, 75] on span "Сохранить и пересчитать" at bounding box center [71, 74] width 44 height 6
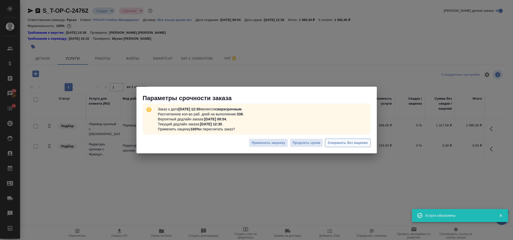
click at [357, 141] on span "Сохранить без наценки" at bounding box center [347, 143] width 40 height 6
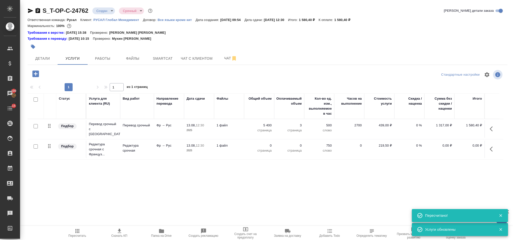
click at [494, 147] on icon "button" at bounding box center [492, 149] width 6 height 6
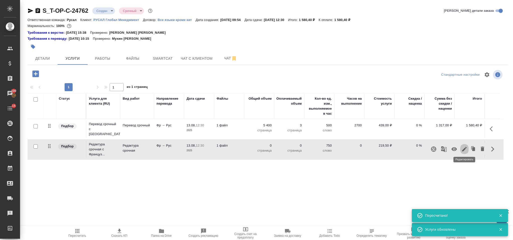
click at [465, 147] on icon "button" at bounding box center [464, 149] width 5 height 5
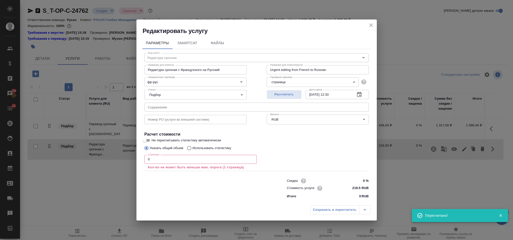
click at [163, 161] on input "0" at bounding box center [200, 159] width 112 height 9
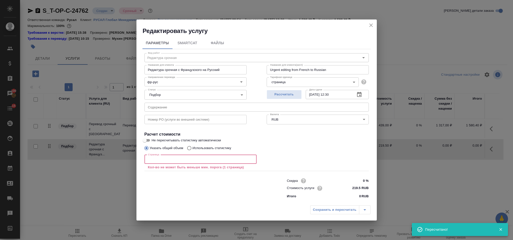
type input "4"
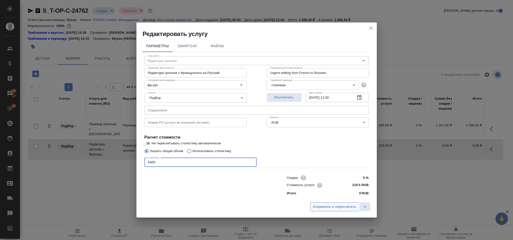
type input "5400"
click at [321, 203] on button "Сохранить и пересчитать" at bounding box center [334, 207] width 49 height 9
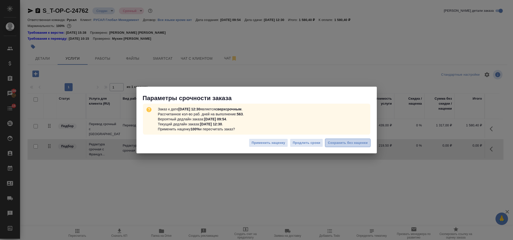
click at [337, 141] on span "Сохранить без наценки" at bounding box center [347, 143] width 40 height 6
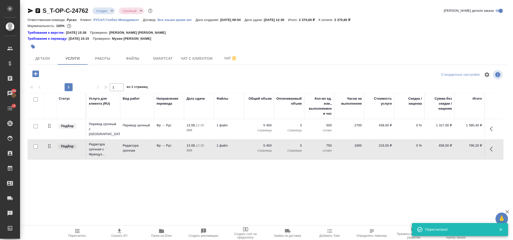
click at [35, 75] on icon "button" at bounding box center [35, 74] width 7 height 7
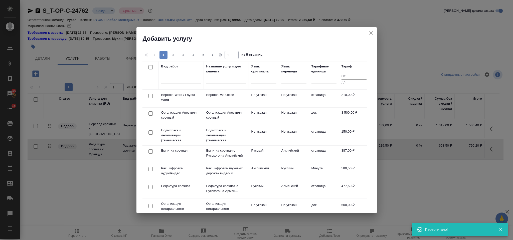
click at [151, 97] on input "checkbox" at bounding box center [150, 96] width 4 height 4
checkbox input "true"
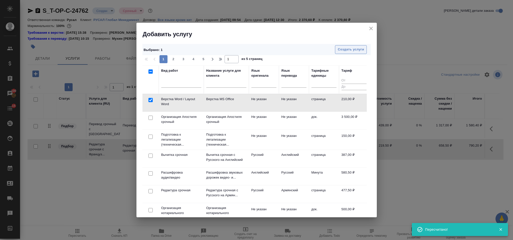
click at [353, 51] on span "Создать услуги" at bounding box center [350, 50] width 26 height 6
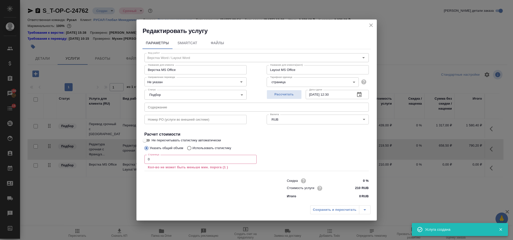
click at [154, 160] on input "0" at bounding box center [200, 159] width 112 height 9
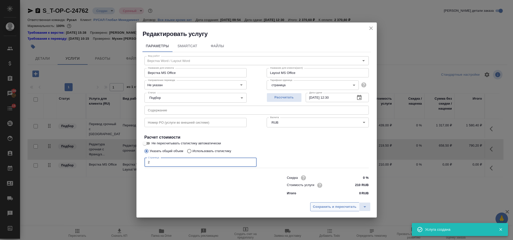
type input "2"
click at [341, 206] on span "Сохранить и пересчитать" at bounding box center [335, 207] width 44 height 6
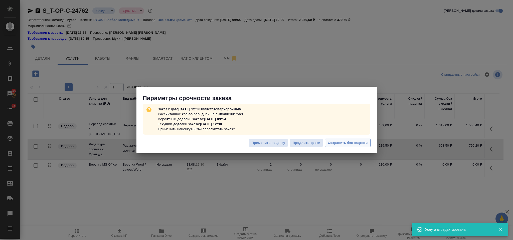
click at [335, 142] on span "Сохранить без наценки" at bounding box center [347, 143] width 40 height 6
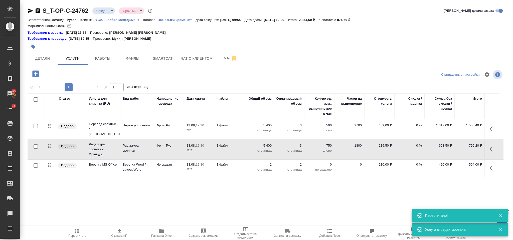
click at [491, 167] on icon "button" at bounding box center [492, 168] width 6 height 6
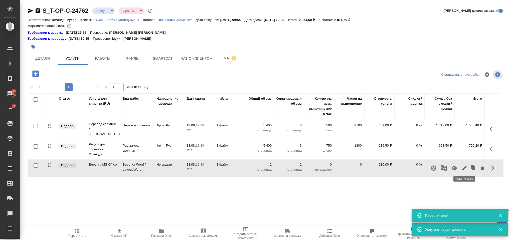
click at [464, 166] on icon "button" at bounding box center [464, 168] width 5 height 5
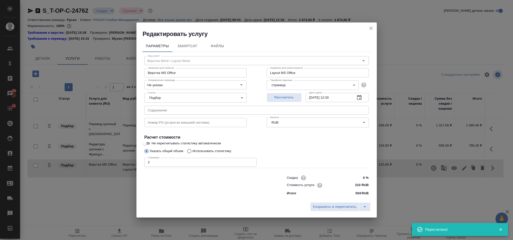
click at [158, 164] on input "2" at bounding box center [200, 162] width 112 height 9
type input "3"
click at [317, 208] on span "Сохранить и пересчитать" at bounding box center [335, 207] width 44 height 6
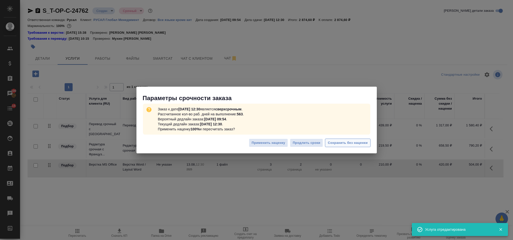
click at [341, 143] on span "Сохранить без наценки" at bounding box center [347, 143] width 40 height 6
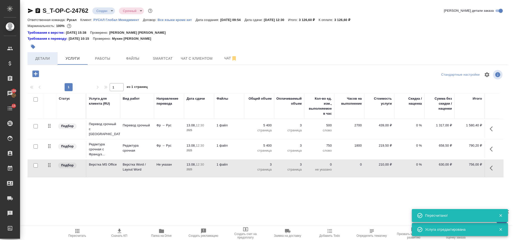
click at [48, 57] on span "Детали" at bounding box center [43, 59] width 24 height 6
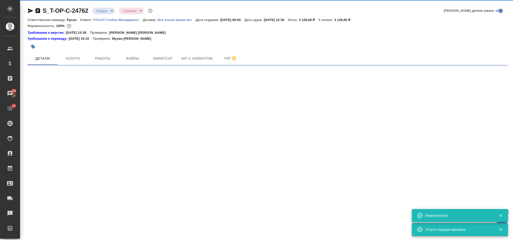
select select "RU"
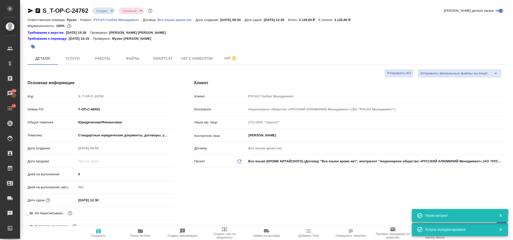
click at [38, 10] on icon "button" at bounding box center [38, 11] width 6 height 6
type textarea "x"
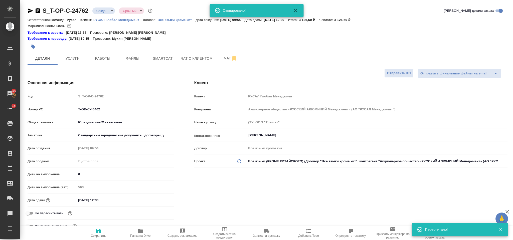
type textarea "x"
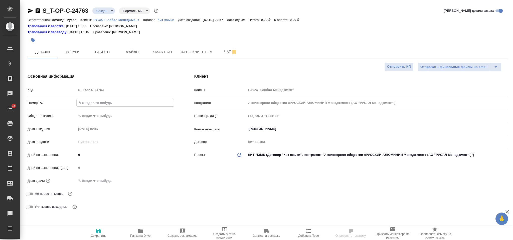
select select "RU"
type input "Т-ОП-С-46402"
click at [116, 117] on body "🙏 .cls-1 fill:#fff; AWATERA Gorlenko [PERSON_NAME] Спецификации Заказы Чаты 15 …" at bounding box center [256, 120] width 513 height 240
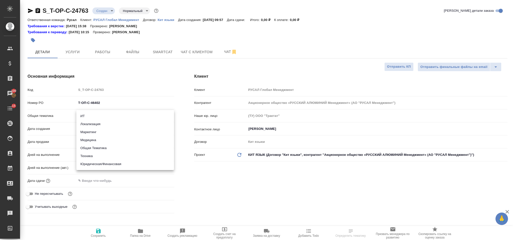
click at [169, 195] on div at bounding box center [256, 120] width 513 height 240
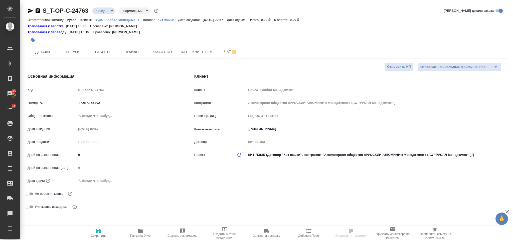
click at [97, 181] on input "text" at bounding box center [98, 180] width 44 height 7
click at [158, 179] on icon "button" at bounding box center [160, 181] width 6 height 6
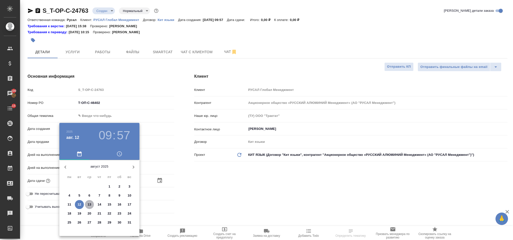
click at [89, 202] on p "13" at bounding box center [90, 204] width 4 height 5
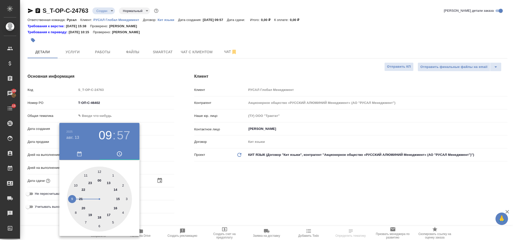
drag, startPoint x: 115, startPoint y: 208, endPoint x: 101, endPoint y: 173, distance: 37.9
click at [116, 208] on div at bounding box center [99, 199] width 65 height 65
type input "[DATE] 16:57"
click at [100, 171] on div ".cls-1 fill:#fff; AWATERA [PERSON_NAME] Спецификации Заказы 100 Чаты 15 Todo Пр…" at bounding box center [256, 120] width 513 height 240
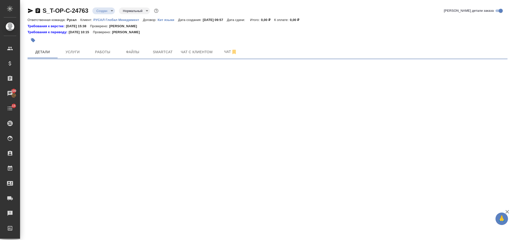
select select "RU"
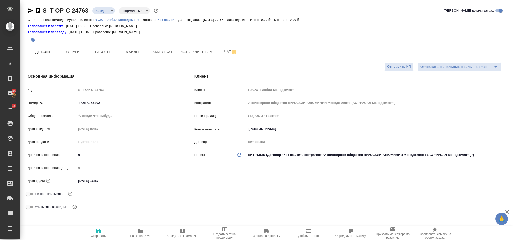
type textarea "x"
click at [111, 184] on input "[DATE] 16:57" at bounding box center [99, 180] width 44 height 7
click at [153, 178] on div "[DATE] 16:57" at bounding box center [125, 181] width 98 height 8
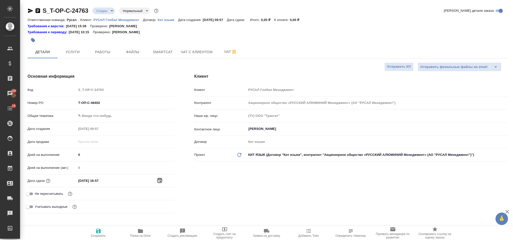
click at [157, 180] on icon "button" at bounding box center [160, 181] width 6 height 6
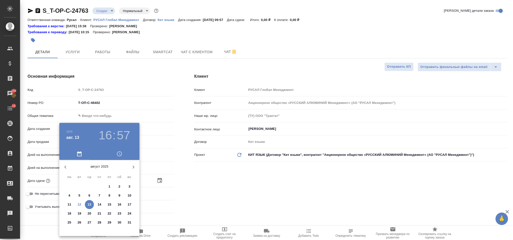
click at [90, 204] on p "13" at bounding box center [90, 204] width 4 height 5
type textarea "x"
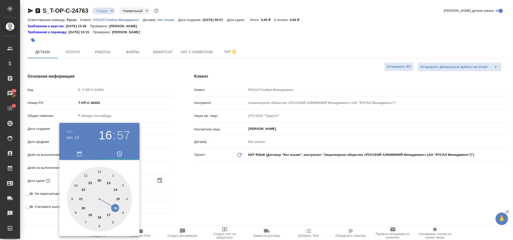
drag, startPoint x: 116, startPoint y: 206, endPoint x: 104, endPoint y: 182, distance: 26.4
click at [116, 206] on div at bounding box center [99, 199] width 65 height 65
type textarea "x"
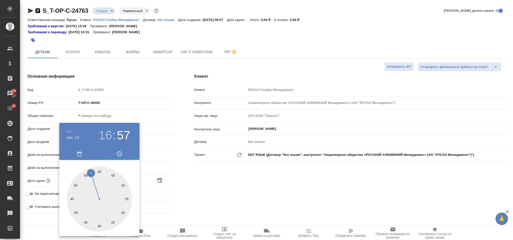
drag, startPoint x: 101, startPoint y: 168, endPoint x: 179, endPoint y: 178, distance: 78.9
click at [100, 169] on div at bounding box center [99, 199] width 65 height 65
type input "[DATE] 16:00"
type textarea "x"
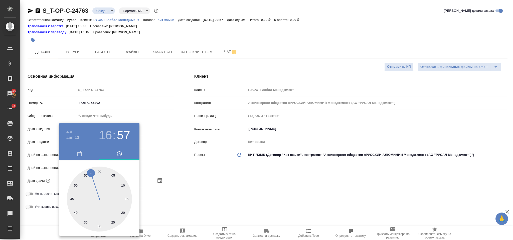
type textarea "x"
click at [216, 189] on div at bounding box center [256, 120] width 513 height 240
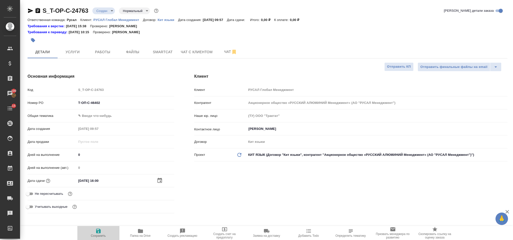
click at [99, 231] on icon "button" at bounding box center [98, 231] width 5 height 5
type textarea "x"
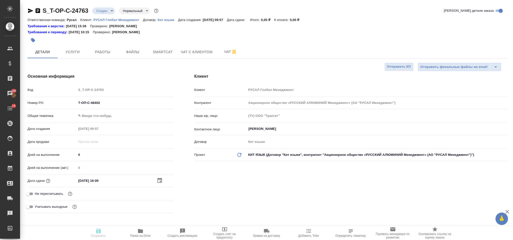
type textarea "x"
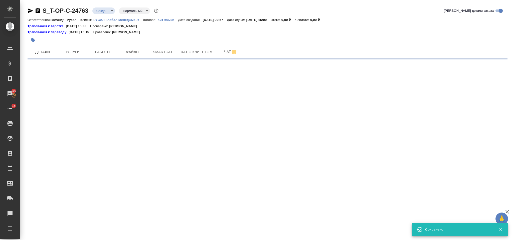
select select "RU"
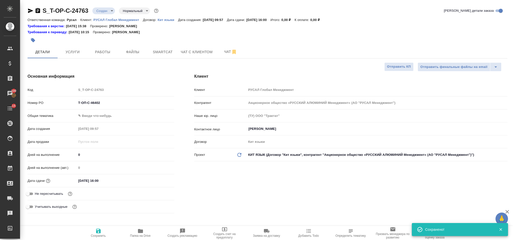
click at [104, 103] on input "Т-ОП-С-46402" at bounding box center [125, 102] width 98 height 7
type textarea "x"
type input "Т-ОП-С-4640"
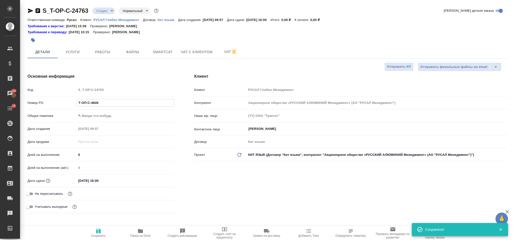
type textarea "x"
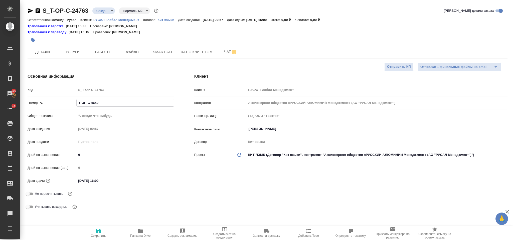
type input "Т-ОП-С-46404"
type textarea "x"
type input "Т-ОП-С-46404"
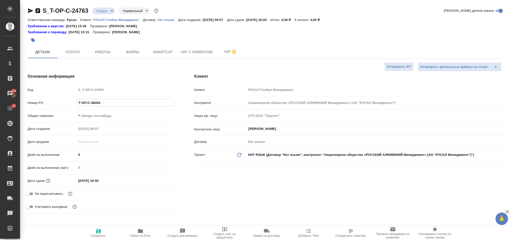
click at [97, 232] on icon "button" at bounding box center [98, 231] width 5 height 5
type textarea "x"
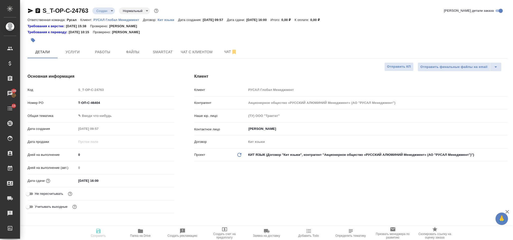
type textarea "x"
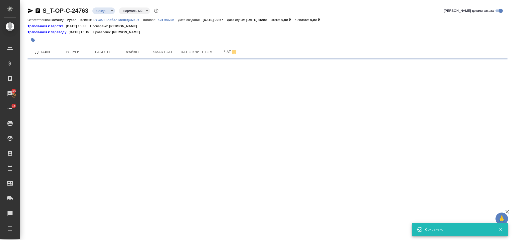
select select "RU"
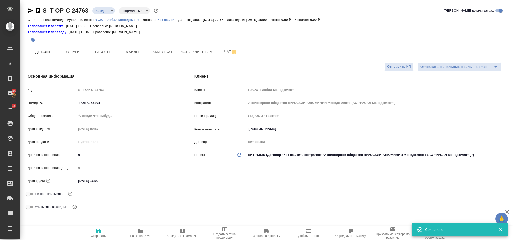
type textarea "x"
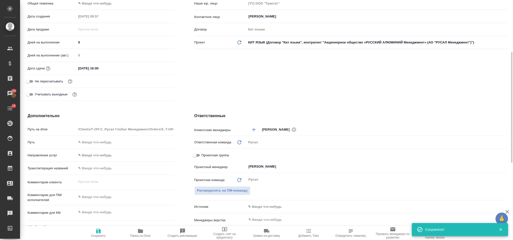
type textarea "x"
click at [115, 195] on textarea at bounding box center [125, 197] width 98 height 9
type textarea "р"
type textarea "x"
type textarea "ру"
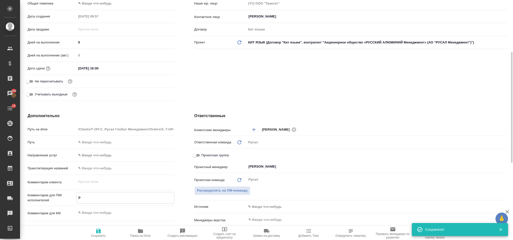
type textarea "x"
type textarea "рус"
type textarea "x"
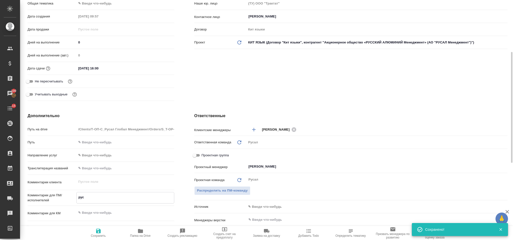
type textarea "x"
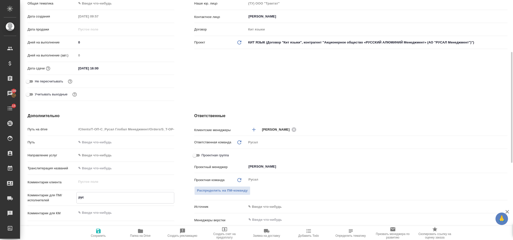
type textarea "рус-"
type textarea "x"
type textarea "рус-к"
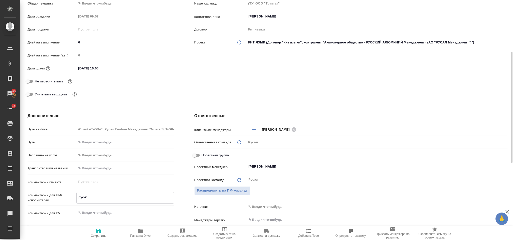
type textarea "x"
type textarea "рус-ки"
type textarea "x"
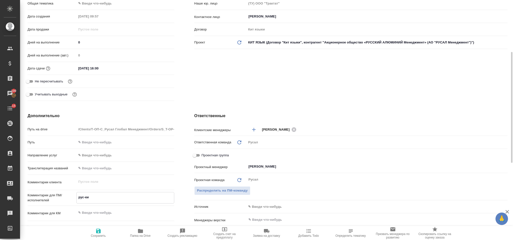
type textarea "x"
type textarea "рус-кит"
type textarea "x"
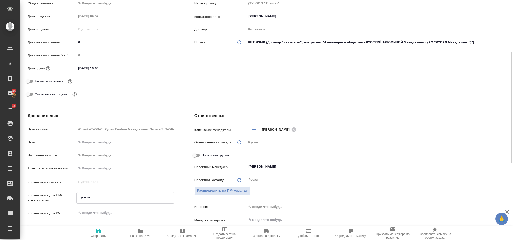
type textarea "x"
type textarea "рус-кит"
type textarea "x"
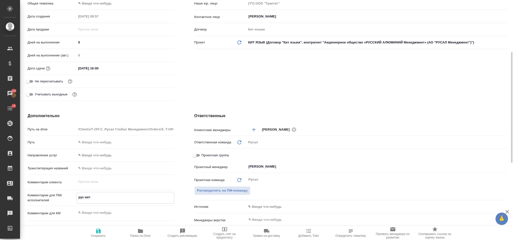
type textarea "рус-кит ("
type textarea "x"
type textarea "рус-кит (Т"
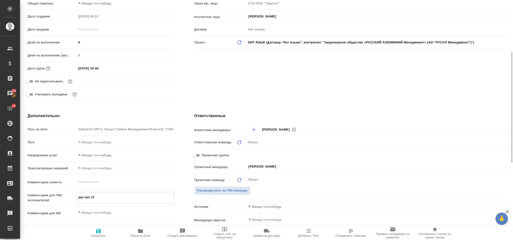
type textarea "x"
type textarea "рус-кит (ТРА"
type textarea "x"
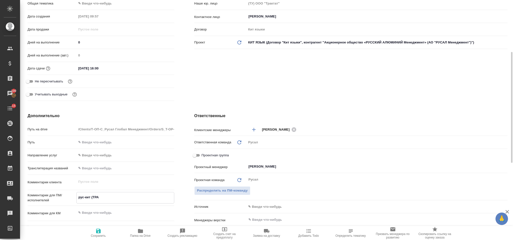
type textarea "x"
type textarea "рус-кит (ТРАД"
type textarea "x"
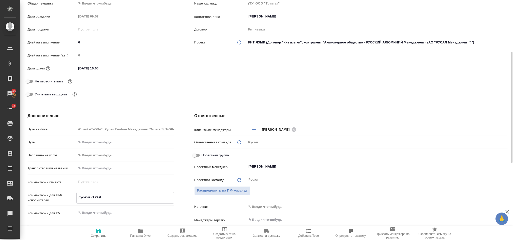
type textarea "x"
type textarea "рус-кит (ТРАДИ"
type textarea "x"
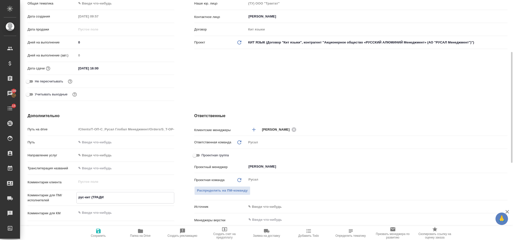
type textarea "x"
type textarea "рус-кит (ТРАДИЦ"
type textarea "x"
type textarea "рус-кит (ТРАДИЦИ"
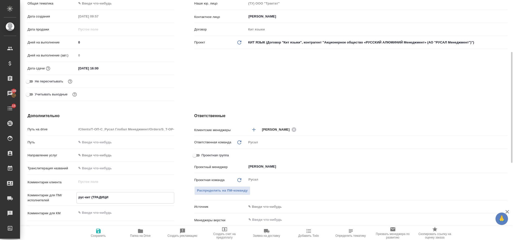
type textarea "x"
type textarea "рус-кит (ТРАДИЦИО"
type textarea "x"
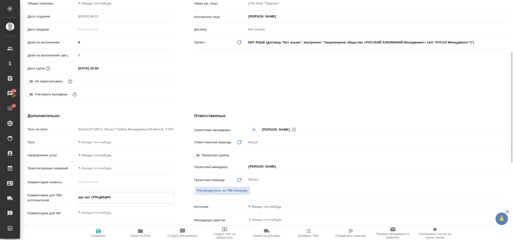
type textarea "x"
type textarea "рус-кит (ТРАДИЦИОН"
type textarea "x"
type textarea "рус-кит (ТРАДИЦИОНН"
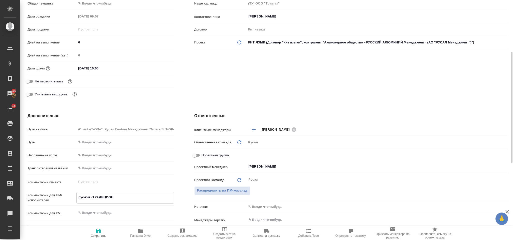
type textarea "x"
type textarea "рус-кит (ТРАДИЦИОННЫ"
type textarea "x"
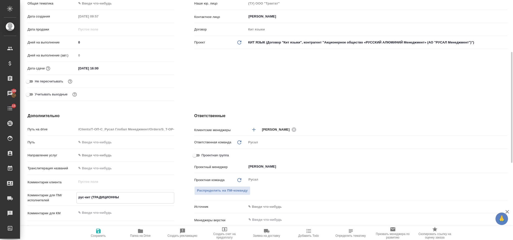
type textarea "x"
type textarea "рус-кит (ТРАДИЦИОННЫЙ"
type textarea "x"
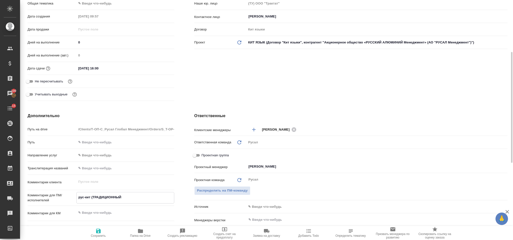
type textarea "рус-кит (ТРАДИЦИОННЫЙ)"
type textarea "x"
type textarea "рус-кит (ТРАДИЦИОННЫЙ)"
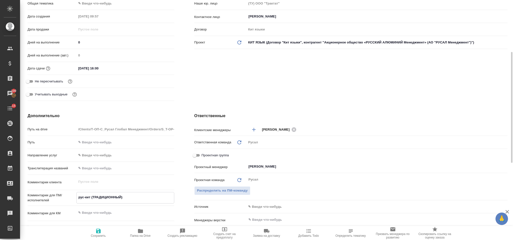
type textarea "x"
paste textarea ": Текст для перевода выделили цветом"
type textarea "рус-кит (ТРАДИЦИОННЫЙ) : Текст для перевода выделили цветом"
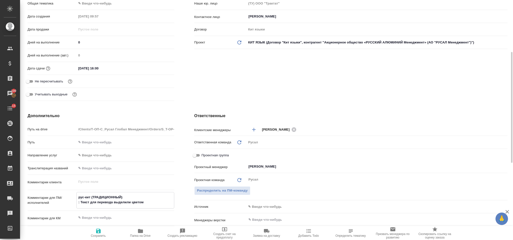
type textarea "x"
click at [81, 203] on textarea "рус-кит (ТРАДИЦИОННЫЙ) : Текст для перевода выделили цветом" at bounding box center [125, 200] width 97 height 14
type textarea "x"
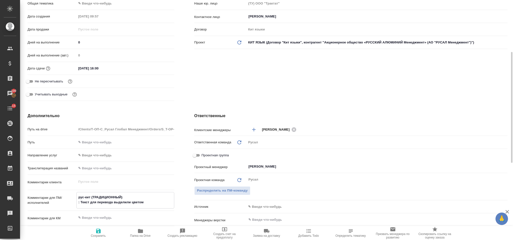
type textarea "рус-кит (ТРАДИЦИОННЫЙ) :Текст для перевода выделили цветом"
type textarea "x"
type textarea "рус-кит (ТРАДИЦИОННЫЙ) Текст для перевода выделили цветом"
type textarea "x"
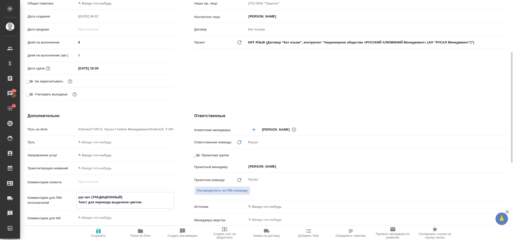
type textarea "x"
type textarea "рус-кит (ТРАДИЦИОННЫЙ) Текст для перевода выделили цветом"
type textarea "x"
click at [98, 231] on icon "button" at bounding box center [98, 231] width 5 height 5
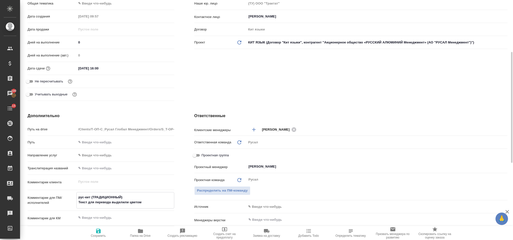
type textarea "x"
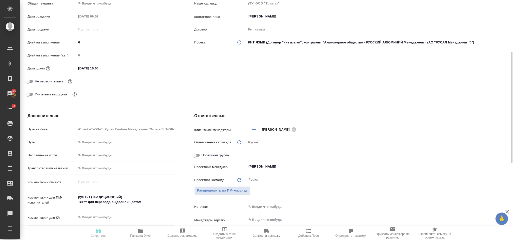
type textarea "x"
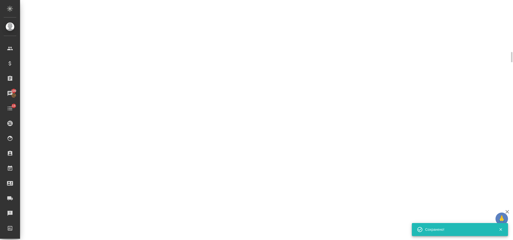
select select "RU"
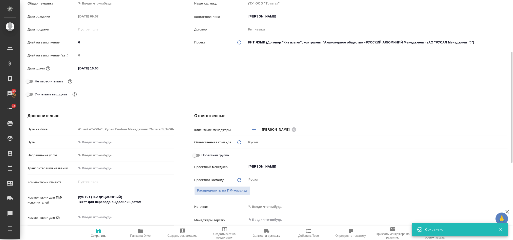
type textarea "x"
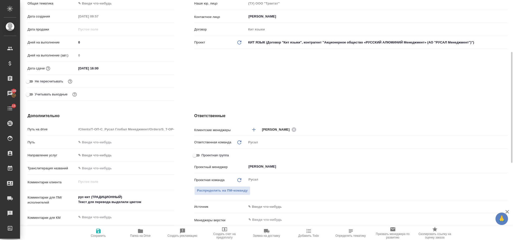
type textarea "x"
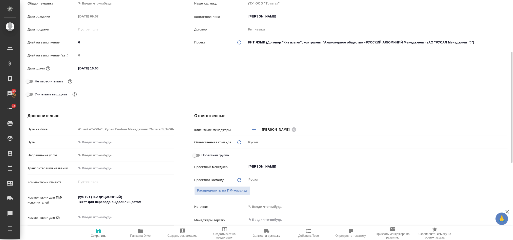
type textarea "x"
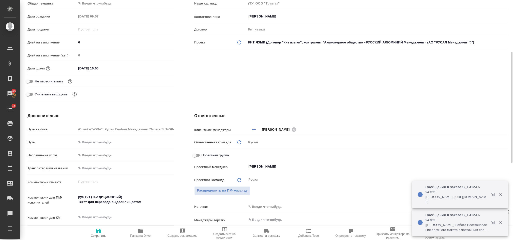
type textarea "x"
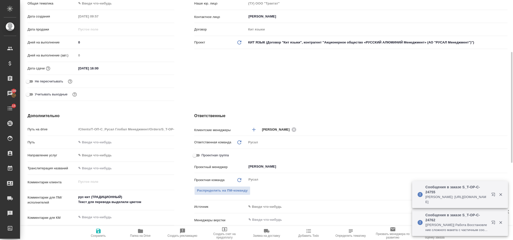
type textarea "x"
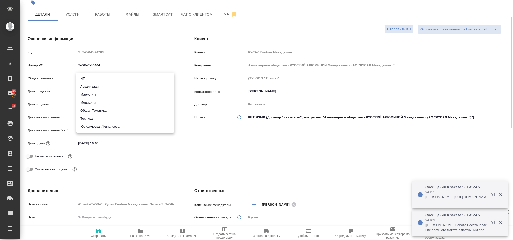
click at [102, 81] on body "🙏 .cls-1 fill:#fff; AWATERA [PERSON_NAME] Спецификации Заказы 100 Чаты 15 Todo …" at bounding box center [256, 120] width 513 height 240
click at [109, 122] on li "Техника" at bounding box center [125, 119] width 98 height 8
type input "tech"
type textarea "x"
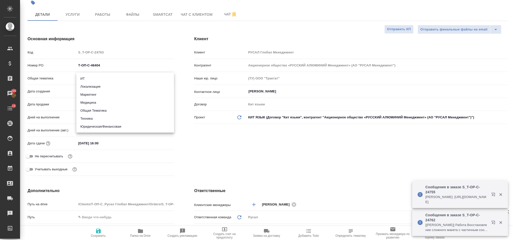
type textarea "x"
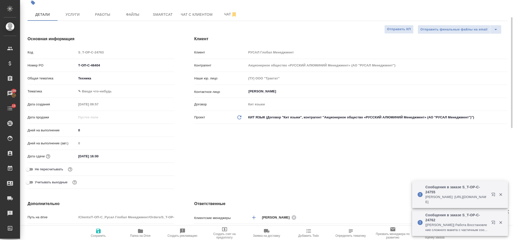
type textarea "x"
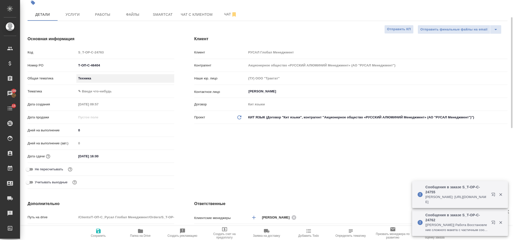
type textarea "x"
click at [129, 89] on body "🙏 .cls-1 fill:#fff; AWATERA [PERSON_NAME] Спецификации Заказы 100 Чаты 15 Todo …" at bounding box center [256, 120] width 513 height 240
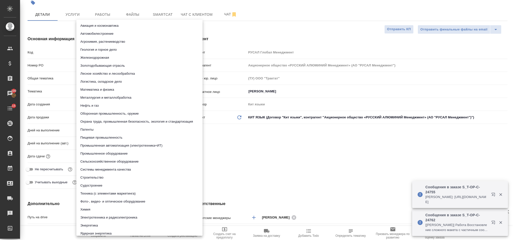
click at [116, 177] on li "Строительство" at bounding box center [139, 178] width 126 height 8
type textarea "x"
type input "5a8b8b956a9677013d343d92"
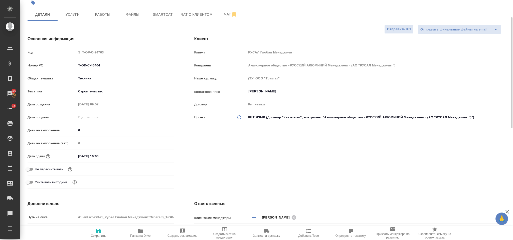
click at [94, 230] on span "Сохранить" at bounding box center [98, 233] width 36 height 10
type textarea "x"
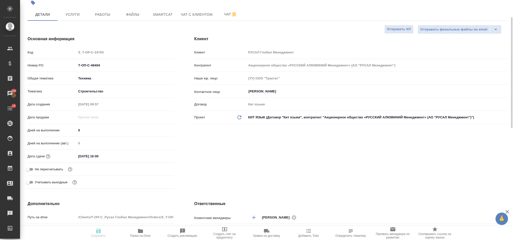
type textarea "x"
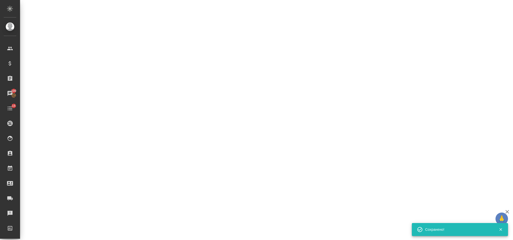
select select "RU"
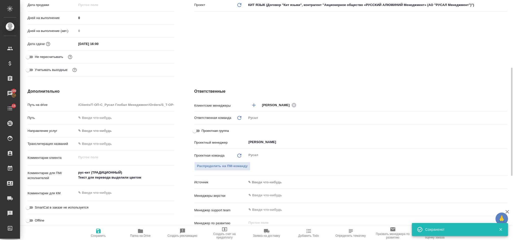
type textarea "x"
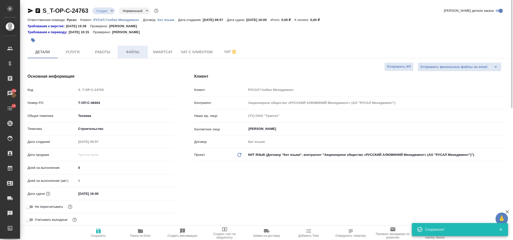
click at [140, 51] on span "Файлы" at bounding box center [133, 52] width 24 height 6
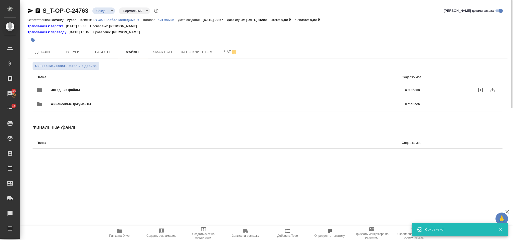
click at [129, 90] on span "Исходные файлы" at bounding box center [147, 90] width 192 height 5
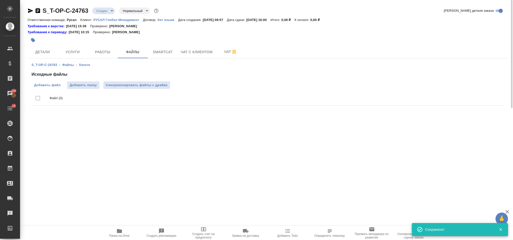
click at [58, 85] on span "Добавить файл" at bounding box center [47, 85] width 27 height 5
click at [0, 0] on input "Добавить файл" at bounding box center [0, 0] width 0 height 0
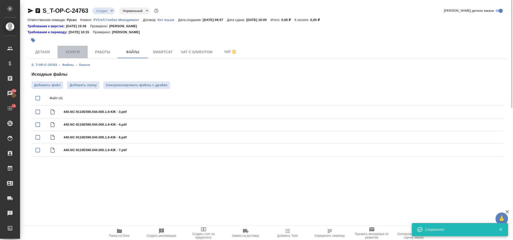
click at [78, 50] on span "Услуги" at bounding box center [73, 52] width 24 height 6
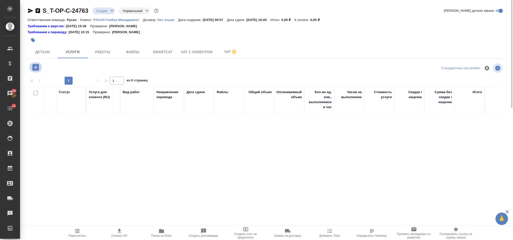
click at [36, 67] on icon "button" at bounding box center [35, 67] width 9 height 9
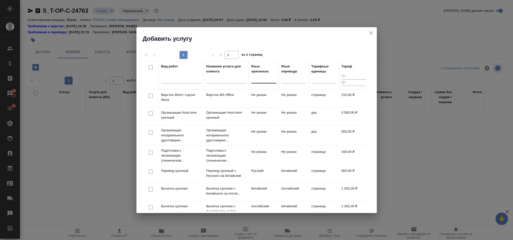
click at [262, 78] on div at bounding box center [263, 78] width 25 height 7
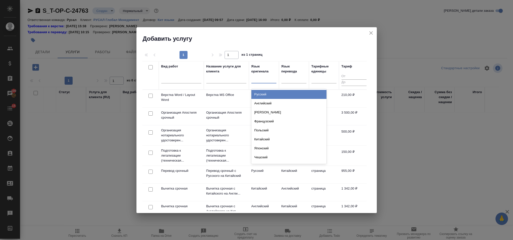
click at [271, 92] on div "Русский" at bounding box center [288, 94] width 75 height 9
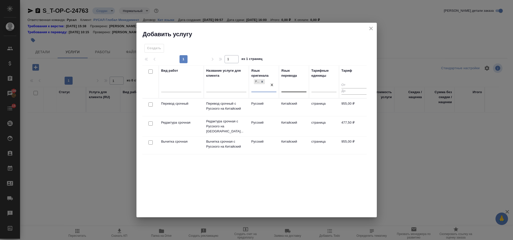
click at [288, 89] on div at bounding box center [293, 87] width 25 height 7
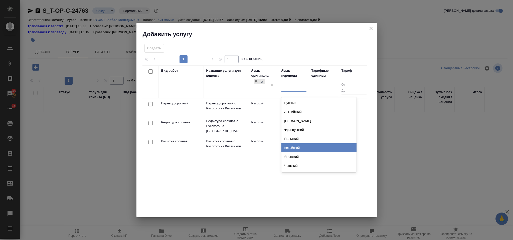
click at [295, 147] on div "Китайский" at bounding box center [318, 148] width 75 height 9
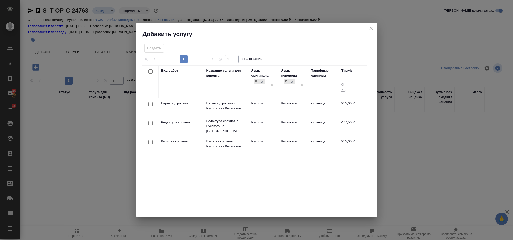
click at [152, 104] on input "checkbox" at bounding box center [150, 104] width 4 height 4
checkbox input "true"
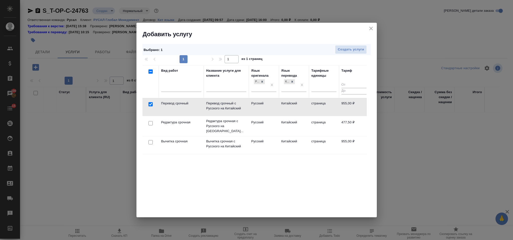
click at [151, 122] on input "checkbox" at bounding box center [150, 123] width 4 height 4
checkbox input "true"
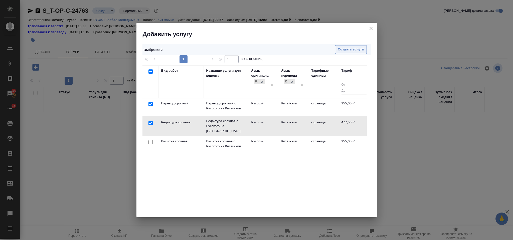
click at [347, 50] on span "Создать услуги" at bounding box center [350, 50] width 26 height 6
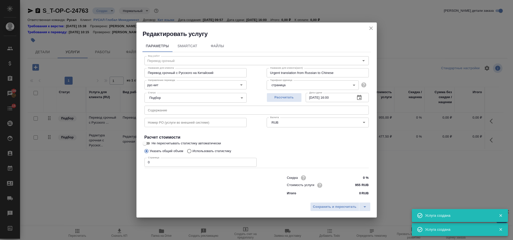
type input "Перевод срочный"
type input "Перевод срочный с Русского на Китайский"
type input "Urgent translation from Russian to Chinese"
type input "955 RUB"
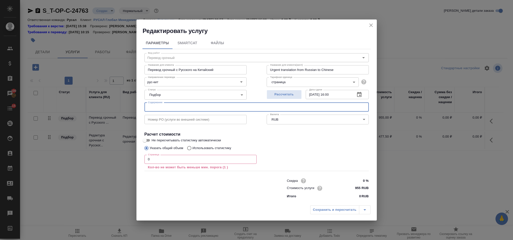
click at [262, 108] on input "text" at bounding box center [256, 107] width 224 height 9
paste input "Для перевода"
type input "Для перевода"
drag, startPoint x: 170, startPoint y: 165, endPoint x: 167, endPoint y: 159, distance: 6.2
click at [169, 164] on div "Страница 0 Страница Кол-во не может быть меньше мин. порога (1 )" at bounding box center [200, 162] width 112 height 15
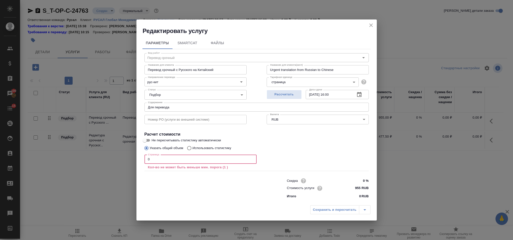
click at [163, 156] on input "0" at bounding box center [200, 159] width 112 height 9
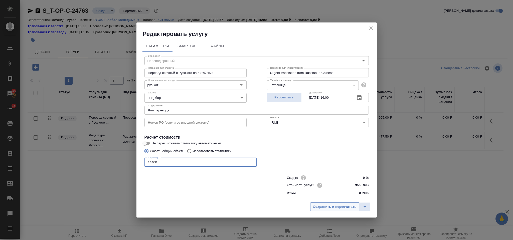
type input "14400"
click at [328, 207] on span "Сохранить и пересчитать" at bounding box center [335, 207] width 44 height 6
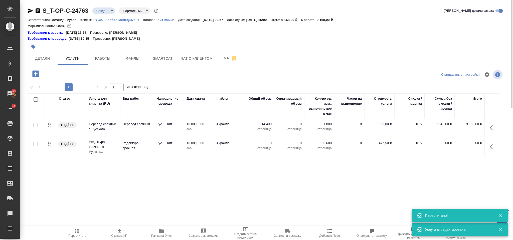
click at [490, 146] on icon "button" at bounding box center [492, 147] width 6 height 6
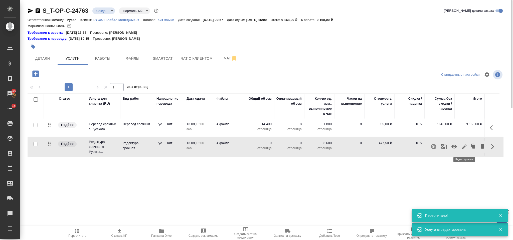
click at [464, 146] on icon "button" at bounding box center [464, 147] width 6 height 6
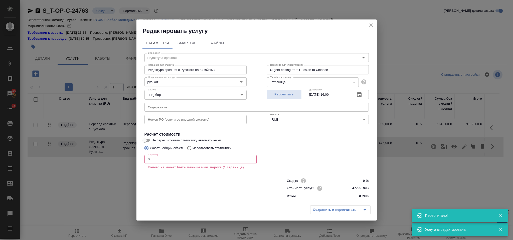
click at [196, 161] on input "0" at bounding box center [200, 159] width 112 height 9
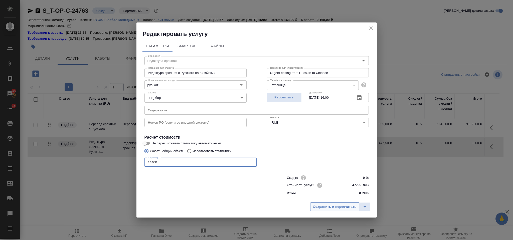
type input "14400"
click at [321, 209] on span "Сохранить и пересчитать" at bounding box center [335, 207] width 44 height 6
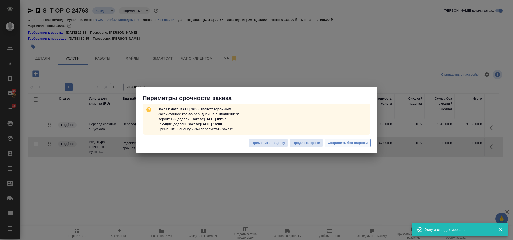
click at [344, 143] on span "Сохранить без наценки" at bounding box center [347, 143] width 40 height 6
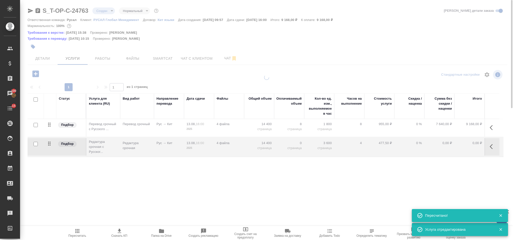
type input "urgent"
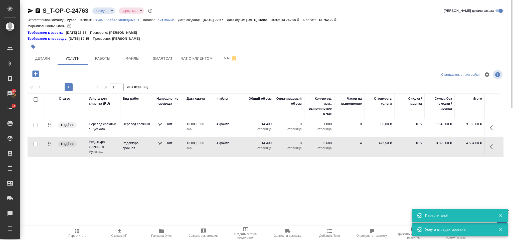
click at [36, 72] on icon "button" at bounding box center [35, 74] width 7 height 7
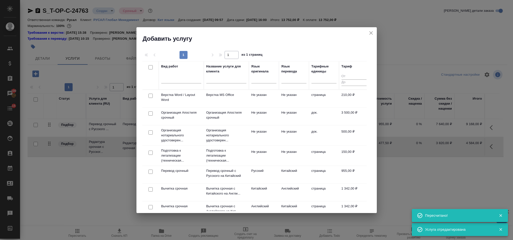
click at [148, 96] on input "checkbox" at bounding box center [150, 96] width 4 height 4
checkbox input "true"
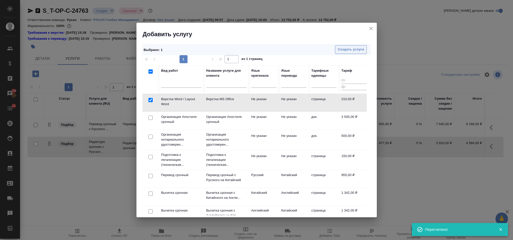
click at [347, 53] on span "Создать услуги" at bounding box center [350, 50] width 26 height 6
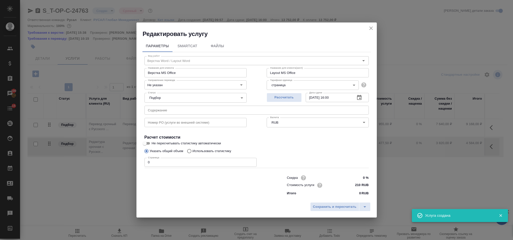
click at [158, 158] on input "0" at bounding box center [200, 162] width 112 height 9
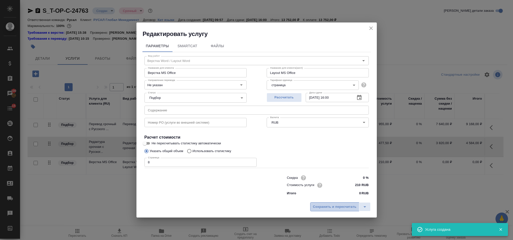
click at [328, 206] on span "Сохранить и пересчитать" at bounding box center [335, 207] width 44 height 6
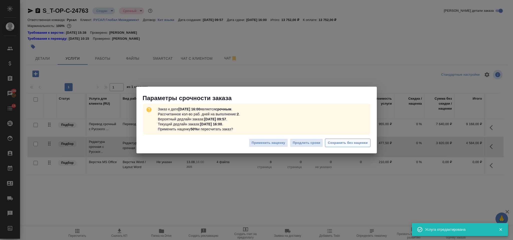
click at [355, 141] on span "Сохранить без наценки" at bounding box center [347, 143] width 40 height 6
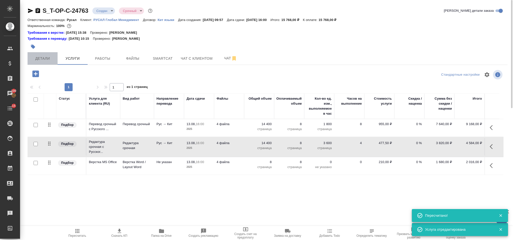
click at [52, 58] on span "Детали" at bounding box center [43, 59] width 24 height 6
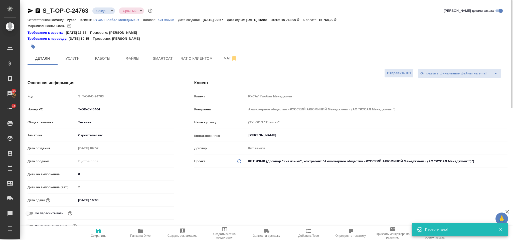
click at [39, 11] on icon "button" at bounding box center [38, 11] width 6 height 6
